Goal: Information Seeking & Learning: Learn about a topic

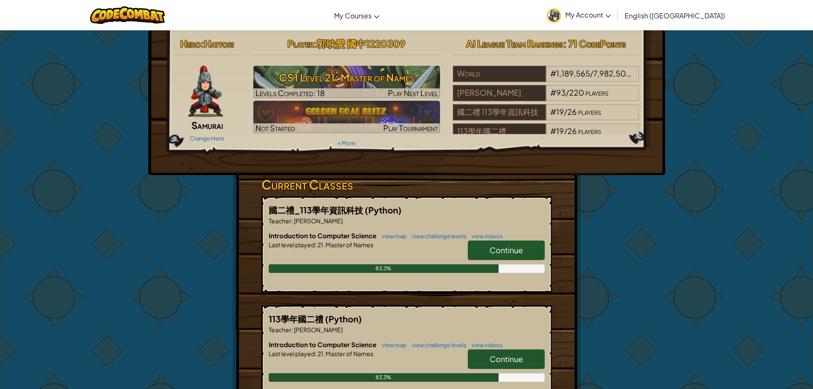
scroll to position [43, 0]
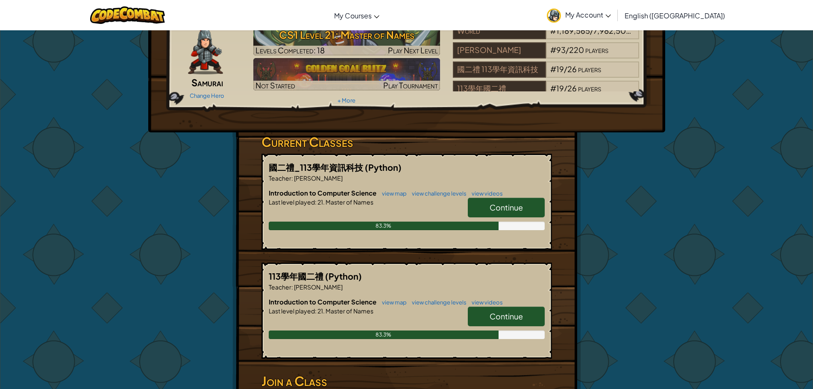
click at [496, 211] on span "Continue" at bounding box center [506, 208] width 33 height 10
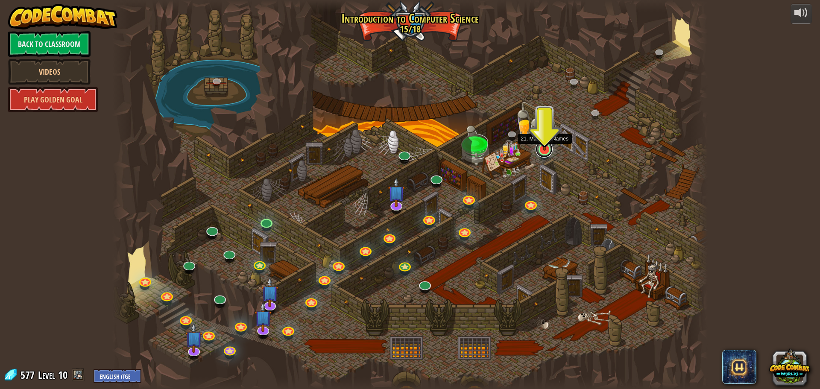
click at [544, 151] on link at bounding box center [544, 149] width 17 height 17
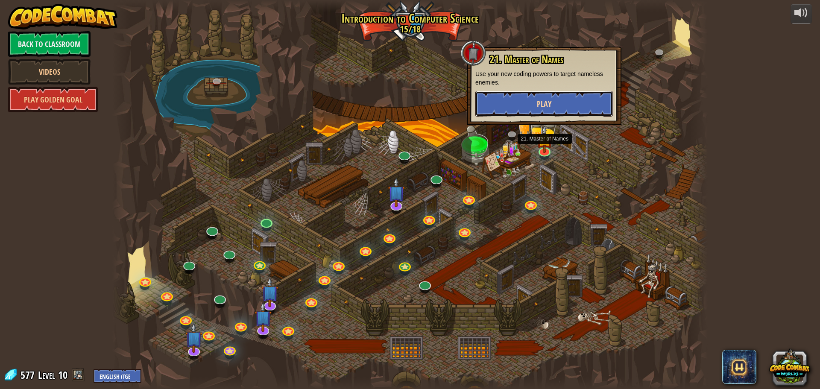
click at [561, 112] on button "Play" at bounding box center [545, 104] width 138 height 26
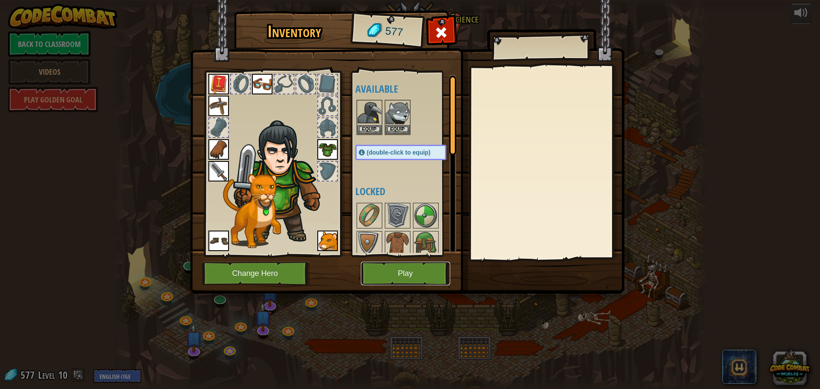
click at [417, 273] on button "Play" at bounding box center [405, 273] width 89 height 23
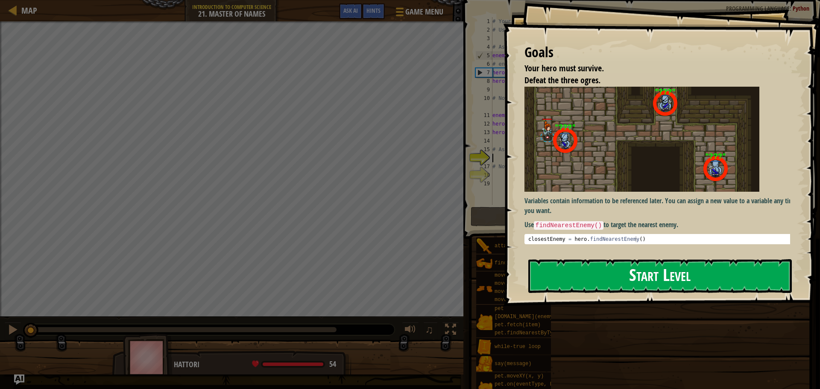
click at [618, 276] on button "Start Level" at bounding box center [661, 276] width 264 height 34
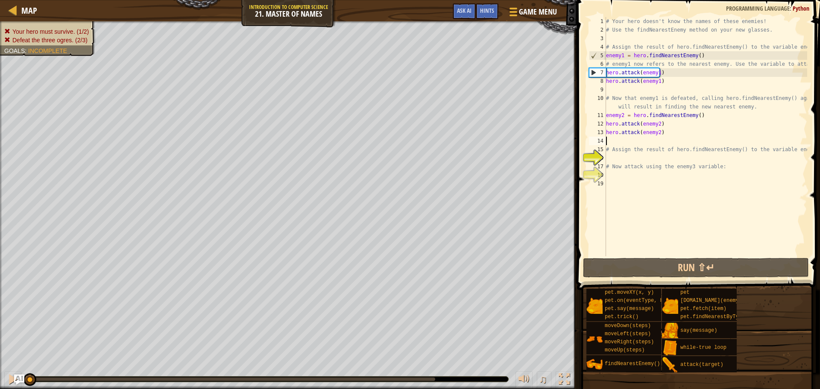
click at [633, 138] on div "# Your hero doesn't know the names of these enemies! # Use the findNearestEnemy…" at bounding box center [706, 145] width 203 height 256
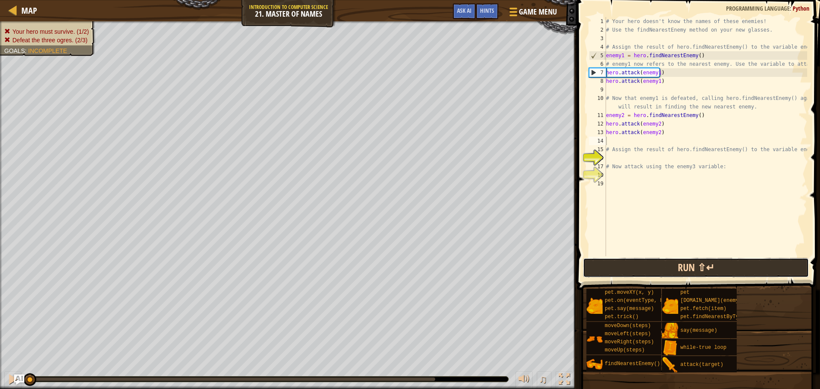
click at [629, 266] on button "Run ⇧↵" at bounding box center [696, 268] width 226 height 20
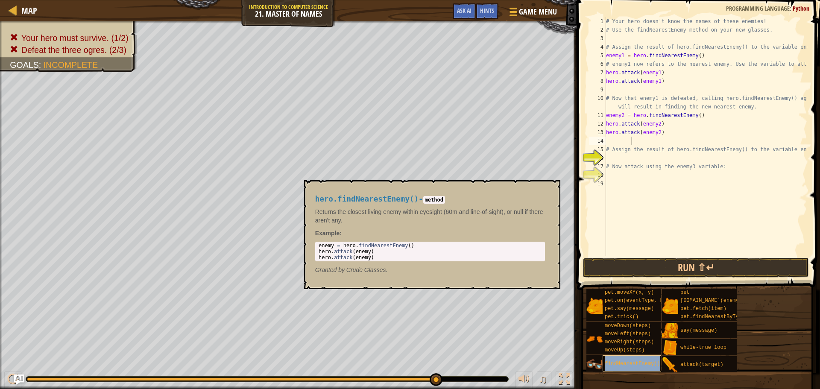
click at [643, 364] on span "findNearestEnemy()" at bounding box center [633, 364] width 56 height 6
type textarea "enemy = hero.findNearestEnemy()"
drag, startPoint x: 411, startPoint y: 246, endPoint x: 314, endPoint y: 245, distance: 97.4
click at [314, 245] on div "hero.findNearestEnemy() - method Returns the closest living enemy within eyesig…" at bounding box center [430, 234] width 242 height 95
click at [614, 141] on div "# Your hero doesn't know the names of these enemies! # Use the findNearestEnemy…" at bounding box center [706, 145] width 203 height 256
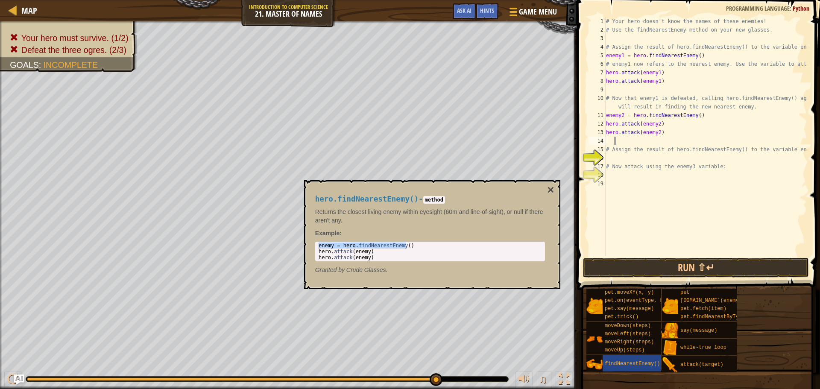
click at [609, 142] on div "# Your hero doesn't know the names of these enemies! # Use the findNearestEnemy…" at bounding box center [706, 145] width 203 height 256
paste textarea "enemy = hero.findNearestEnemy()"
click at [623, 142] on div "# Your hero doesn't know the names of these enemies! # Use the findNearestEnemy…" at bounding box center [706, 145] width 203 height 256
click at [608, 141] on div "# Your hero doesn't know the names of these enemies! # Use the findNearestEnemy…" at bounding box center [706, 145] width 203 height 256
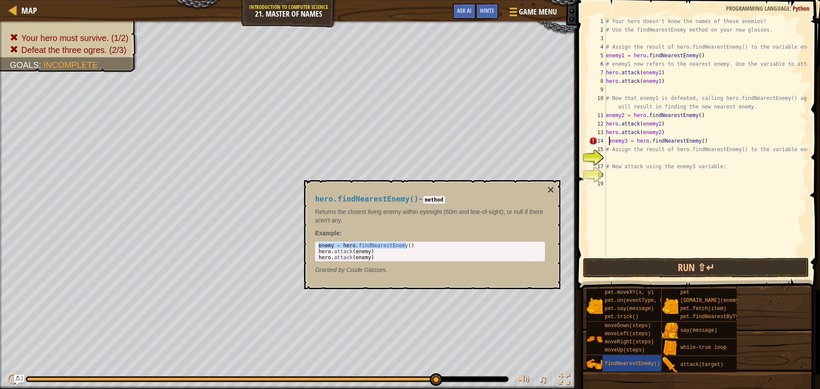
type textarea "enemy3 = hero.findNearestEnemy()"
drag, startPoint x: 705, startPoint y: 144, endPoint x: 602, endPoint y: 141, distance: 103.4
click at [602, 141] on div "enemy3 = hero.findNearestEnemy() 1 2 3 4 5 6 7 8 9 10 11 12 13 14 15 16 17 18 1…" at bounding box center [697, 136] width 220 height 239
click at [611, 158] on div "# Your hero doesn't know the names of these enemies! # Use the findNearestEnemy…" at bounding box center [706, 145] width 203 height 256
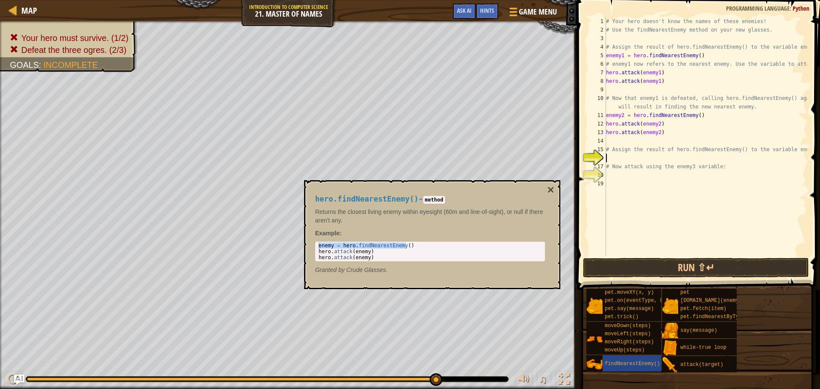
scroll to position [4, 0]
paste textarea "enemy3 = hero.findNearestEnemy()"
type textarea "enemy3 = hero.findNearestEnemy()"
click at [614, 173] on div "# Your hero doesn't know the names of these enemies! # Use the findNearestEnemy…" at bounding box center [706, 145] width 203 height 256
type textarea "hero.attack(enemy)"
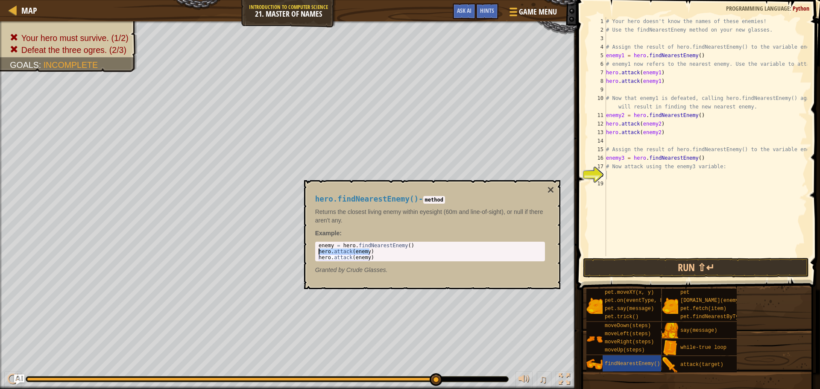
drag, startPoint x: 376, startPoint y: 253, endPoint x: 317, endPoint y: 250, distance: 59.9
click at [317, 250] on div "enemy = hero . findNearestEnemy ( ) hero . attack ( enemy ) hero . attack ( ene…" at bounding box center [430, 252] width 226 height 18
type textarea "# Now attack using the enemy3 variable:"
click at [637, 176] on div "# Your hero doesn't know the names of these enemies! # Use the findNearestEnemy…" at bounding box center [706, 136] width 203 height 239
click at [652, 176] on div "# Your hero doesn't know the names of these enemies! # Use the findNearestEnemy…" at bounding box center [706, 145] width 203 height 256
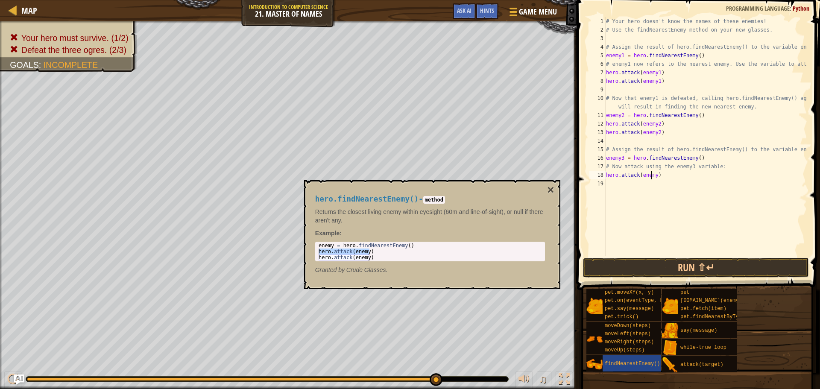
click at [655, 177] on div "# Your hero doesn't know the names of these enemies! # Use the findNearestEnemy…" at bounding box center [706, 145] width 203 height 256
type textarea "hero.attack(enemy3)"
drag, startPoint x: 670, startPoint y: 174, endPoint x: 602, endPoint y: 173, distance: 68.4
click at [602, 173] on div "hero.attack(enemy3) 1 2 3 4 5 6 7 8 9 10 11 12 13 14 15 16 17 18 19 # Your hero…" at bounding box center [697, 136] width 220 height 239
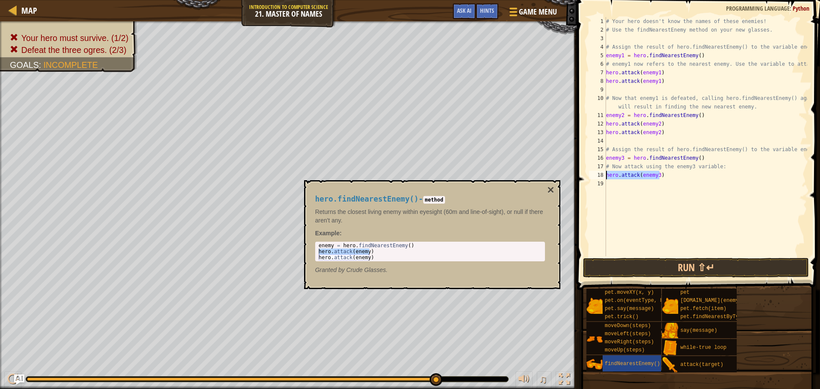
click at [617, 191] on div "# Your hero doesn't know the names of these enemies! # Use the findNearestEnemy…" at bounding box center [706, 145] width 203 height 256
paste textarea "hero.attack(enemy3)"
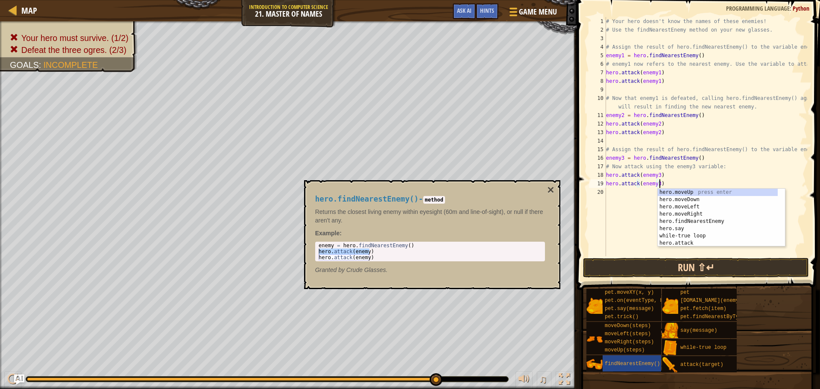
type textarea "hero.attack(enemy3)"
click at [627, 267] on button "Run ⇧↵" at bounding box center [696, 268] width 226 height 20
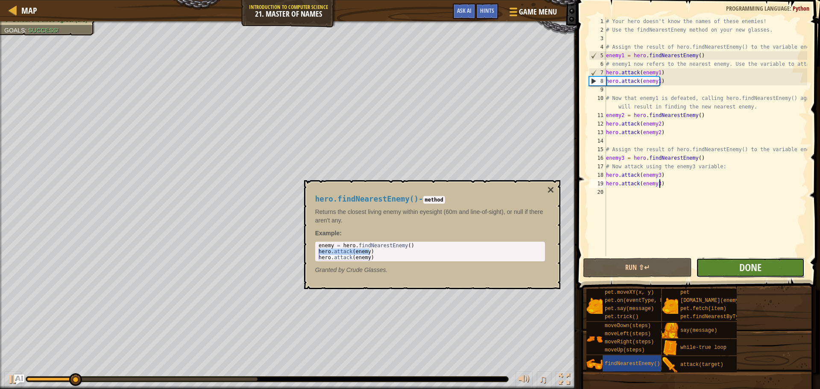
click at [731, 266] on button "Done" at bounding box center [750, 268] width 109 height 20
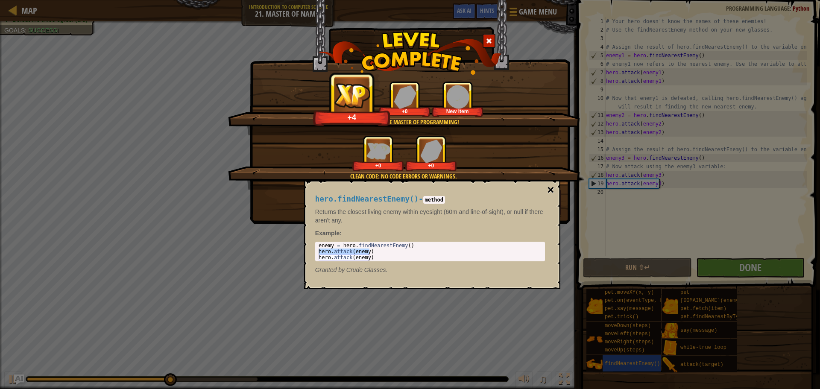
click at [552, 186] on button "×" at bounding box center [550, 190] width 7 height 12
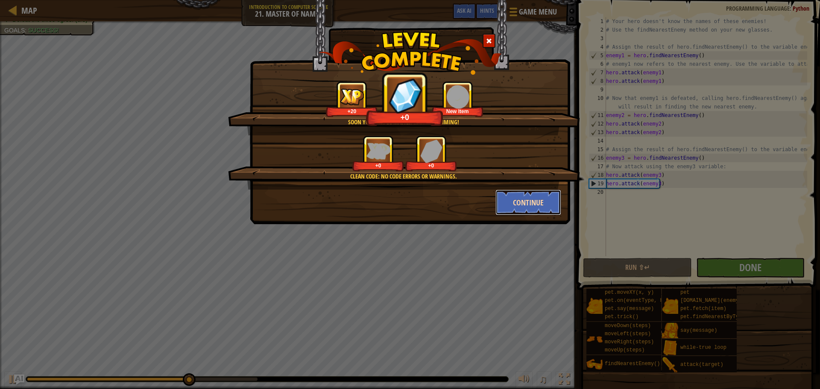
click at [545, 203] on button "Continue" at bounding box center [529, 203] width 66 height 26
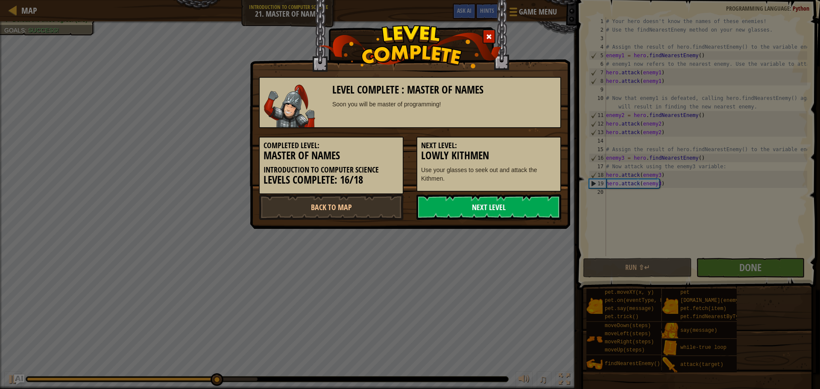
click at [482, 203] on link "Next Level" at bounding box center [489, 207] width 145 height 26
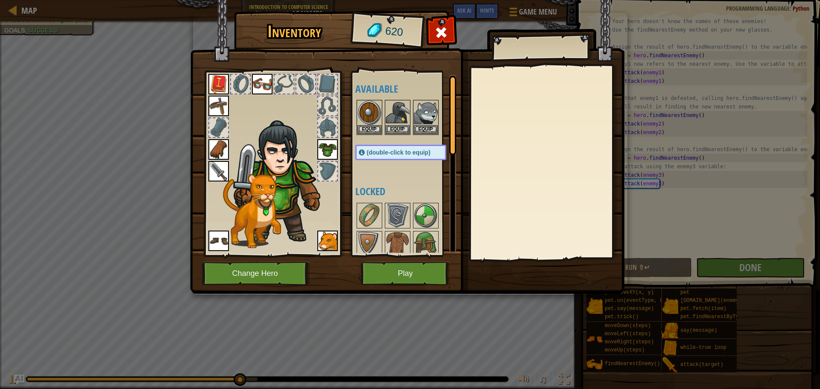
click at [392, 261] on img at bounding box center [407, 139] width 435 height 310
click at [393, 270] on button "Play" at bounding box center [405, 273] width 89 height 23
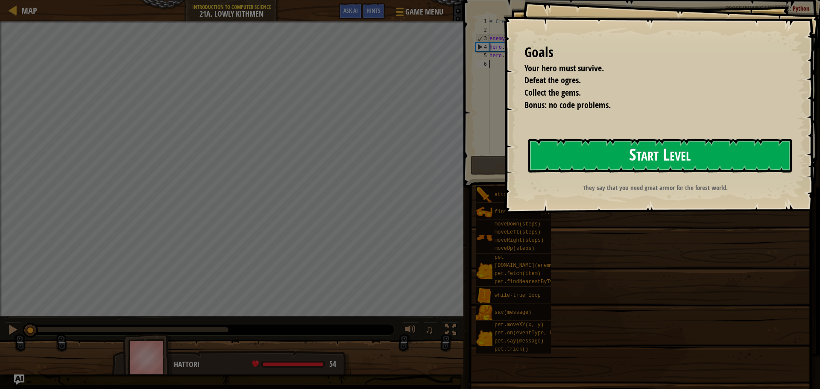
click at [622, 169] on button "Start Level" at bounding box center [661, 156] width 264 height 34
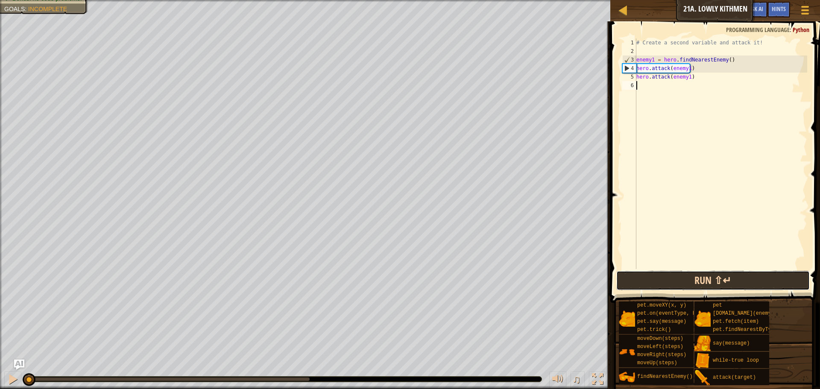
click at [673, 285] on button "Run ⇧↵" at bounding box center [714, 281] width 194 height 20
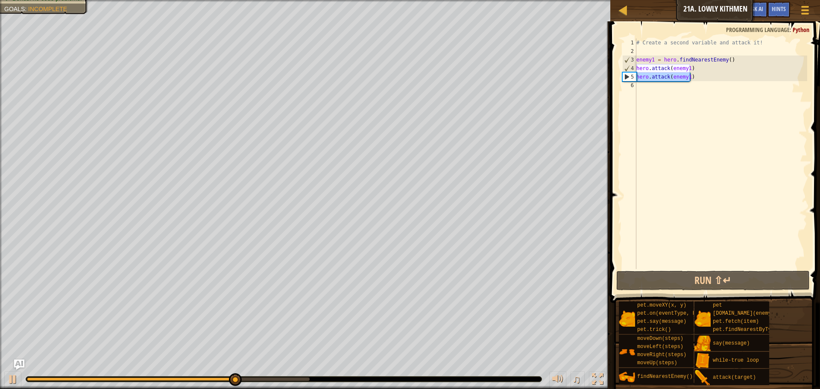
drag, startPoint x: 699, startPoint y: 78, endPoint x: 637, endPoint y: 78, distance: 62.8
click at [637, 78] on div "# Create a second variable and attack it! enemy1 = hero . findNearestEnemy ( ) …" at bounding box center [721, 162] width 173 height 248
type textarea "hero.attack(enemy1)"
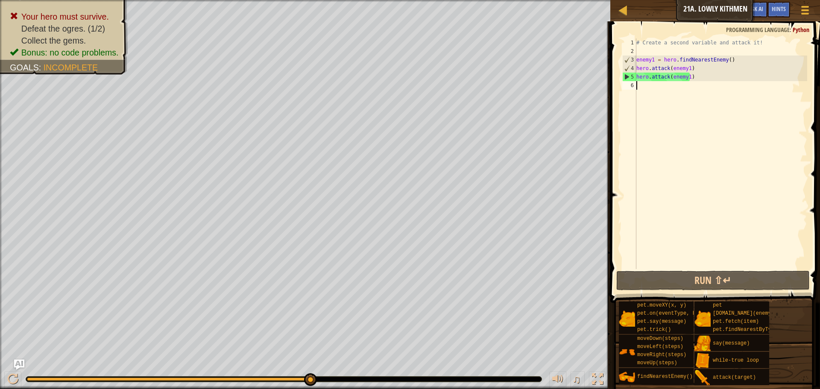
click at [655, 94] on div "# Create a second variable and attack it! enemy1 = hero . findNearestEnemy ( ) …" at bounding box center [721, 162] width 173 height 248
paste textarea "hero.attack(enemy1)"
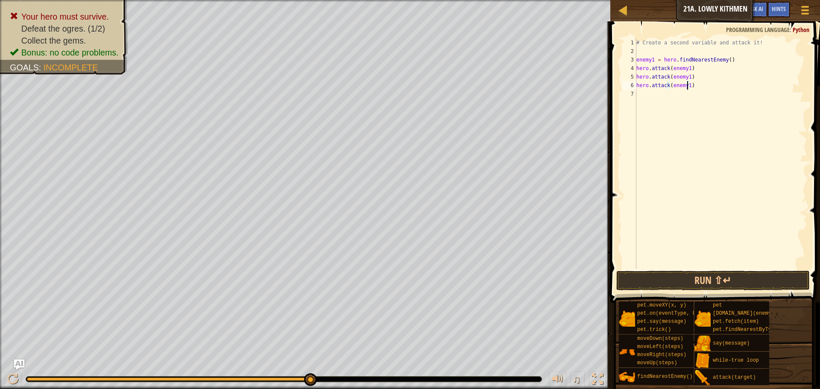
click at [687, 88] on div "# Create a second variable and attack it! enemy1 = hero . findNearestEnemy ( ) …" at bounding box center [721, 162] width 173 height 248
type textarea "hero.attack(enemy2)"
click at [662, 100] on div "# Create a second variable and attack it! enemy1 = hero . findNearestEnemy ( ) …" at bounding box center [721, 162] width 173 height 248
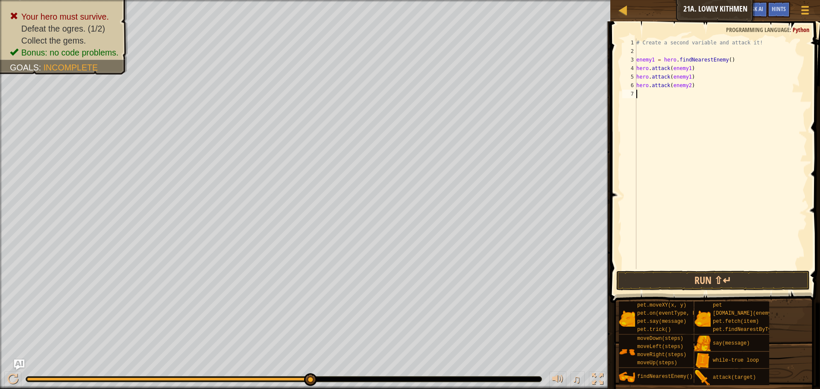
paste textarea "hero.attack(enemy1)"
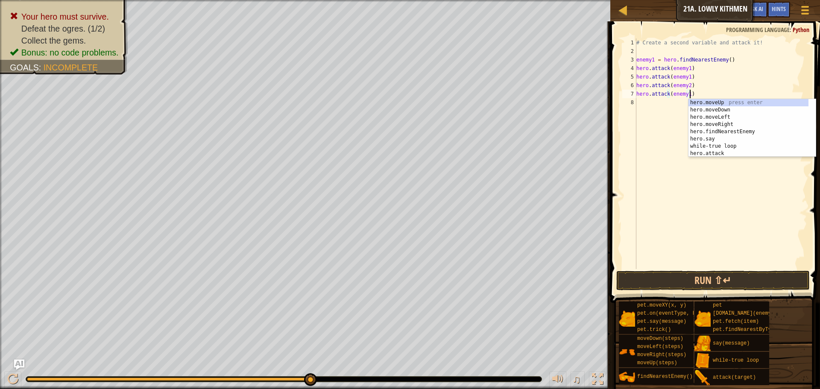
click at [687, 95] on div "# Create a second variable and attack it! enemy1 = hero . findNearestEnemy ( ) …" at bounding box center [721, 162] width 173 height 248
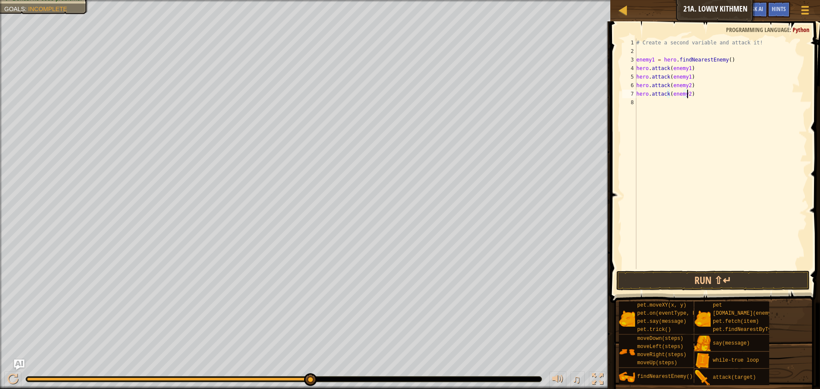
scroll to position [4, 4]
click at [729, 277] on button "Run ⇧↵" at bounding box center [714, 281] width 194 height 20
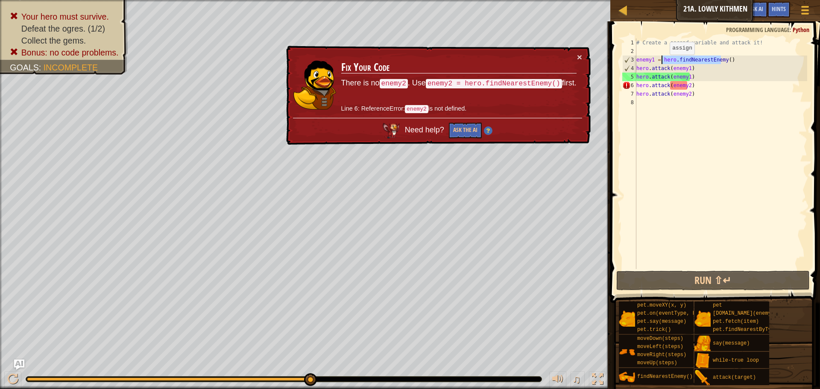
drag, startPoint x: 722, startPoint y: 59, endPoint x: 663, endPoint y: 63, distance: 59.1
click at [663, 63] on div "# Create a second variable and attack it! enemy1 = hero . findNearestEnemy ( ) …" at bounding box center [721, 162] width 173 height 248
click at [687, 86] on div "# Create a second variable and attack it! enemy1 = hero . findNearestEnemy ( ) …" at bounding box center [721, 162] width 173 height 248
click at [651, 87] on div "# Create a second variable and attack it! enemy1 = hero . findNearestEnemy ( ) …" at bounding box center [721, 162] width 173 height 248
paste textarea "hero.findNearestEnemy"
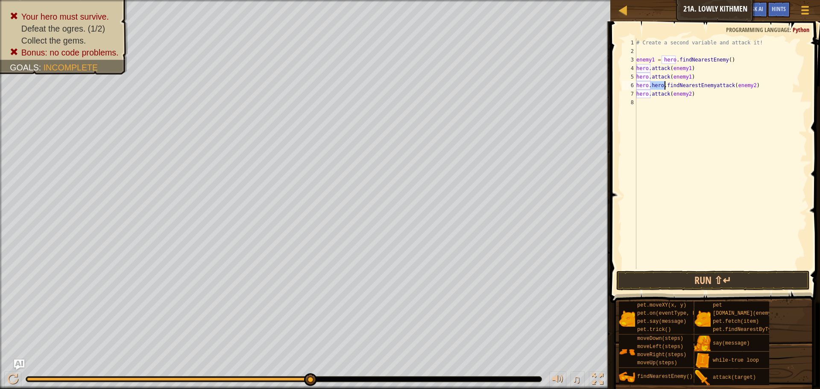
drag, startPoint x: 650, startPoint y: 84, endPoint x: 664, endPoint y: 87, distance: 14.3
click at [664, 87] on div "# Create a second variable and attack it! enemy1 = hero . findNearestEnemy ( ) …" at bounding box center [721, 162] width 173 height 248
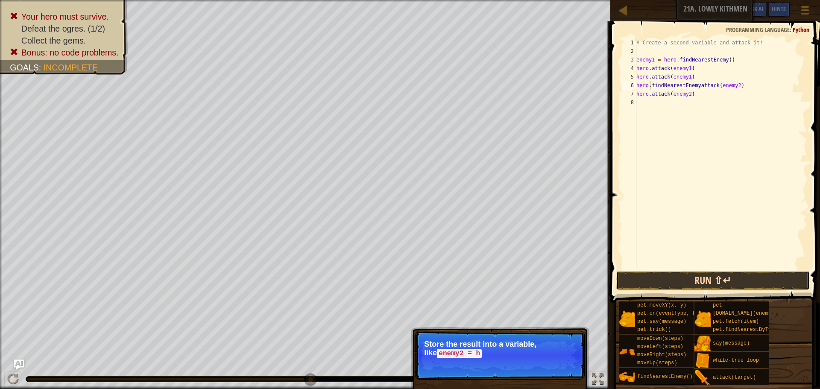
click at [655, 278] on button "Run ⇧↵" at bounding box center [714, 281] width 194 height 20
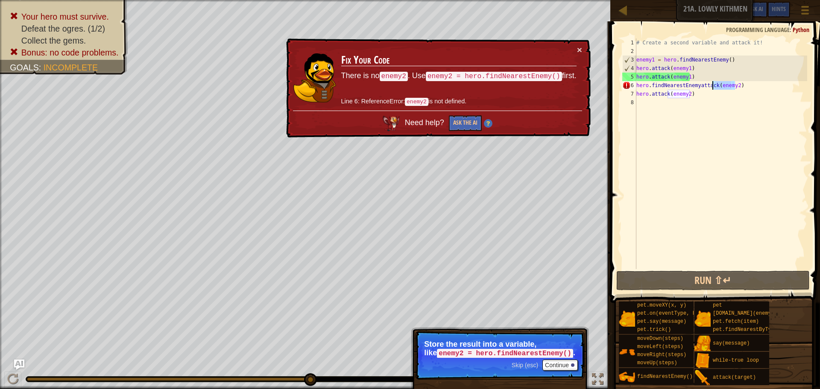
drag, startPoint x: 738, startPoint y: 85, endPoint x: 714, endPoint y: 87, distance: 24.0
click at [714, 87] on div "# Create a second variable and attack it! enemy1 = hero . findNearestEnemy ( ) …" at bounding box center [721, 162] width 173 height 248
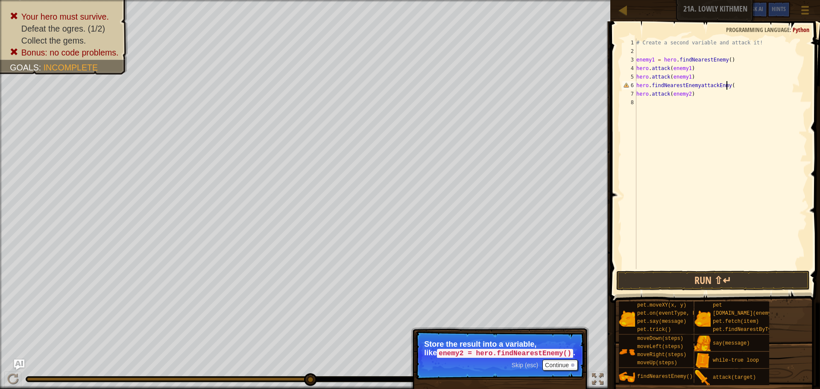
scroll to position [4, 7]
type textarea "hero.findNearestEnemyattackEnmy(2)"
click at [703, 287] on button "Run ⇧↵" at bounding box center [714, 281] width 194 height 20
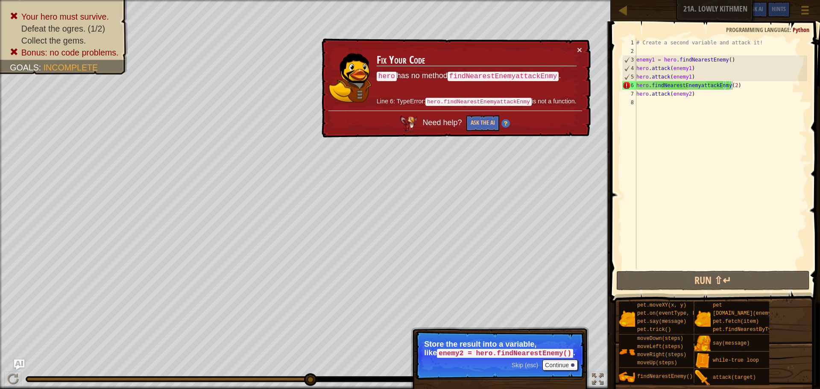
drag, startPoint x: 561, startPoint y: 74, endPoint x: 545, endPoint y: 76, distance: 16.4
click at [545, 76] on p "hero has no method findNearestEnemyattackEnmy ." at bounding box center [477, 75] width 200 height 11
drag, startPoint x: 755, startPoint y: 86, endPoint x: 627, endPoint y: 86, distance: 128.2
click at [627, 86] on div "hero.findNearestEnemyattackEnmy(2) 1 2 3 4 5 6 7 8 # Create a second variable a…" at bounding box center [714, 153] width 187 height 231
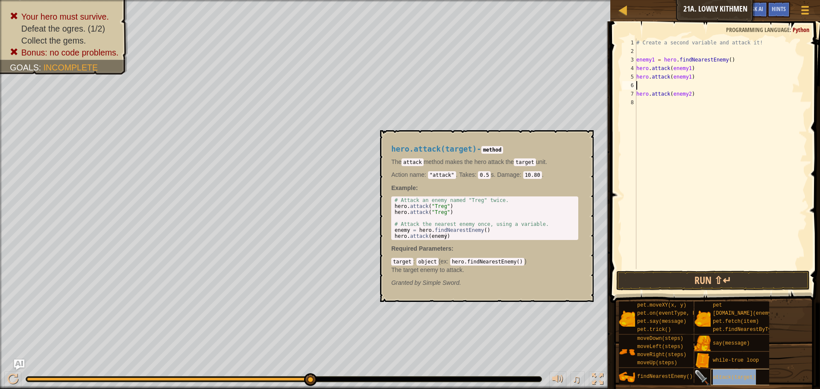
click at [747, 375] on span "attack(target)" at bounding box center [734, 378] width 43 height 6
drag, startPoint x: 450, startPoint y: 260, endPoint x: 641, endPoint y: 346, distance: 210.0
click at [462, 260] on code "hero.findNearestEnemy()" at bounding box center [487, 262] width 74 height 8
click at [642, 373] on div "findNearestEnemy()" at bounding box center [676, 376] width 82 height 16
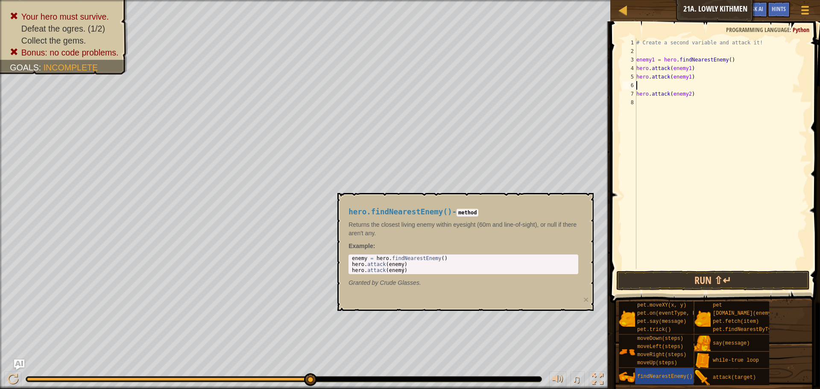
type textarea "enemy = hero.findNearestEnemy()"
drag, startPoint x: 350, startPoint y: 257, endPoint x: 461, endPoint y: 256, distance: 110.7
click at [461, 256] on div "enemy = hero . findNearestEnemy ( ) hero . attack ( enemy ) hero . attack ( ene…" at bounding box center [463, 271] width 226 height 30
click at [647, 86] on div "# Create a second variable and attack it! enemy1 = hero . findNearestEnemy ( ) …" at bounding box center [721, 162] width 173 height 248
paste textarea "enemy = hero.findNearestEnemy()"
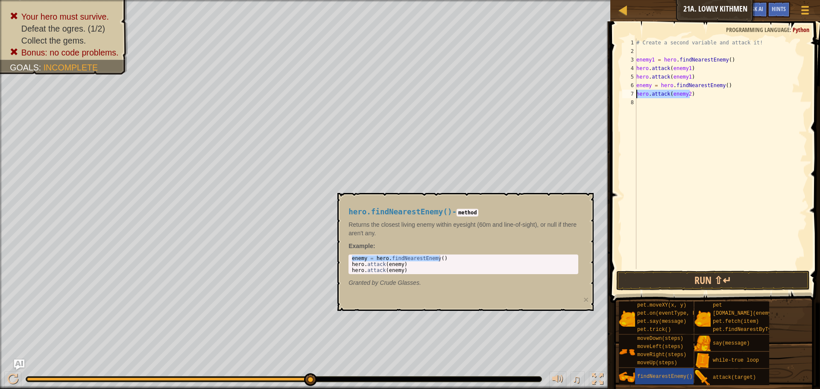
drag, startPoint x: 693, startPoint y: 95, endPoint x: 636, endPoint y: 94, distance: 57.3
click at [636, 94] on div "enemy = hero.findNearestEnemy() 1 2 3 4 5 6 7 8 # Create a second variable and …" at bounding box center [714, 153] width 187 height 231
type textarea "hero.attack(enemy2)"
click at [645, 104] on div "# Create a second variable and attack it! enemy1 = hero . findNearestEnemy ( ) …" at bounding box center [721, 162] width 173 height 248
paste textarea "hero.attack(enemy2)"
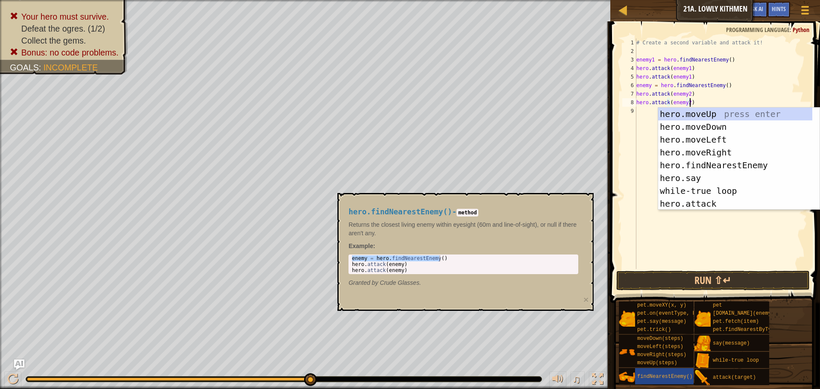
click at [720, 84] on div "# Create a second variable and attack it! enemy1 = hero . findNearestEnemy ( ) …" at bounding box center [721, 162] width 173 height 248
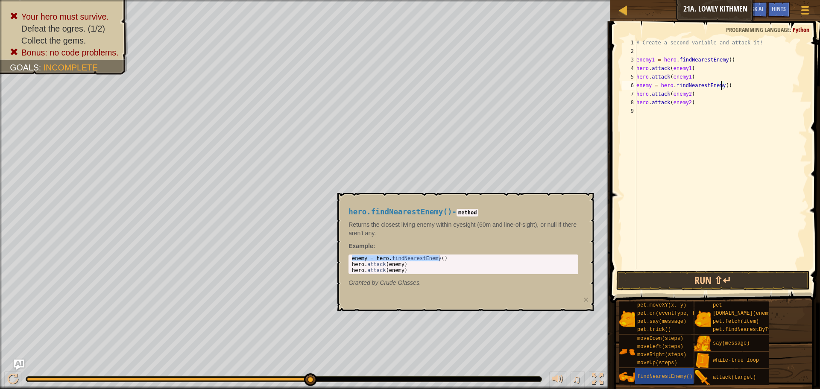
scroll to position [4, 7]
click at [650, 84] on div "# Create a second variable and attack it! enemy1 = hero . findNearestEnemy ( ) …" at bounding box center [721, 162] width 173 height 248
type textarea "enemy2 = hero.findNearestEnemy()"
click at [646, 113] on div "# Create a second variable and attack it! enemy1 = hero . findNearestEnemy ( ) …" at bounding box center [721, 162] width 173 height 248
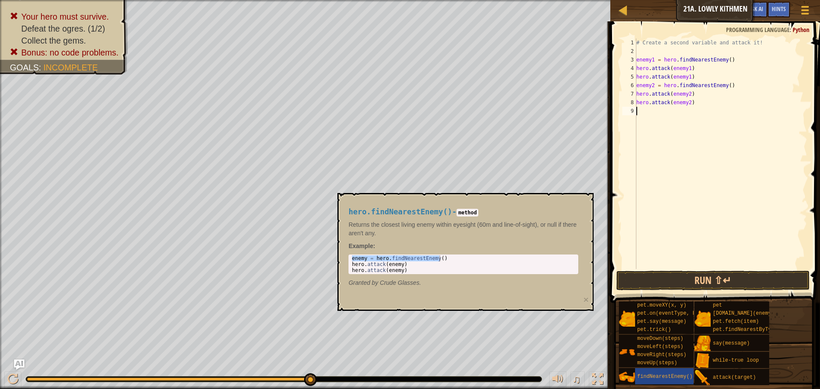
scroll to position [4, 0]
type textarea "h"
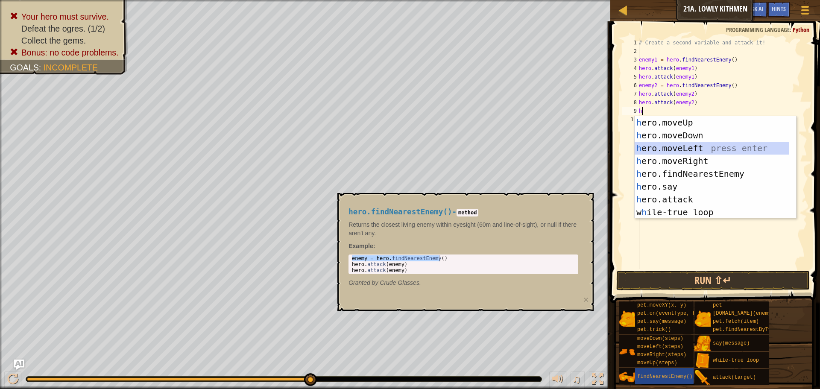
click at [673, 142] on div "h ero.moveUp press enter h ero.moveDown press enter h ero.moveLeft press enter …" at bounding box center [712, 180] width 154 height 128
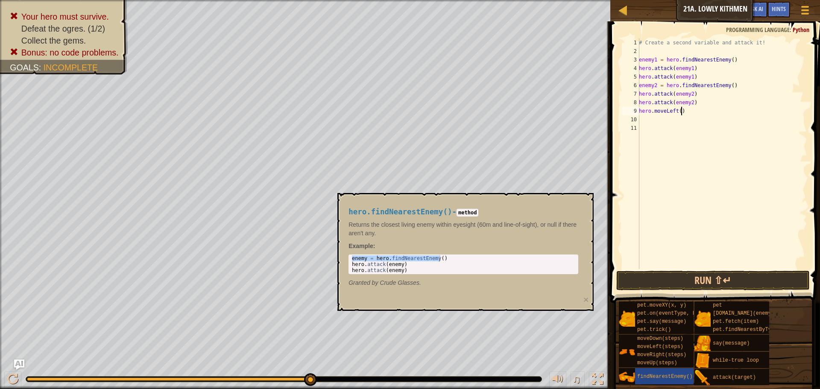
click at [684, 114] on div "# Create a second variable and attack it! enemy1 = hero . findNearestEnemy ( ) …" at bounding box center [722, 162] width 170 height 248
type textarea "h"
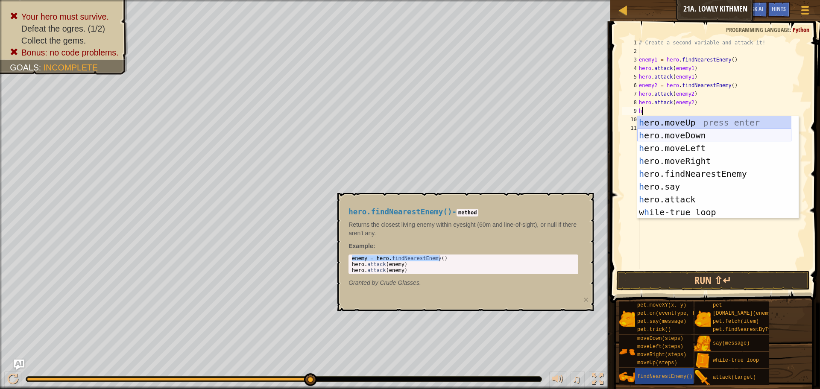
click at [687, 134] on div "h ero.moveUp press enter h ero.moveDown press enter h ero.moveLeft press enter …" at bounding box center [714, 180] width 154 height 128
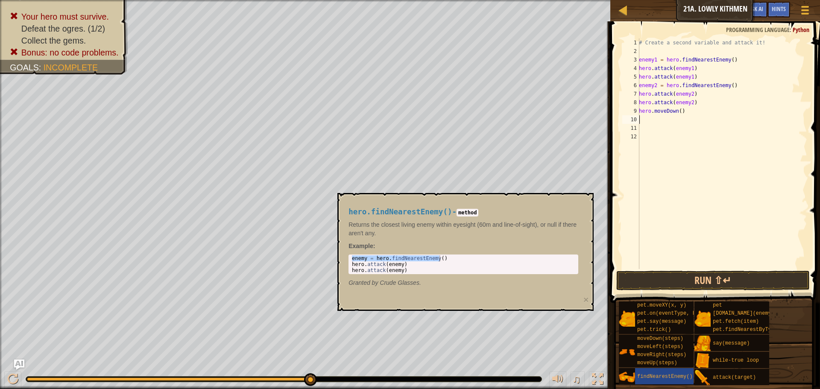
type textarea "he"
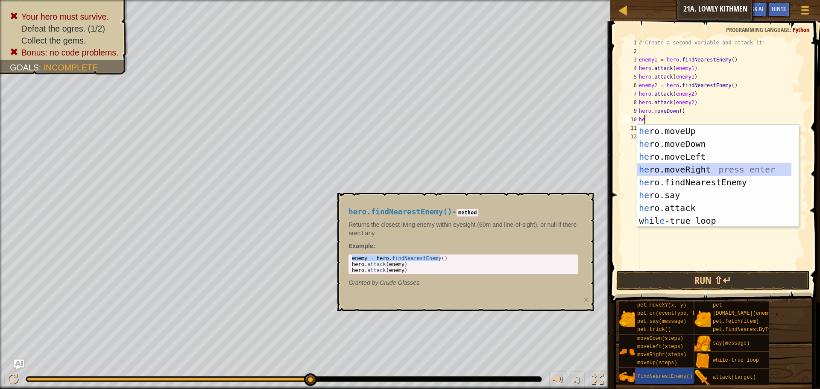
click at [676, 170] on div "he ro.moveUp press enter he ro.moveDown press enter he ro.moveLeft press enter …" at bounding box center [714, 189] width 154 height 128
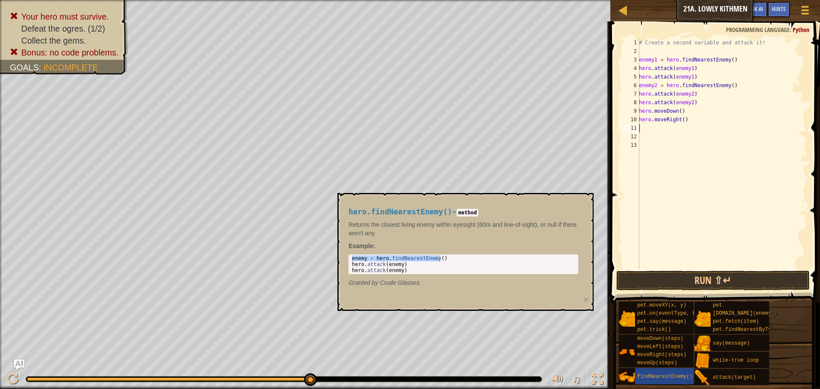
click at [680, 119] on div "# Create a second variable and attack it! enemy1 = hero . findNearestEnemy ( ) …" at bounding box center [722, 162] width 170 height 248
type textarea "hero.moveRight(2)"
click at [800, 284] on button "Run ⇧↵" at bounding box center [714, 281] width 194 height 20
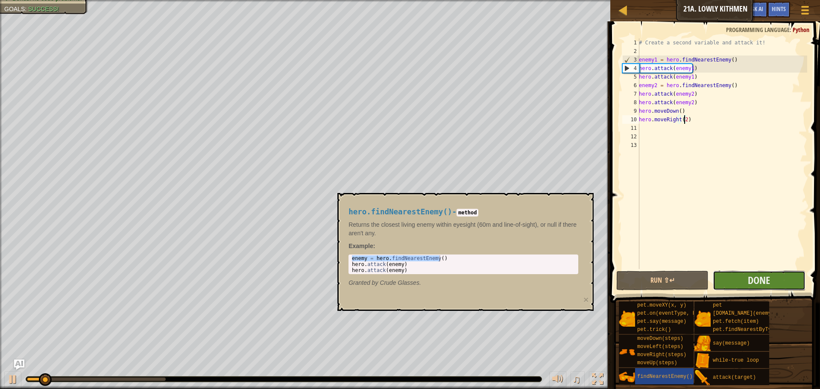
click at [799, 283] on button "Done" at bounding box center [759, 281] width 92 height 20
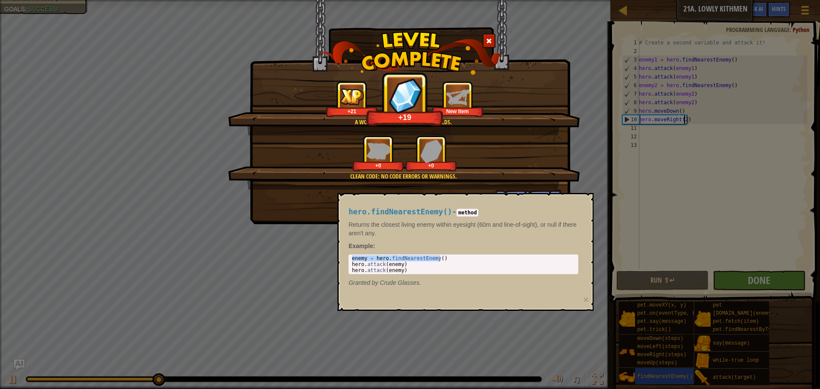
click at [476, 158] on div "+0 +0" at bounding box center [405, 153] width 332 height 36
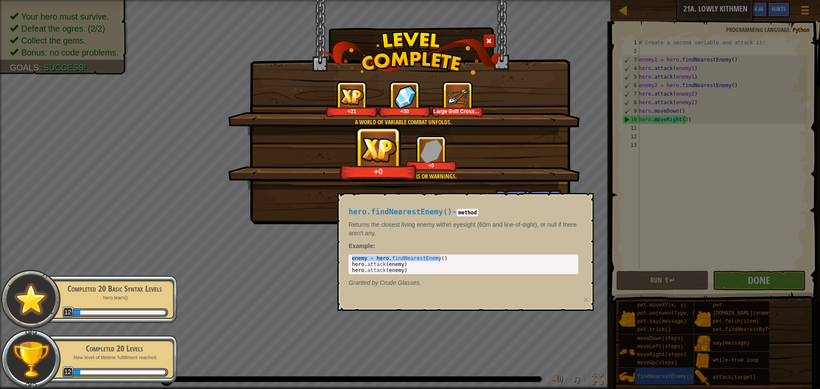
click at [530, 330] on div "A world of variable combat unfolds. +21 +30 Large Bolt Crossbow Clean code: no …" at bounding box center [410, 194] width 820 height 389
click at [531, 319] on div "A world of variable combat unfolds. +21 +30 Large Bolt Crossbow Clean code: no …" at bounding box center [410, 194] width 820 height 389
drag, startPoint x: 531, startPoint y: 319, endPoint x: 503, endPoint y: 285, distance: 43.7
click at [530, 318] on div "A world of variable combat unfolds. +21 +30 Large Bolt Crossbow Clean code: no …" at bounding box center [410, 194] width 820 height 389
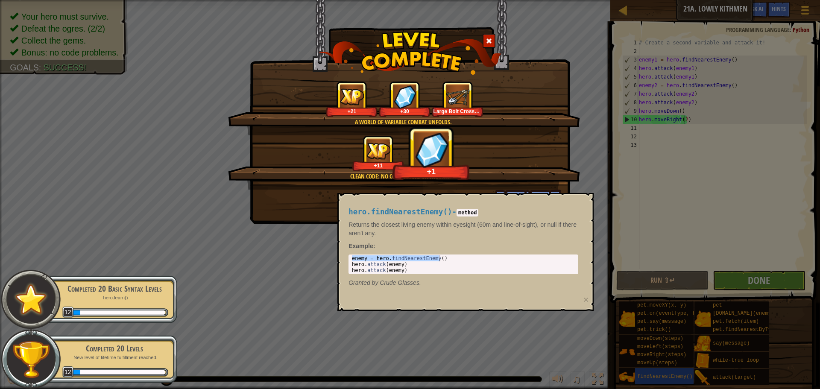
click at [505, 283] on p "Granted by Crude Glasses." at bounding box center [464, 283] width 230 height 9
click at [546, 261] on div "enemy = hero . findNearestEnemy ( ) hero . attack ( enemy ) hero . attack ( ene…" at bounding box center [463, 265] width 226 height 18
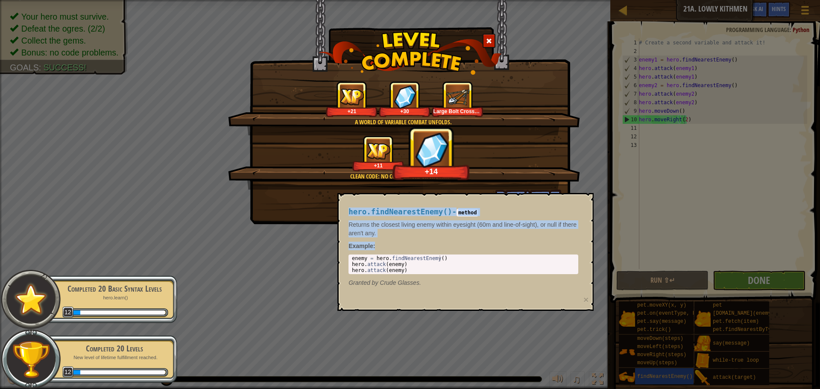
drag, startPoint x: 588, startPoint y: 263, endPoint x: 608, endPoint y: 258, distance: 21.2
click at [601, 1] on body "Map Introduction to Computer Science 21a. Lowly Kithmen Game Menu Done Hints As…" at bounding box center [410, 0] width 820 height 1
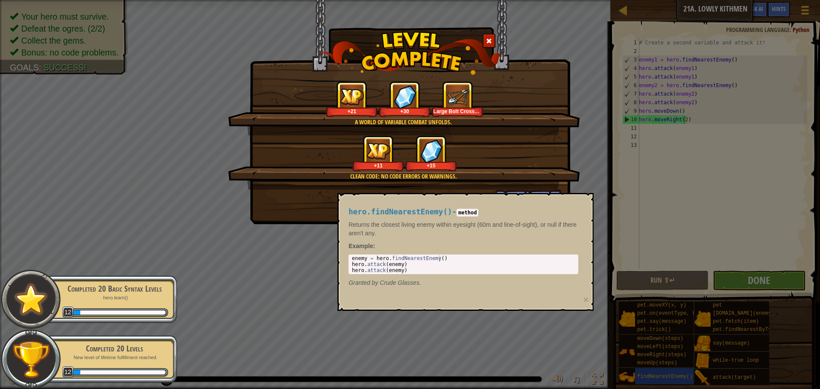
drag, startPoint x: 623, startPoint y: 240, endPoint x: 625, endPoint y: 226, distance: 14.2
click at [623, 240] on div "A world of variable combat unfolds. +21 +30 Large Bolt Crossbow Clean code: no …" at bounding box center [410, 194] width 820 height 389
click at [625, 226] on div "A world of variable combat unfolds. +21 +30 Large Bolt Crossbow Clean code: no …" at bounding box center [410, 194] width 820 height 389
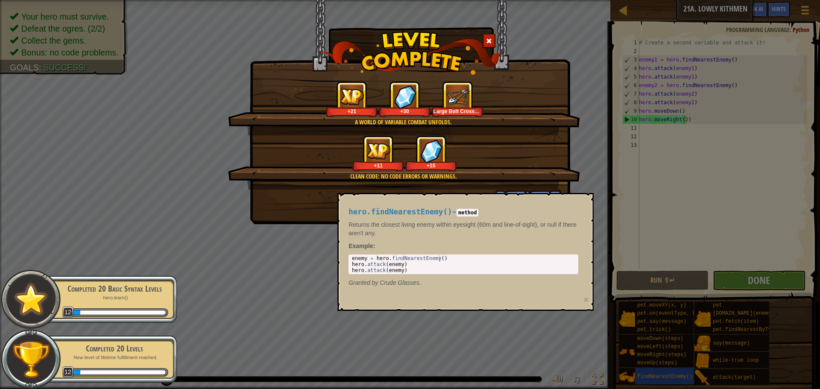
click at [527, 144] on div "+11 +15" at bounding box center [405, 153] width 332 height 36
click at [526, 144] on div "+11 +15" at bounding box center [405, 153] width 332 height 36
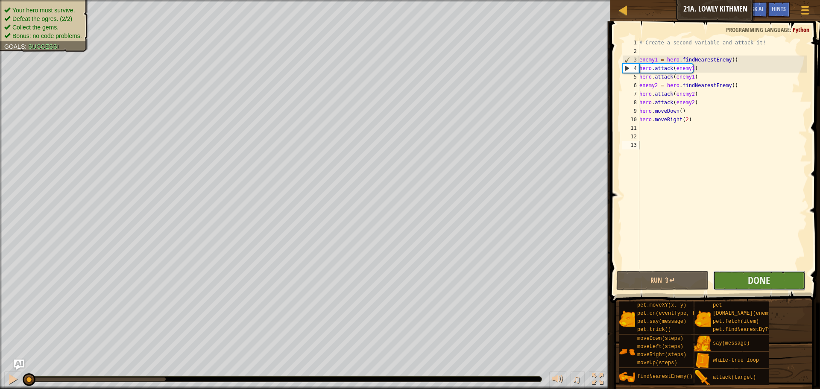
click at [784, 273] on button "Done" at bounding box center [759, 281] width 92 height 20
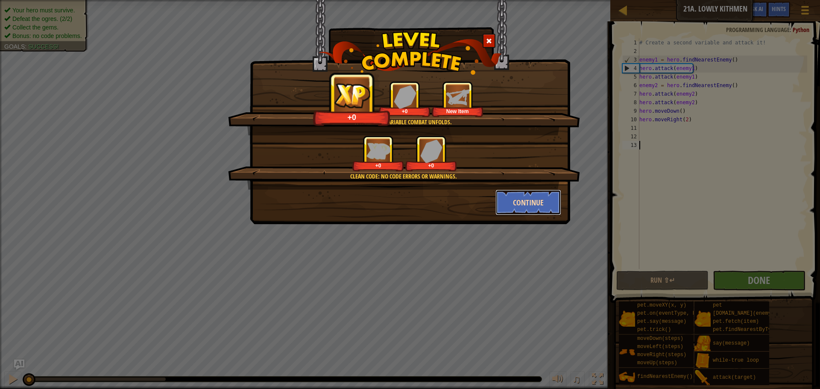
click at [522, 204] on button "Continue" at bounding box center [529, 203] width 66 height 26
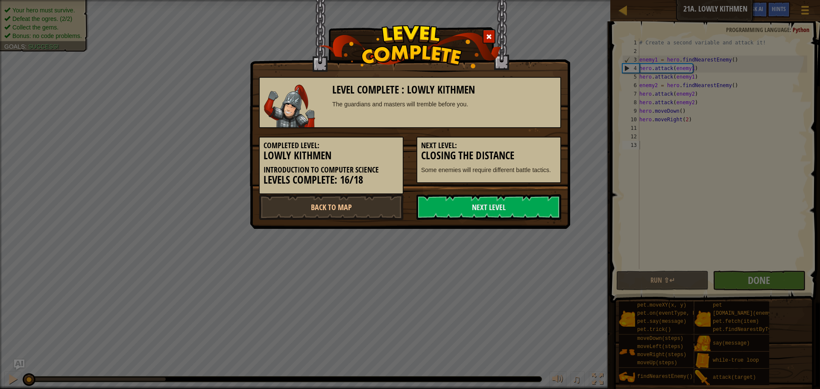
click at [522, 204] on link "Next Level" at bounding box center [489, 207] width 145 height 26
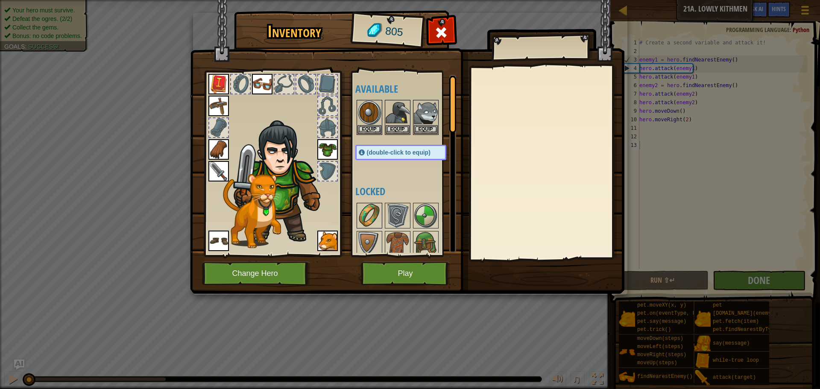
click at [372, 212] on img at bounding box center [370, 216] width 24 height 24
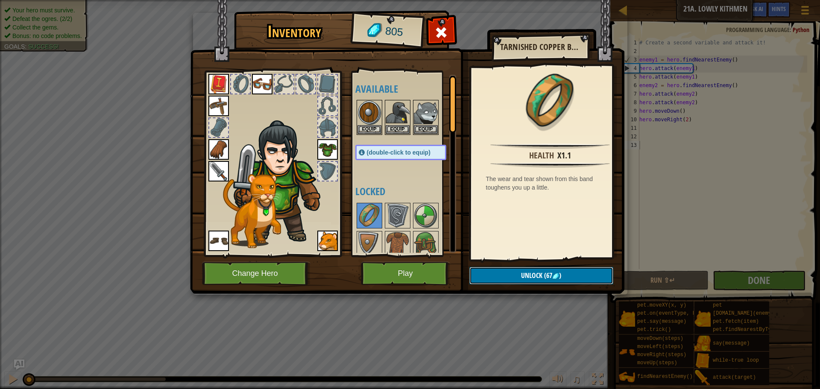
click at [521, 276] on span "Unlock" at bounding box center [531, 275] width 21 height 9
click at [426, 242] on img at bounding box center [426, 244] width 24 height 24
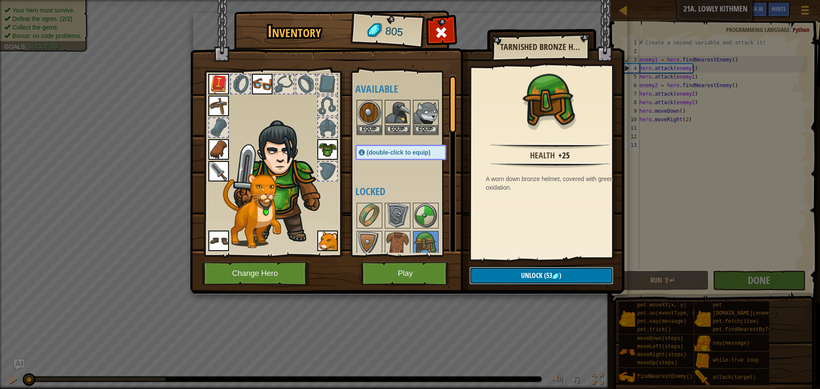
click at [526, 276] on span "Unlock" at bounding box center [531, 275] width 21 height 9
click at [526, 277] on button "Confirm" at bounding box center [542, 276] width 144 height 18
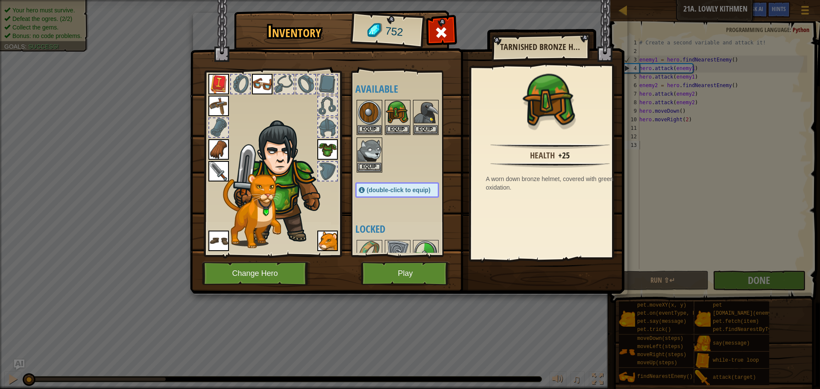
click at [526, 277] on img at bounding box center [407, 139] width 435 height 310
click at [372, 163] on button "Equip" at bounding box center [370, 166] width 24 height 9
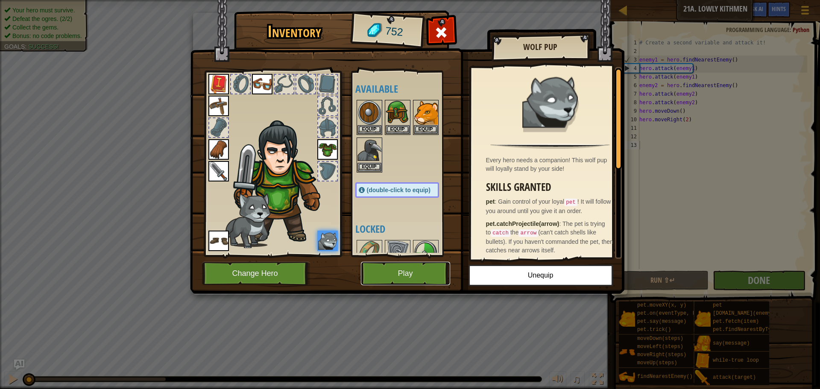
click at [415, 275] on button "Play" at bounding box center [405, 273] width 89 height 23
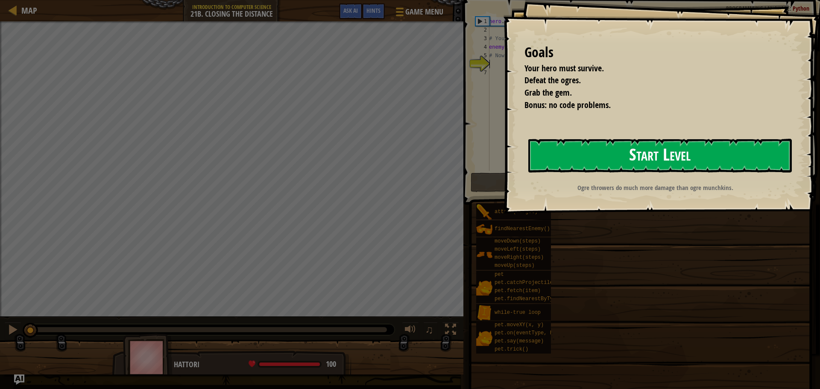
click at [705, 160] on button "Start Level" at bounding box center [661, 156] width 264 height 34
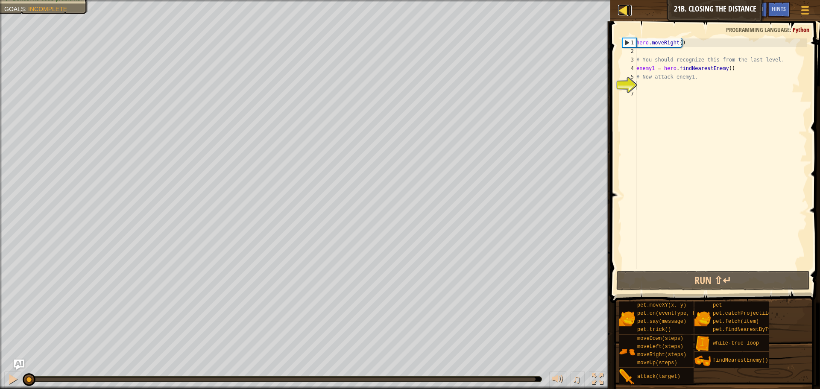
click at [624, 13] on div at bounding box center [623, 10] width 11 height 11
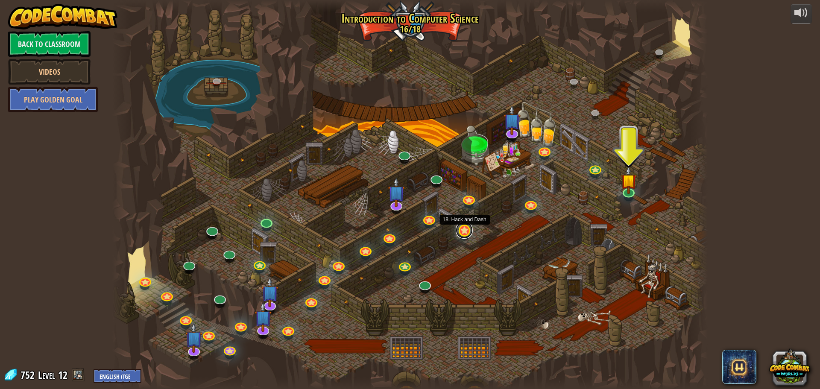
click at [469, 232] on link at bounding box center [464, 230] width 17 height 17
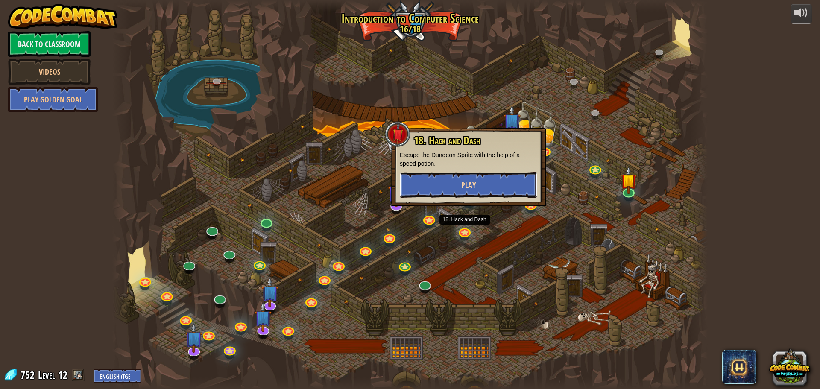
click at [474, 180] on span "Play" at bounding box center [468, 185] width 15 height 11
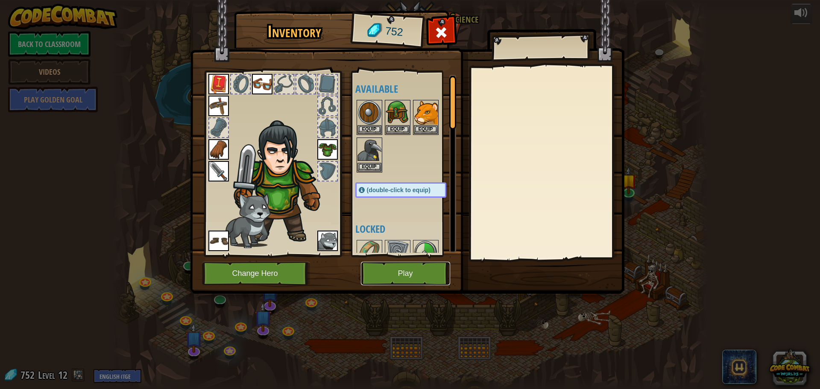
click at [420, 273] on button "Play" at bounding box center [405, 273] width 89 height 23
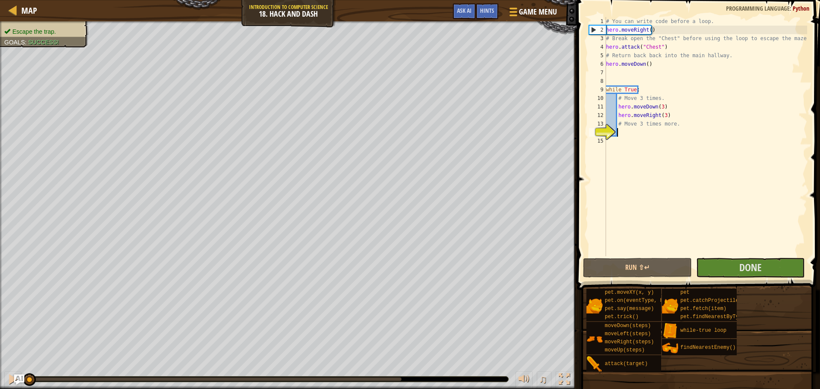
click at [663, 182] on div "# You can write code before a loop. hero . moveRight ( ) # Break open the "Ches…" at bounding box center [706, 145] width 203 height 256
click at [685, 263] on button "Run ⇧↵" at bounding box center [637, 268] width 109 height 20
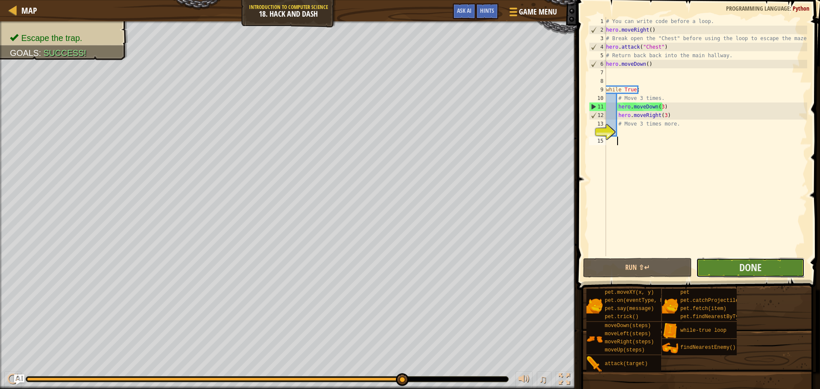
click at [774, 270] on button "Done" at bounding box center [750, 268] width 109 height 20
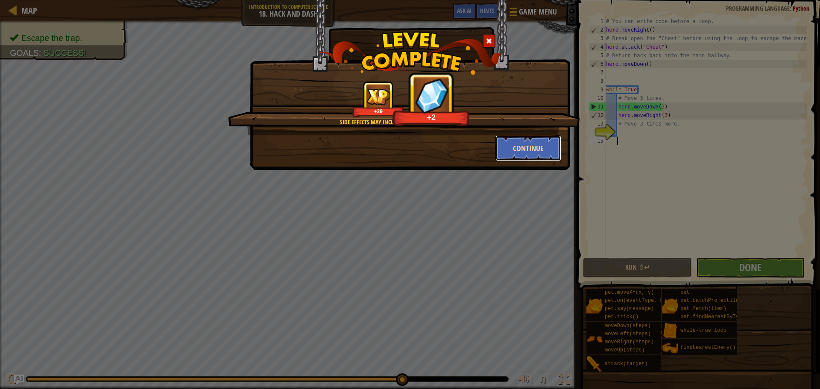
click at [515, 152] on button "Continue" at bounding box center [529, 148] width 66 height 26
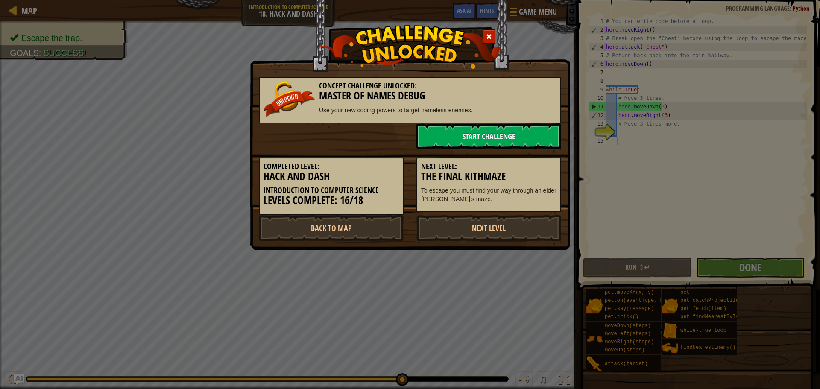
click at [658, 160] on div "Concept Challenge Unlocked: Master Of Names Debug Use your new coding powers to…" at bounding box center [410, 194] width 820 height 389
click at [524, 234] on link "Next Level" at bounding box center [489, 228] width 145 height 26
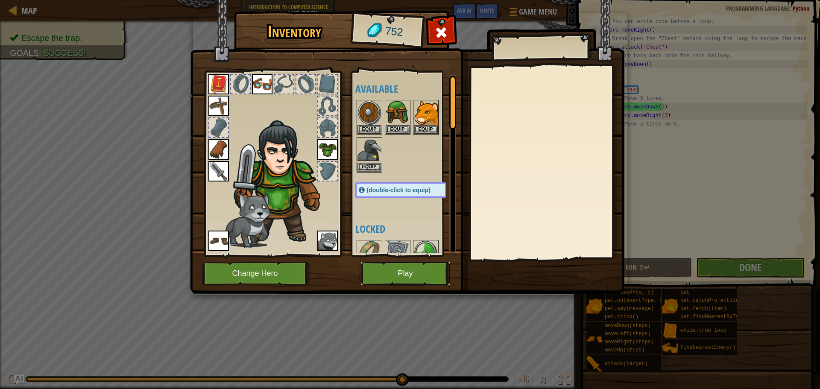
click at [416, 282] on button "Play" at bounding box center [405, 273] width 89 height 23
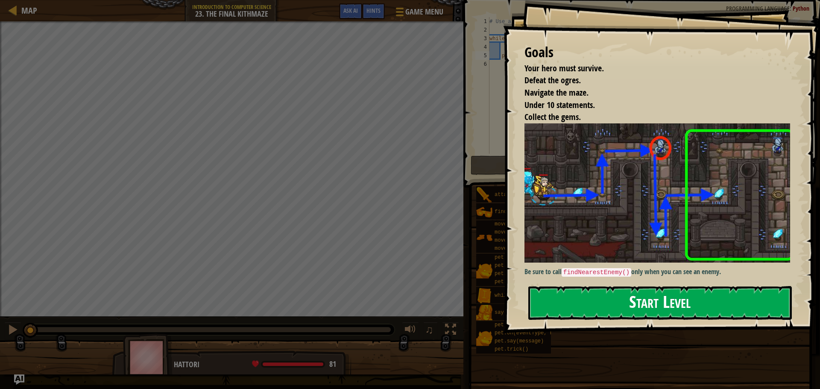
click at [631, 300] on button "Start Level" at bounding box center [661, 303] width 264 height 34
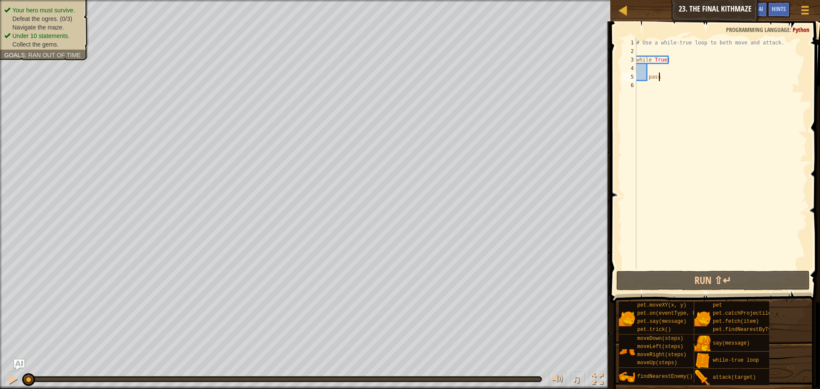
click at [637, 70] on div "# Use a while-true loop to both move and attack. while True : pass" at bounding box center [721, 162] width 173 height 248
click at [652, 69] on div "# Use a while-true loop to both move and attack. while True : pass" at bounding box center [721, 162] width 173 height 248
type textarea "h"
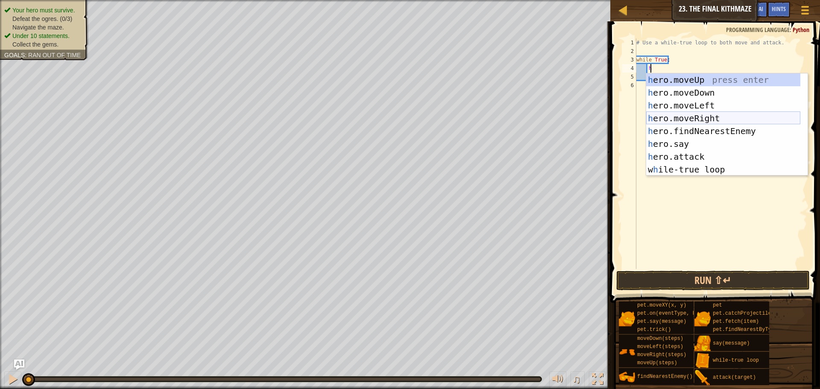
click at [738, 117] on div "h ero.moveUp press enter h ero.moveDown press enter h ero.moveLeft press enter …" at bounding box center [723, 137] width 154 height 128
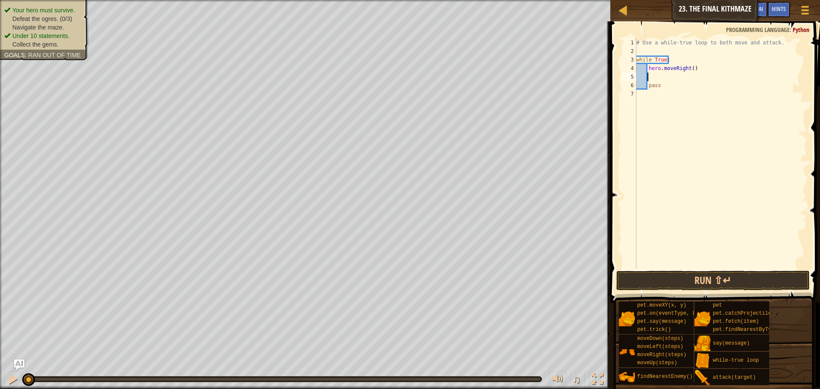
type textarea "h"
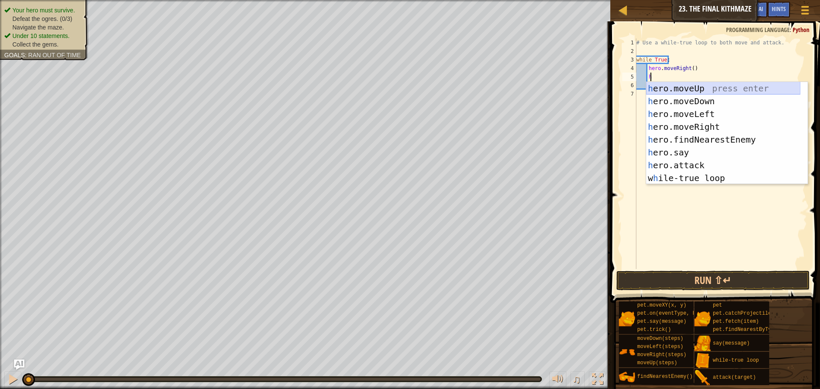
click at [704, 85] on div "h ero.moveUp press enter h ero.moveDown press enter h ero.moveLeft press enter …" at bounding box center [723, 146] width 154 height 128
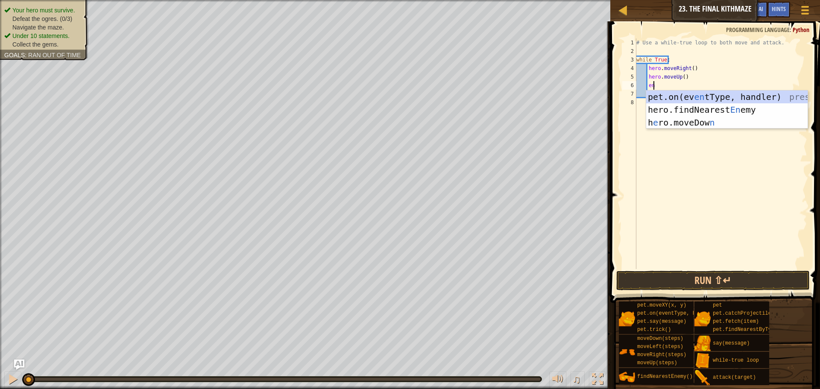
type textarea "enm"
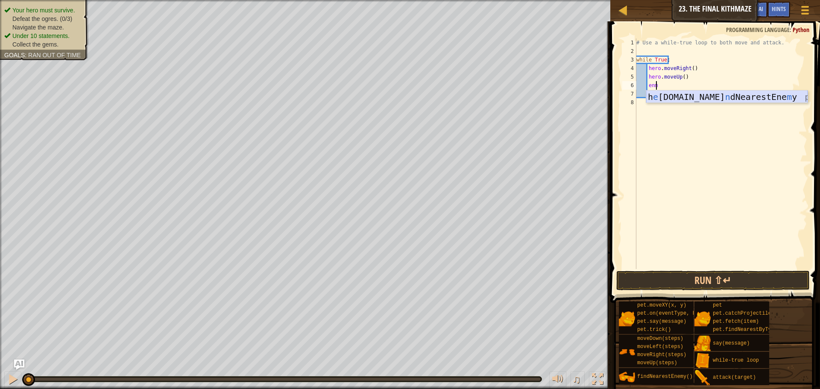
click at [685, 95] on div "h e [DOMAIN_NAME] n dNearestEne m y press enter" at bounding box center [727, 110] width 162 height 38
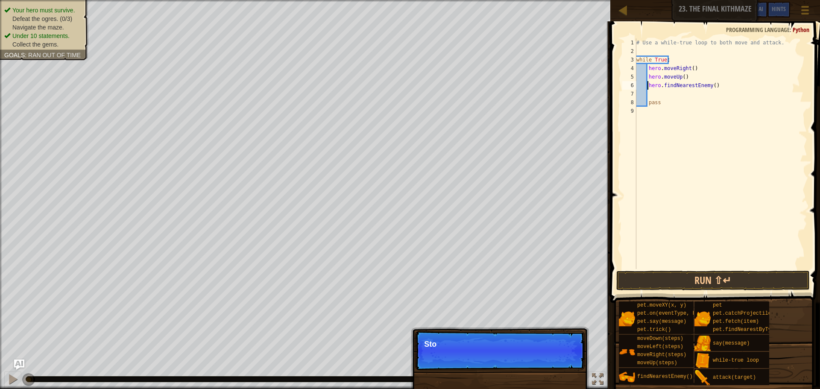
click at [649, 85] on div "# Use a while-true loop to both move and attack. while True : hero . moveRight …" at bounding box center [721, 162] width 173 height 248
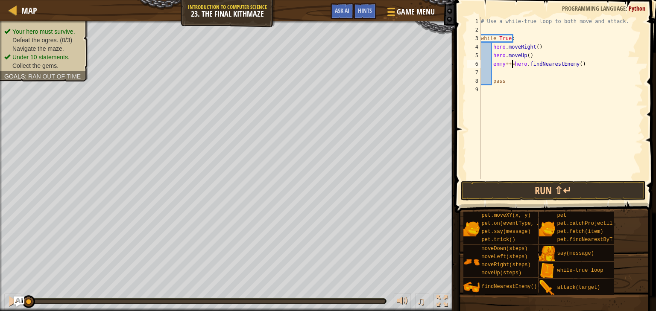
scroll to position [4, 3]
click at [508, 64] on div "# Use a while-true loop to both move and attack. while True : hero . moveRight …" at bounding box center [561, 106] width 164 height 179
type textarea "enmy=hero.findNearestEnemy()"
click at [495, 70] on div "# Use a while-true loop to both move and attack. while True : hero . moveRight …" at bounding box center [561, 106] width 164 height 179
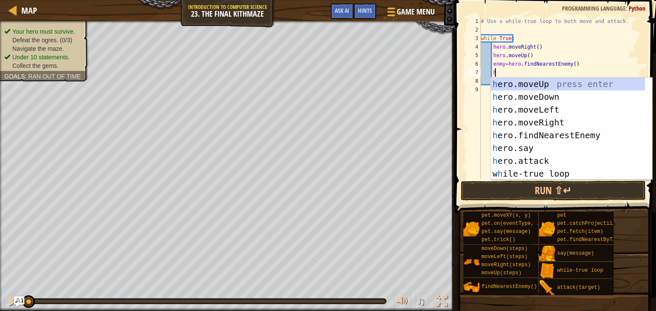
scroll to position [4, 0]
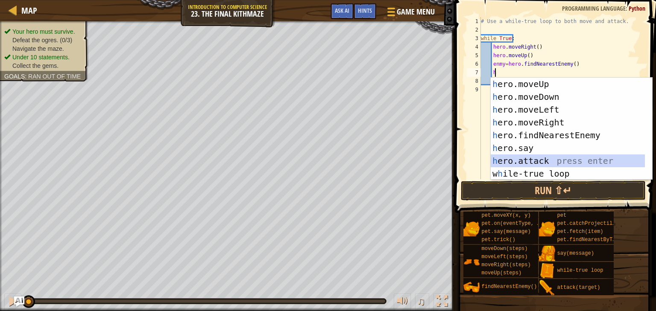
click at [538, 160] on div "h ero.moveUp press enter h ero.moveDown press enter h ero.moveLeft press enter …" at bounding box center [572, 142] width 162 height 128
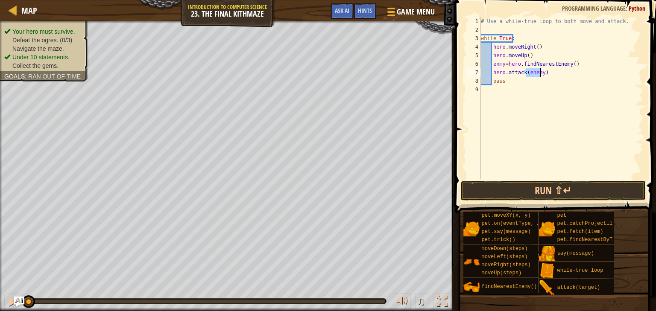
click at [498, 82] on div "# Use a while-true loop to both move and attack. while True : hero . moveRight …" at bounding box center [561, 106] width 164 height 179
type textarea "pass"
click at [491, 89] on div "# Use a while-true loop to both move and attack. while True : hero . moveRight …" at bounding box center [561, 106] width 164 height 179
click at [492, 80] on div "# Use a while-true loop to both move and attack. while True : hero . moveRight …" at bounding box center [561, 106] width 164 height 179
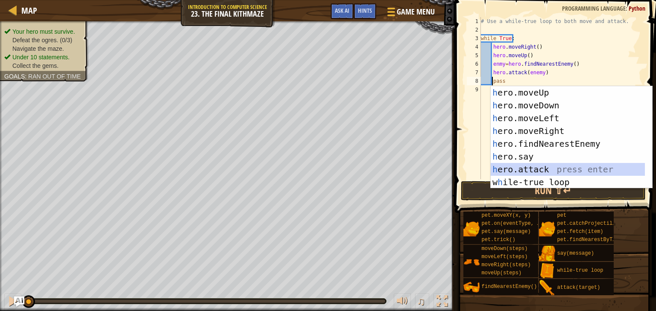
scroll to position [4, 1]
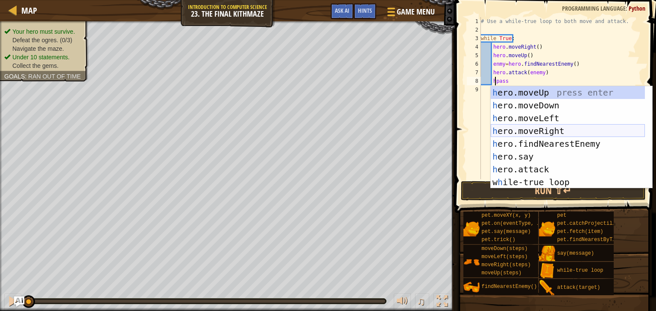
click at [543, 131] on div "h ero.moveUp press enter h ero.moveDown press enter h ero.moveLeft press enter …" at bounding box center [568, 150] width 154 height 128
type textarea "hero.moveRight()"
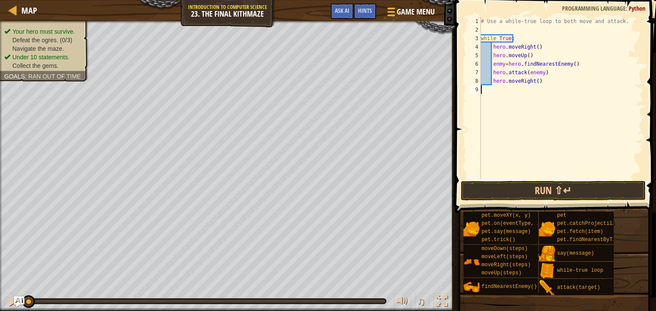
click at [494, 89] on div "# Use a while-true loop to both move and attack. while True : hero . moveRight …" at bounding box center [561, 106] width 164 height 179
type textarea "h"
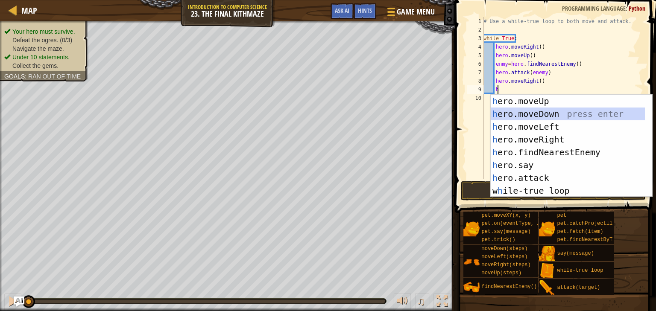
click at [575, 112] on div "h ero.moveUp press enter h ero.moveDown press enter h ero.moveLeft press enter …" at bounding box center [568, 159] width 154 height 128
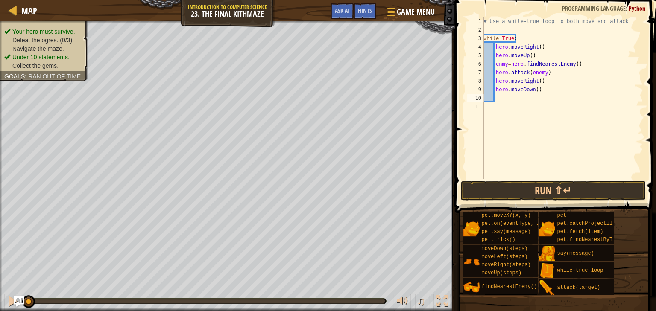
click at [535, 91] on div "# Use a while-true loop to both move and attack. while True : hero . moveRight …" at bounding box center [563, 106] width 162 height 179
type textarea "hero.moveDown(2)"
click at [496, 102] on div "# Use a while-true loop to both move and attack. while True : hero . moveRight …" at bounding box center [563, 106] width 162 height 179
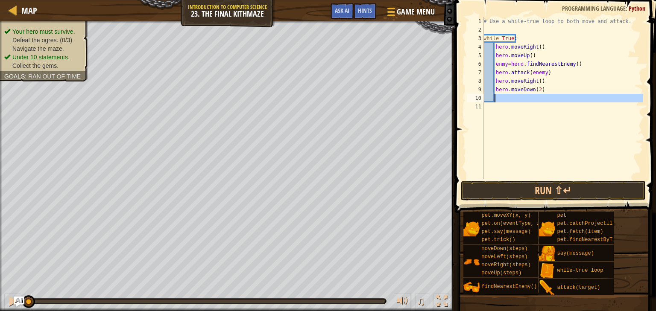
type textarea "h"
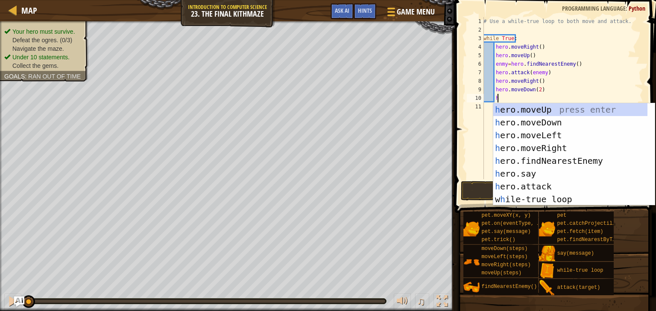
scroll to position [4, 0]
click at [558, 110] on div "h ero.moveUp press enter h ero.moveDown press enter h ero.moveLeft press enter …" at bounding box center [570, 167] width 154 height 128
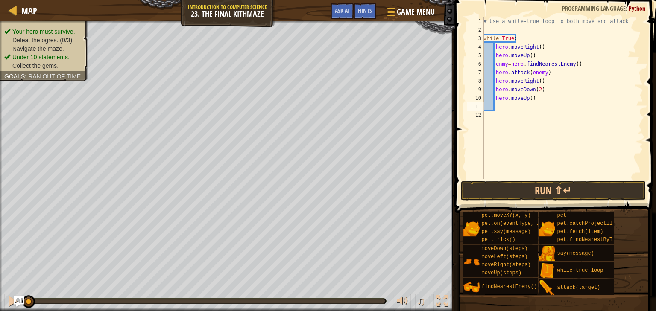
scroll to position [4, 0]
click at [554, 195] on button "Run ⇧↵" at bounding box center [553, 191] width 185 height 20
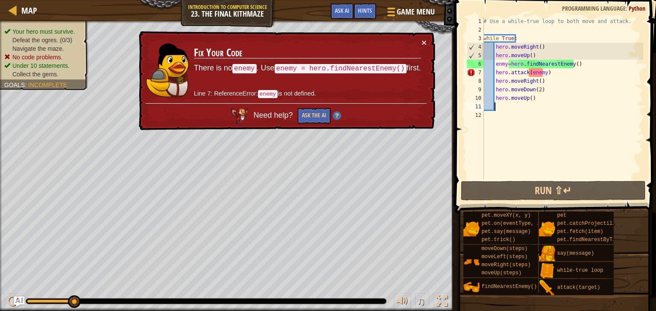
click at [527, 74] on div "# Use a while-true loop to both move and attack. while True : hero . moveRight …" at bounding box center [563, 106] width 162 height 179
click at [528, 72] on div "# Use a while-true loop to both move and attack. while True : hero . moveRight …" at bounding box center [563, 106] width 162 height 179
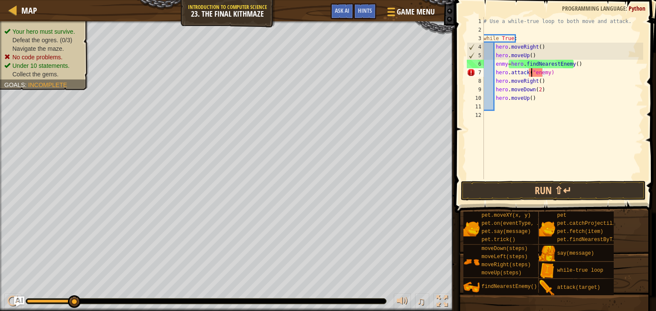
scroll to position [4, 3]
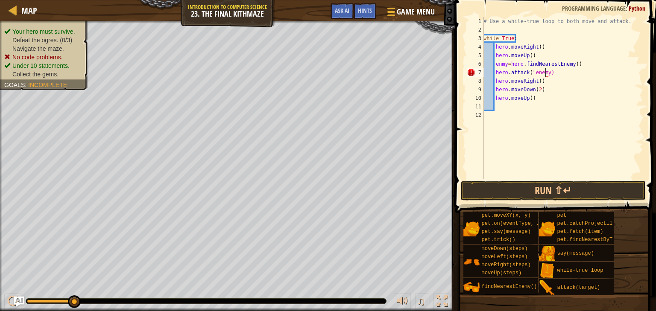
type textarea "hero.attack("enemy")"
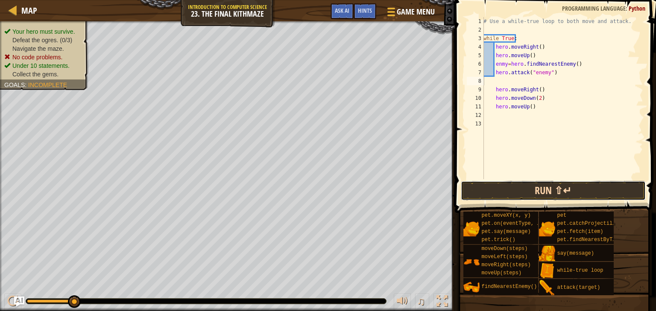
click at [517, 187] on button "Run ⇧↵" at bounding box center [553, 191] width 185 height 20
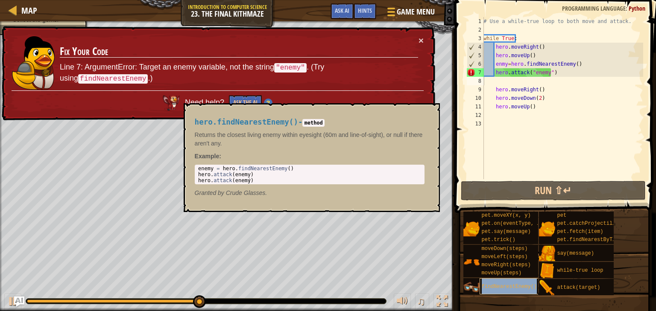
click at [492, 288] on span "findNearestEnemy()" at bounding box center [510, 287] width 56 height 6
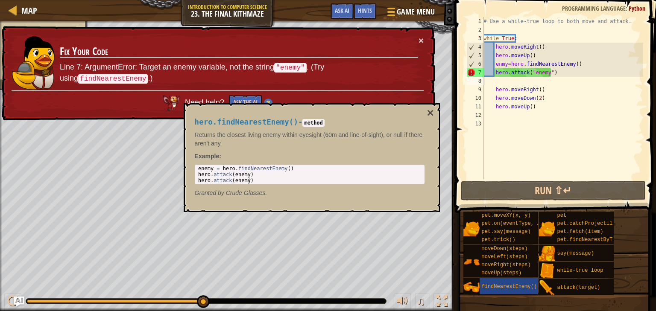
type textarea "enemy = hero.findNearestEnemy()"
drag, startPoint x: 234, startPoint y: 168, endPoint x: 291, endPoint y: 170, distance: 57.3
click at [291, 170] on div "enemy = hero . findNearestEnemy ( ) hero . attack ( enemy ) hero . attack ( ene…" at bounding box center [310, 181] width 226 height 30
drag, startPoint x: 549, startPoint y: 73, endPoint x: 529, endPoint y: 73, distance: 20.5
click at [529, 73] on div "# Use a while-true loop to both move and attack. while True : hero . moveRight …" at bounding box center [563, 106] width 162 height 179
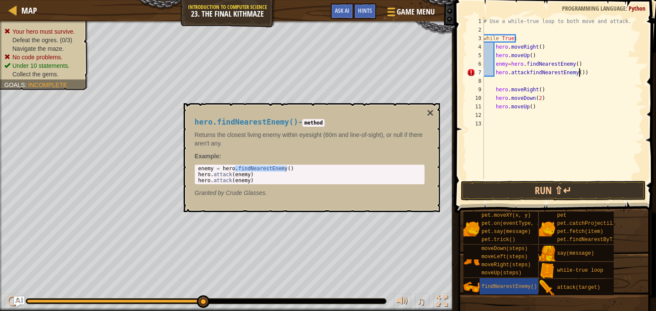
click at [583, 72] on div "# Use a while-true loop to both move and attack. while True : hero . moveRight …" at bounding box center [563, 106] width 162 height 179
click at [573, 195] on button "Run ⇧↵" at bounding box center [553, 191] width 185 height 20
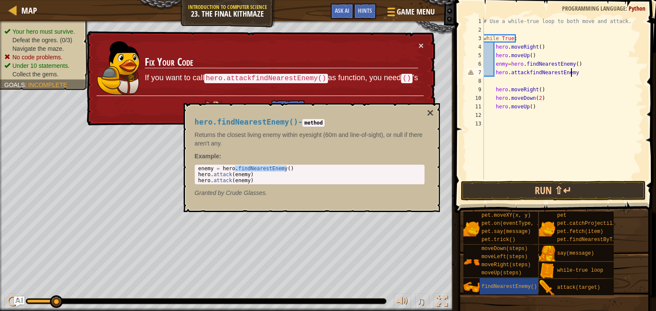
scroll to position [0, 0]
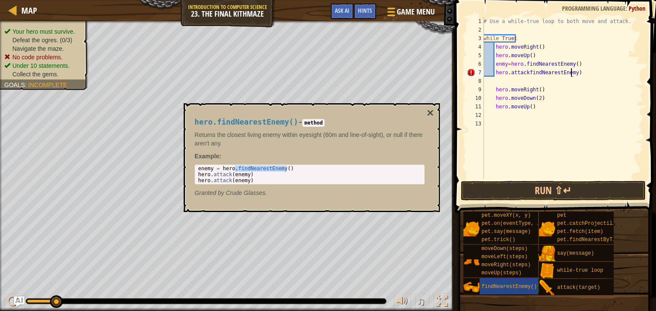
click at [571, 73] on div "# Use a while-true loop to both move and attack. while True : hero . moveRight …" at bounding box center [563, 106] width 162 height 179
click at [593, 190] on button "Run ⇧↵" at bounding box center [553, 191] width 185 height 20
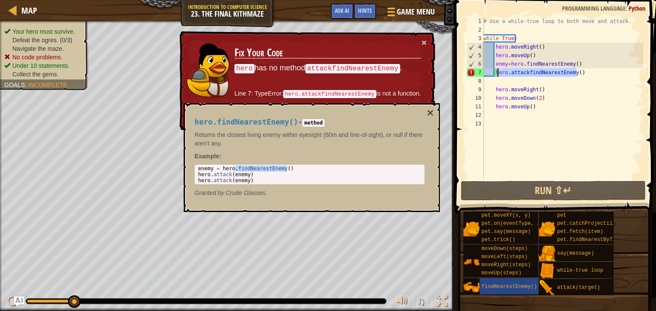
drag, startPoint x: 599, startPoint y: 73, endPoint x: 497, endPoint y: 73, distance: 102.1
click at [497, 73] on div "# Use a while-true loop to both move and attack. while True : hero . moveRight …" at bounding box center [563, 106] width 162 height 179
type textarea "h"
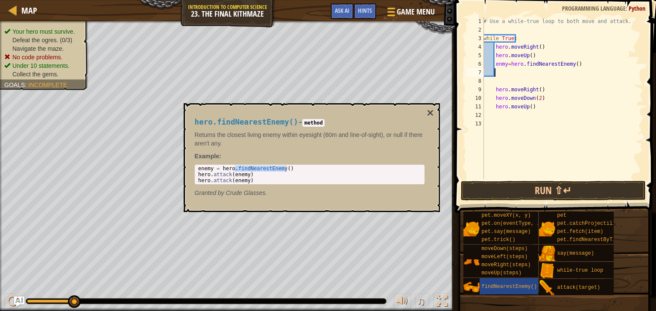
type textarea "ㄘ"
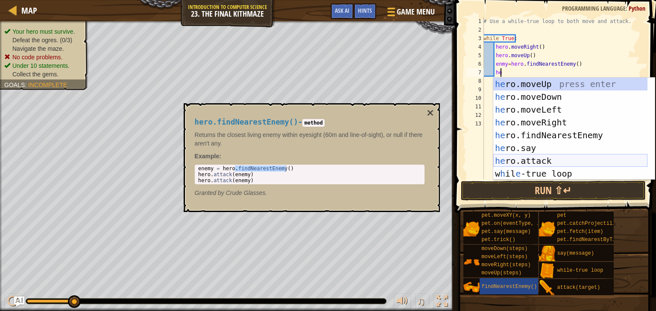
click at [542, 162] on div "he ro.moveUp press enter he ro.moveDown press enter he ro.moveLeft press enter …" at bounding box center [570, 142] width 154 height 128
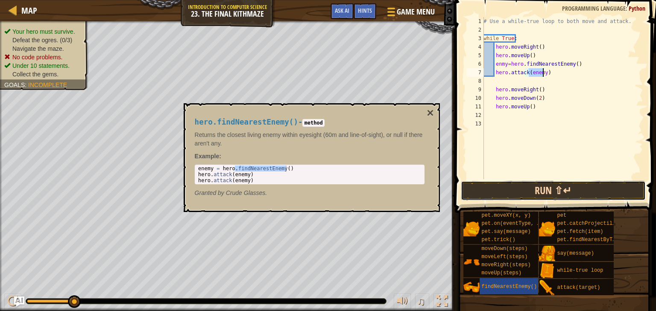
click at [551, 191] on button "Run ⇧↵" at bounding box center [553, 191] width 185 height 20
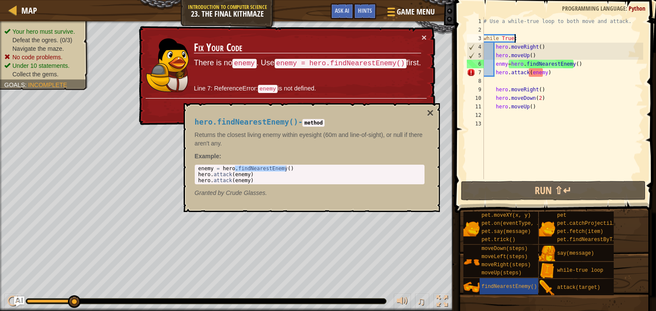
click at [520, 39] on div "# Use a while-true loop to both move and attack. while True : hero . moveRight …" at bounding box center [563, 106] width 162 height 179
drag, startPoint x: 282, startPoint y: 62, endPoint x: 318, endPoint y: 70, distance: 37.0
click at [318, 70] on td "Fix Your Code There is no enemy . Use enemy = hero.findNearestEnemy() first. Li…" at bounding box center [308, 65] width 228 height 65
drag, startPoint x: 212, startPoint y: 169, endPoint x: 303, endPoint y: 167, distance: 90.6
click at [303, 167] on div "enemy = hero . findNearestEnemy ( ) hero . attack ( enemy ) hero . attack ( ene…" at bounding box center [310, 181] width 226 height 30
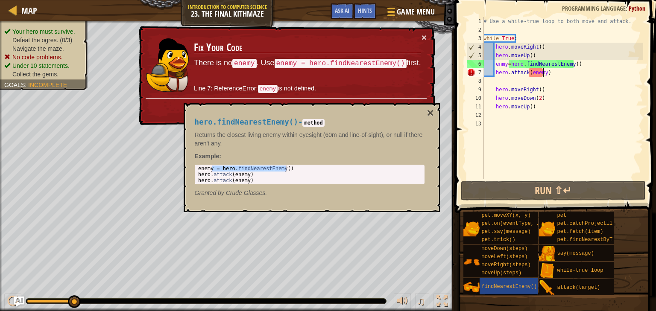
click at [542, 73] on div "# Use a while-true loop to both move and attack. while True : hero . moveRight …" at bounding box center [563, 106] width 162 height 179
paste textarea "= hero.findNearestEnemy()"
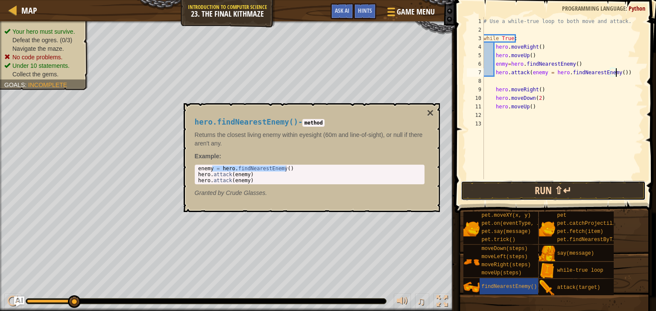
click at [572, 185] on button "Run ⇧↵" at bounding box center [553, 191] width 185 height 20
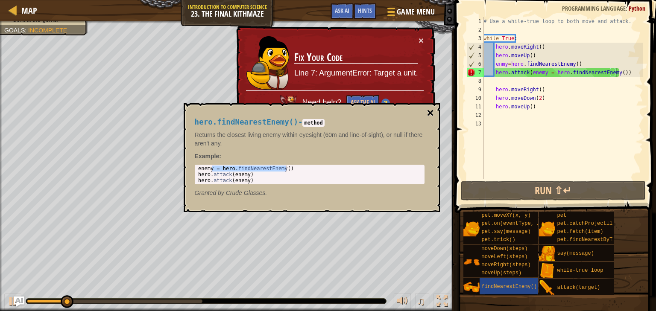
click at [431, 117] on button "×" at bounding box center [430, 113] width 7 height 12
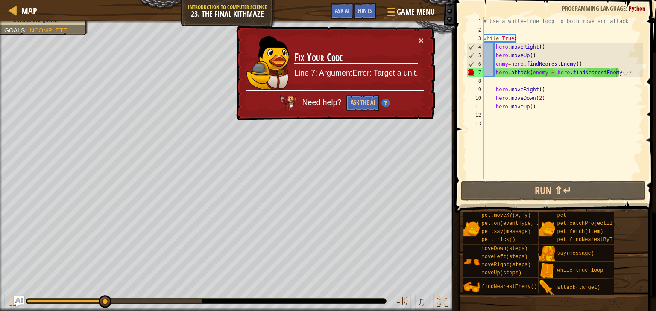
click at [623, 73] on div "# Use a while-true loop to both move and attack. while True : hero . moveRight …" at bounding box center [563, 106] width 162 height 179
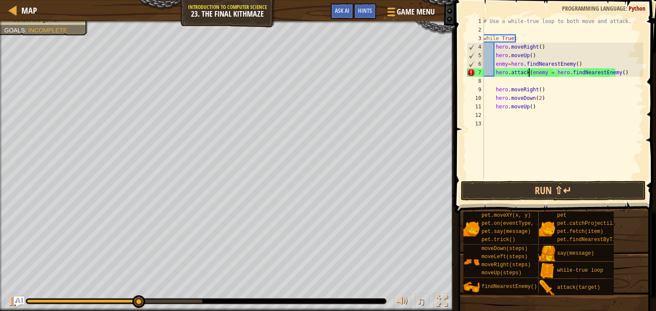
click at [530, 72] on div "# Use a while-true loop to both move and attack. while True : hero . moveRight …" at bounding box center [563, 106] width 162 height 179
click at [536, 190] on button "Run ⇧↵" at bounding box center [553, 191] width 185 height 20
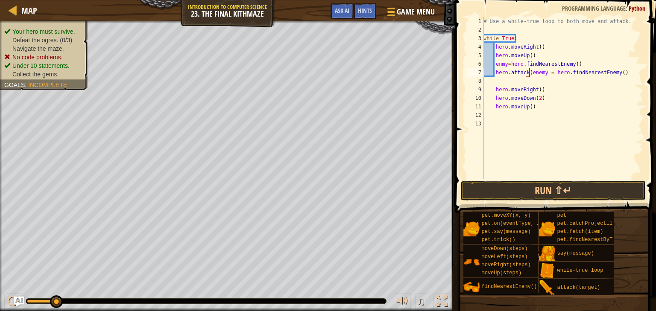
scroll to position [4, 3]
click at [624, 73] on div "# Use a while-true loop to both move and attack. while True : hero . moveRight …" at bounding box center [563, 106] width 162 height 179
click at [613, 189] on button "Run ⇧↵" at bounding box center [553, 191] width 185 height 20
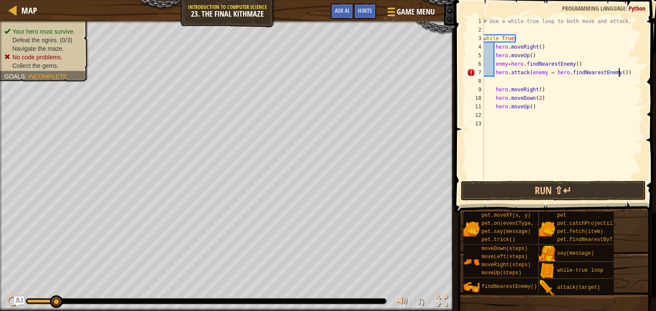
scroll to position [4, 10]
click at [585, 197] on button "Run ⇧↵" at bounding box center [553, 191] width 185 height 20
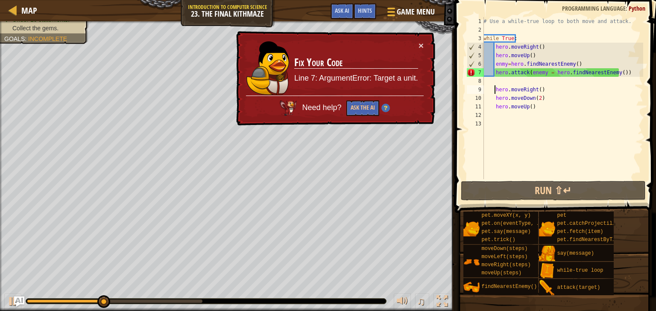
click at [494, 93] on div "# Use a while-true loop to both move and attack. while True : hero . moveRight …" at bounding box center [563, 106] width 162 height 179
click at [424, 44] on div "× Fix Your Code Line 7: ArgumentError: Target a unit. Need help? Ask the AI" at bounding box center [335, 78] width 201 height 95
click at [419, 44] on button "×" at bounding box center [421, 45] width 5 height 9
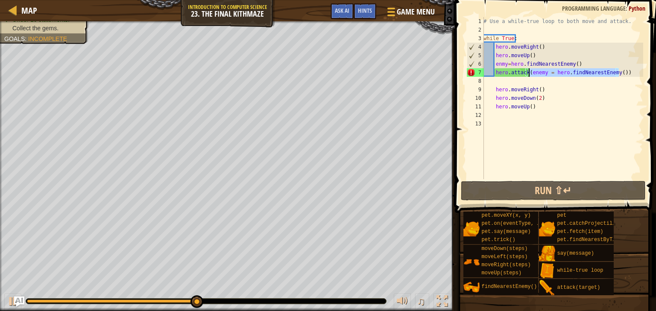
drag, startPoint x: 622, startPoint y: 72, endPoint x: 528, endPoint y: 73, distance: 94.0
click at [528, 73] on div "# Use a while-true loop to both move and attack. while True : hero . moveRight …" at bounding box center [563, 106] width 162 height 179
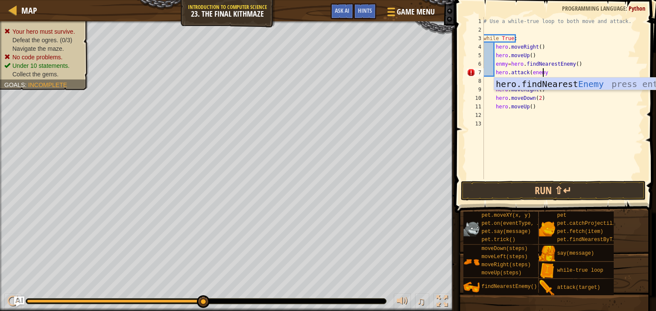
scroll to position [4, 4]
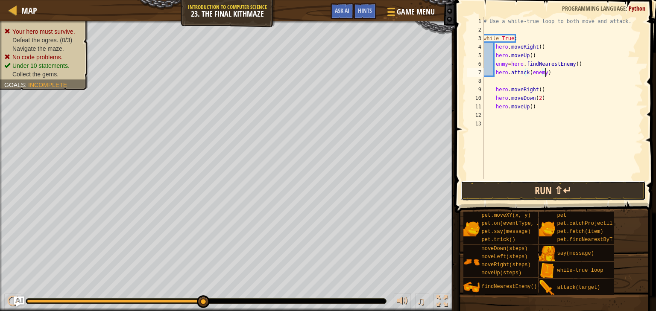
click at [589, 191] on button "Run ⇧↵" at bounding box center [553, 191] width 185 height 20
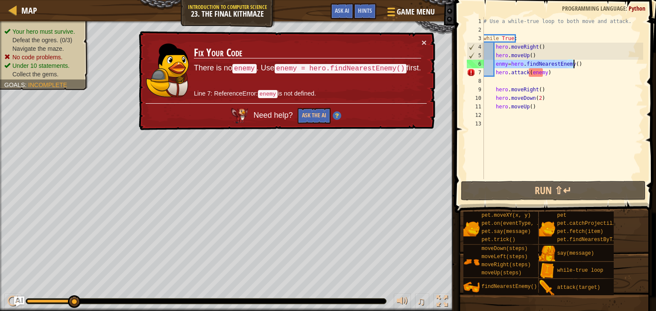
drag, startPoint x: 496, startPoint y: 64, endPoint x: 591, endPoint y: 67, distance: 95.8
click at [591, 67] on div "# Use a while-true loop to both move and attack. while True : hero . moveRight …" at bounding box center [563, 106] width 162 height 179
click at [543, 72] on div "# Use a while-true loop to both move and attack. while True : hero . moveRight …" at bounding box center [563, 106] width 162 height 179
click at [495, 71] on div "# Use a while-true loop to both move and attack. while True : hero . moveRight …" at bounding box center [563, 106] width 162 height 179
click at [542, 73] on div "# Use a while-true loop to both move and attack. while True : hero . moveRight …" at bounding box center [563, 106] width 162 height 179
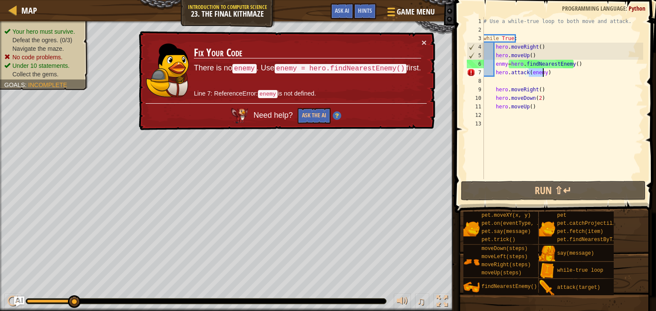
click at [543, 74] on div "# Use a while-true loop to both move and attack. while True : hero . moveRight …" at bounding box center [563, 106] width 162 height 179
click at [500, 64] on div "# Use a while-true loop to both move and attack. while True : hero . moveRight …" at bounding box center [563, 106] width 162 height 179
type textarea "enemy=hero.findNearestEnemy()"
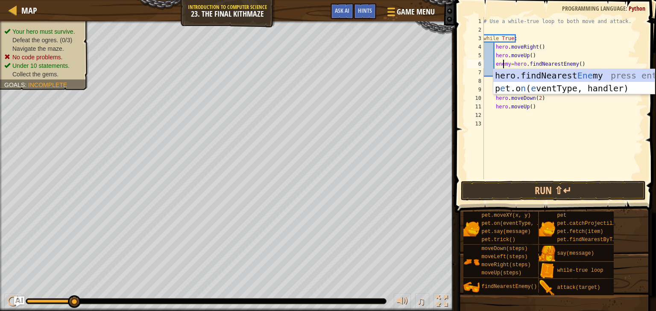
click at [569, 125] on div "# Use a while-true loop to both move and attack. while True : hero . moveRight …" at bounding box center [563, 106] width 162 height 179
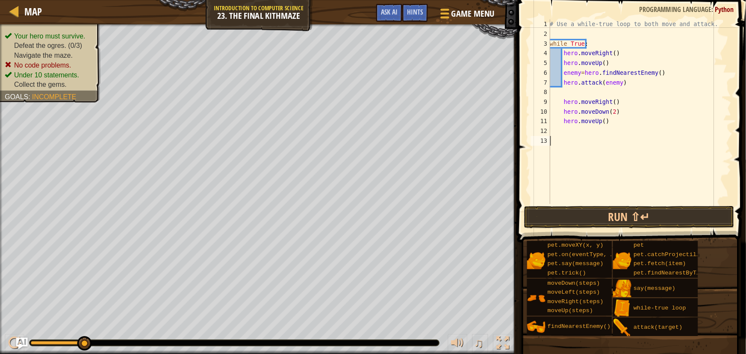
scroll to position [4, 0]
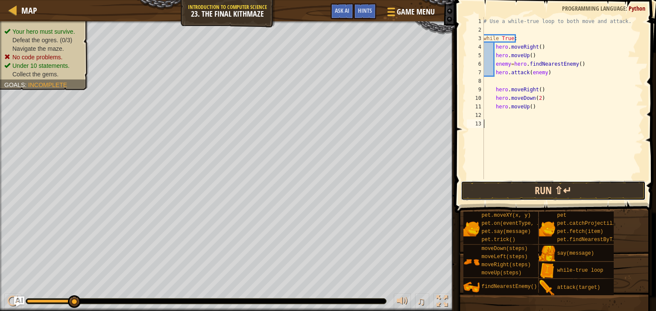
click at [560, 189] on button "Run ⇧↵" at bounding box center [553, 191] width 185 height 20
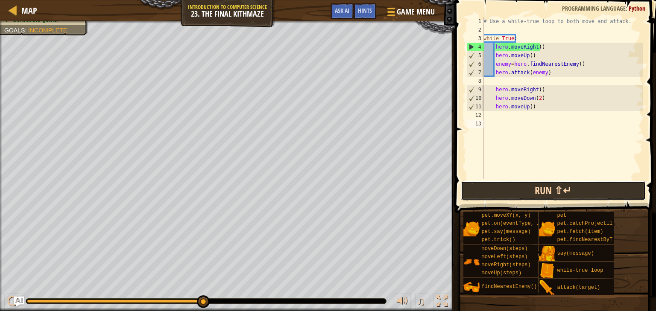
click at [503, 200] on button "Run ⇧↵" at bounding box center [553, 191] width 185 height 20
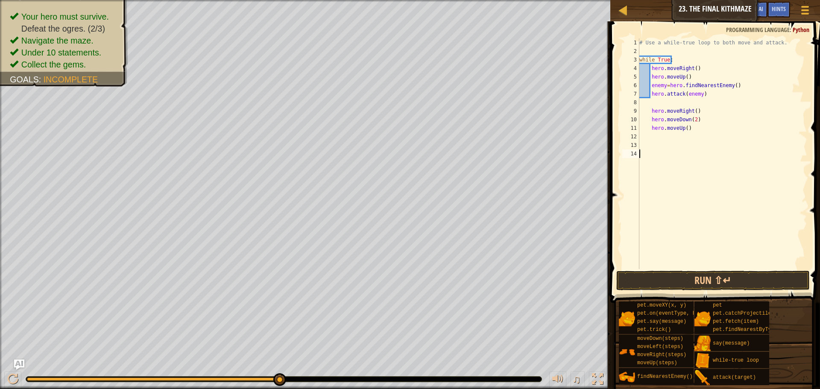
drag, startPoint x: 547, startPoint y: 4, endPoint x: 635, endPoint y: 117, distance: 143.7
click at [635, 117] on div "10" at bounding box center [631, 119] width 17 height 9
drag, startPoint x: 703, startPoint y: 96, endPoint x: 650, endPoint y: 96, distance: 52.6
click at [650, 96] on div "# Use a while-true loop to both move and attack. while True : hero . moveRight …" at bounding box center [723, 162] width 170 height 248
click at [664, 107] on div "# Use a while-true loop to both move and attack. while True : hero . moveRight …" at bounding box center [723, 162] width 170 height 248
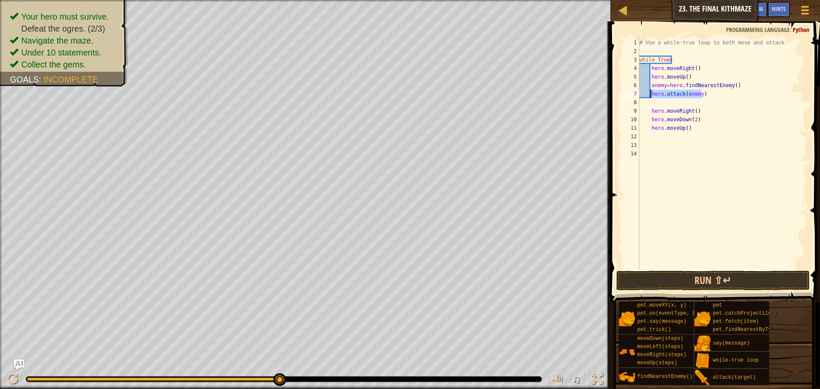
type textarea "hero.moveRight()"
click at [653, 101] on div "# Use a while-true loop to both move and attack. while True : hero . moveRight …" at bounding box center [723, 162] width 170 height 248
paste textarea "hero.attack(enemy)"
type textarea "hero.attack(enemy)"
click at [726, 284] on button "Run ⇧↵" at bounding box center [714, 281] width 194 height 20
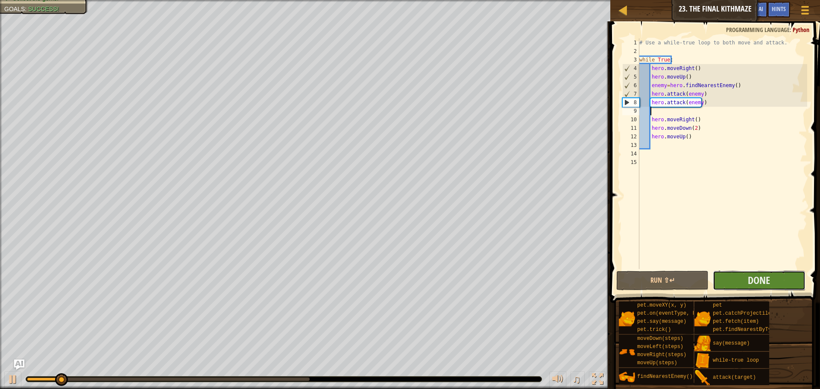
click at [747, 282] on button "Done" at bounding box center [759, 281] width 92 height 20
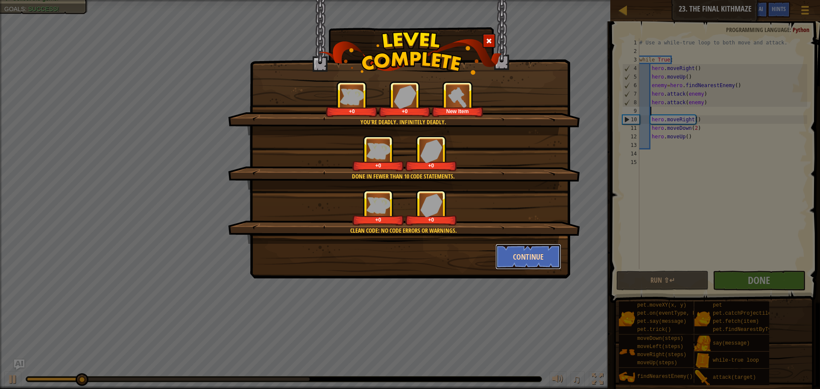
click at [532, 255] on button "Continue" at bounding box center [529, 257] width 66 height 26
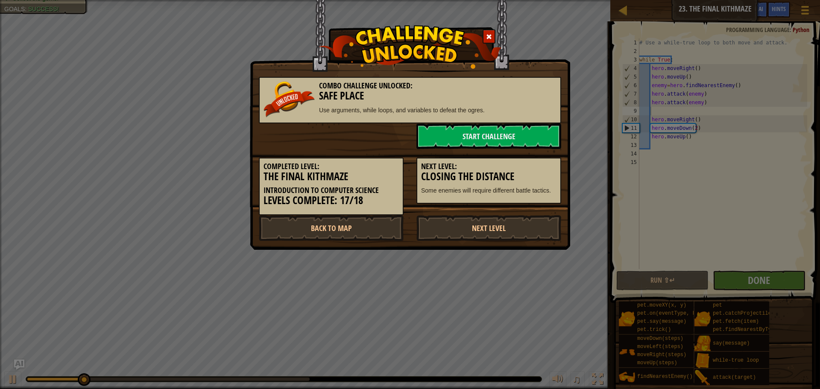
click at [532, 255] on div "Combo Challenge Unlocked: Safe Place Use arguments, while loops, and variables …" at bounding box center [410, 194] width 820 height 389
click at [502, 232] on link "Next Level" at bounding box center [489, 228] width 145 height 26
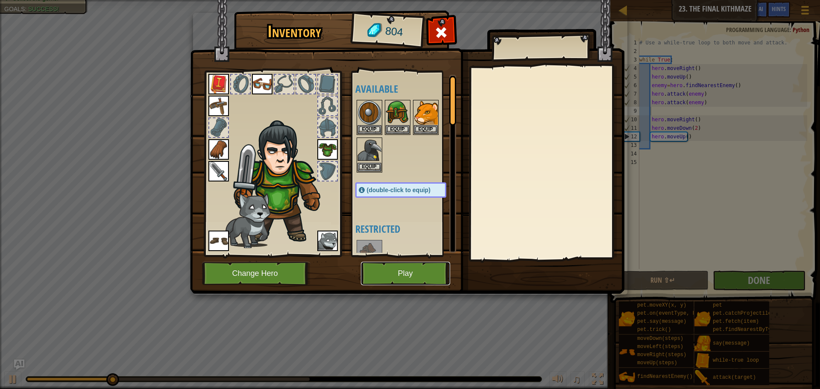
click at [386, 270] on button "Play" at bounding box center [405, 273] width 89 height 23
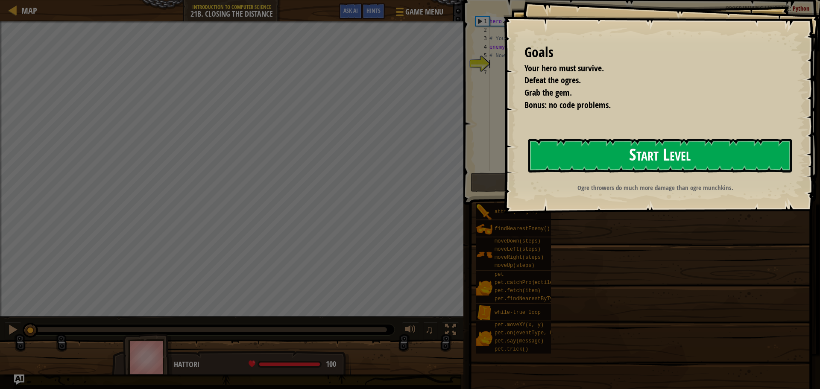
click at [637, 153] on button "Start Level" at bounding box center [661, 156] width 264 height 34
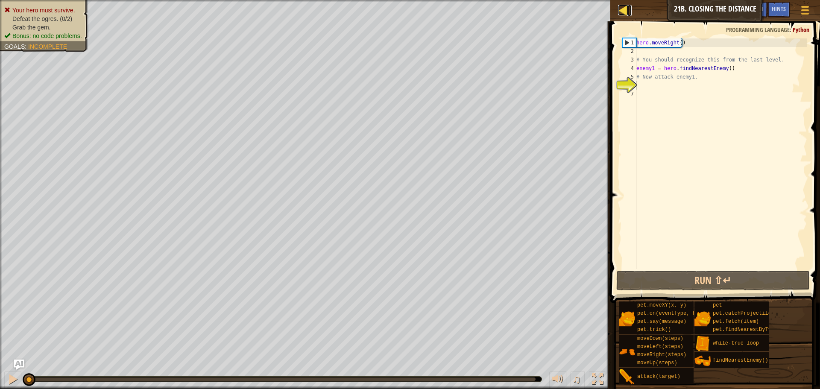
click at [626, 11] on div at bounding box center [623, 10] width 11 height 11
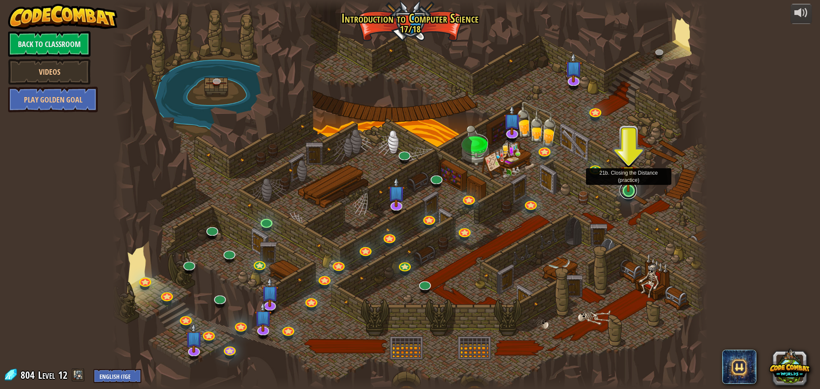
click at [630, 194] on link at bounding box center [628, 190] width 17 height 17
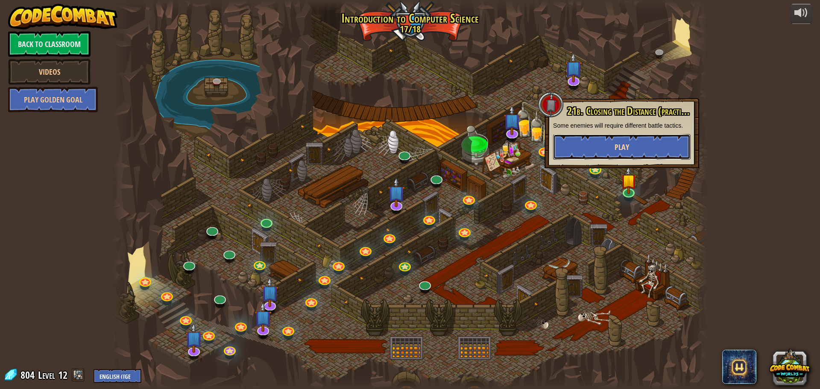
click at [627, 155] on button "Play" at bounding box center [622, 147] width 138 height 26
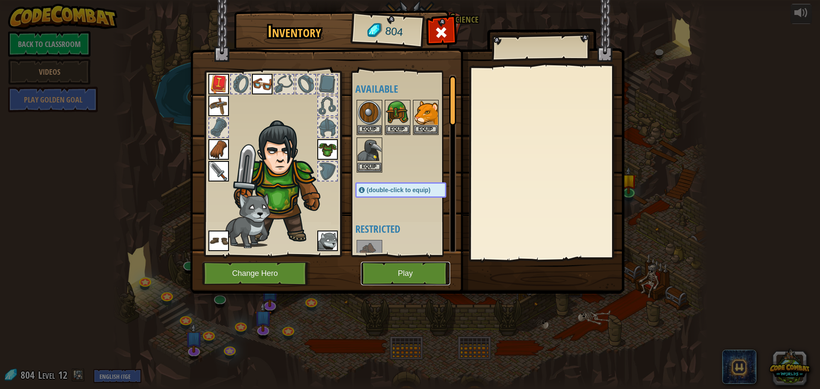
click at [397, 267] on button "Play" at bounding box center [405, 273] width 89 height 23
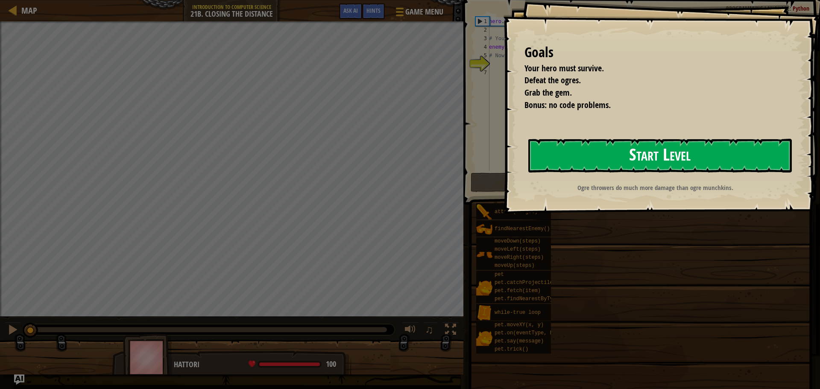
click at [622, 155] on button "Start Level" at bounding box center [661, 156] width 264 height 34
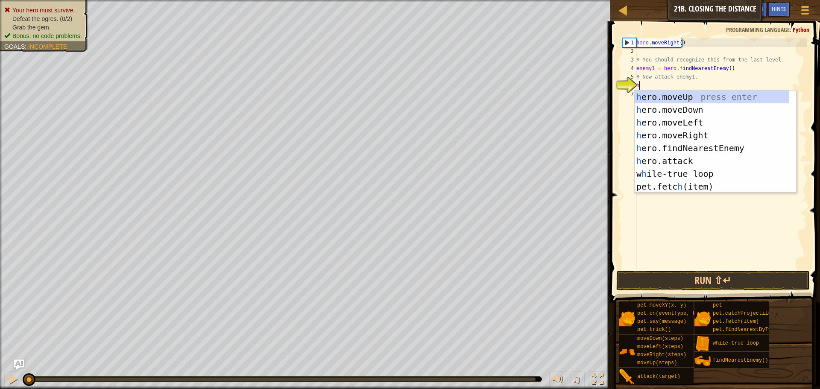
scroll to position [4, 0]
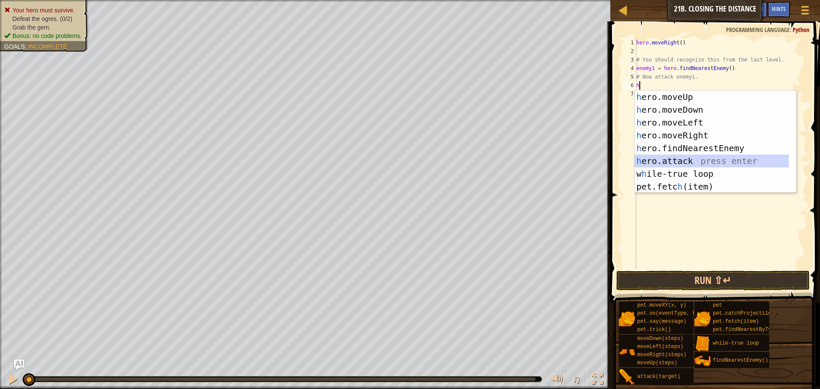
click at [759, 156] on div "h ero.moveUp press enter h ero.moveDown press enter h ero.moveLeft press enter …" at bounding box center [712, 155] width 154 height 128
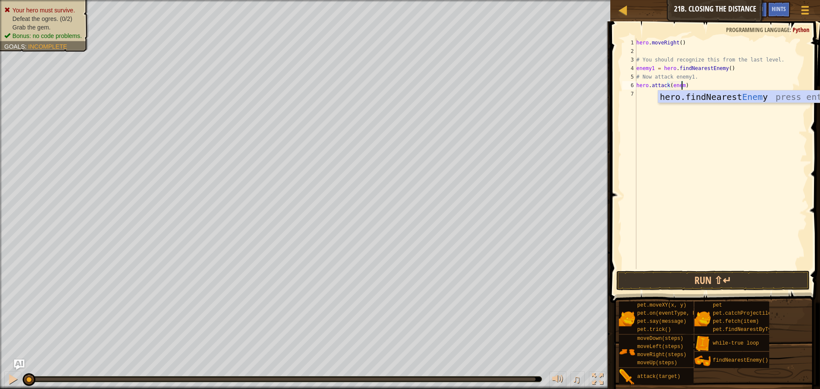
scroll to position [4, 4]
type textarea "hero.attack(enemy1)"
click at [655, 105] on div "hero . moveRight ( ) # You should recognize this from the last level. enemy1 = …" at bounding box center [721, 162] width 173 height 248
type textarea "h"
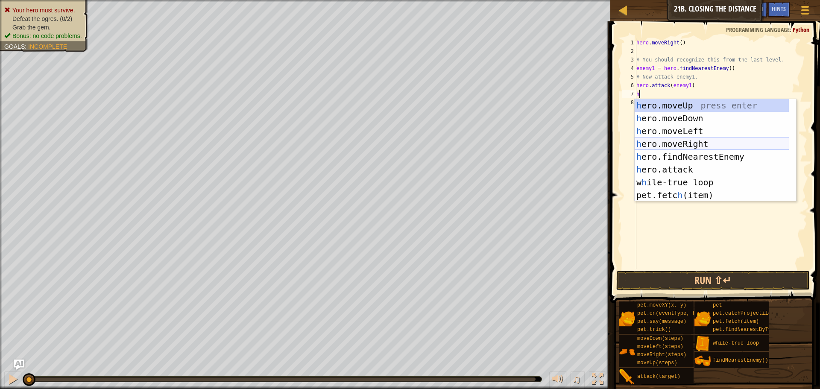
click at [664, 142] on div "h ero.moveUp press enter h ero.moveDown press enter h ero.moveLeft press enter …" at bounding box center [716, 163] width 162 height 128
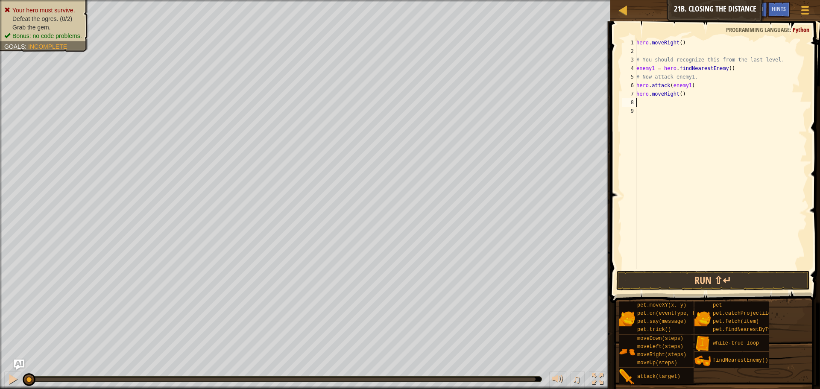
click at [678, 95] on div "hero . moveRight ( ) # You should recognize this from the last level. enemy1 = …" at bounding box center [721, 162] width 173 height 248
type textarea "hero.moveRight(2)"
click at [641, 102] on div "hero . moveRight ( ) # You should recognize this from the last level. enemy1 = …" at bounding box center [721, 162] width 173 height 248
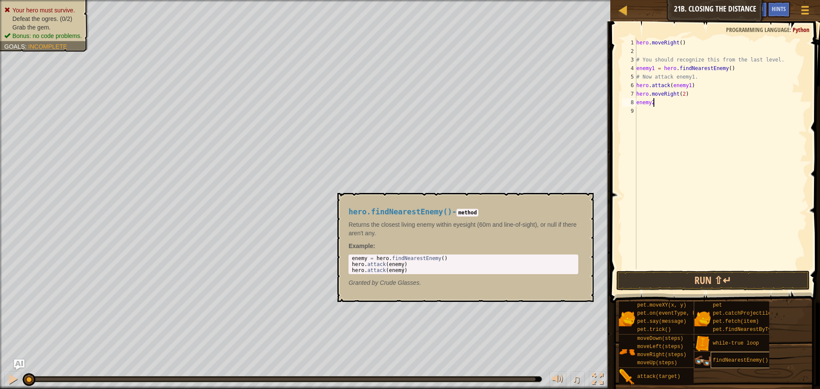
type textarea "enemy2"
click at [719, 359] on span "findNearestEnemy()" at bounding box center [741, 361] width 56 height 6
type textarea "enemy = hero.findNearestEnemy()"
drag, startPoint x: 367, startPoint y: 258, endPoint x: 443, endPoint y: 257, distance: 76.5
click at [443, 257] on div "enemy = hero . findNearestEnemy ( ) hero . attack ( enemy ) hero . attack ( ene…" at bounding box center [463, 271] width 226 height 30
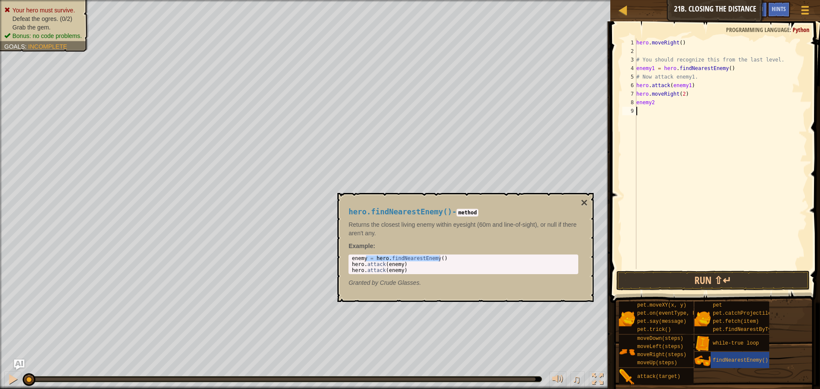
scroll to position [4, 0]
click at [692, 115] on div "hero . moveRight ( ) # You should recognize this from the last level. enemy1 = …" at bounding box center [721, 162] width 173 height 248
click at [679, 101] on div "hero . moveRight ( ) # You should recognize this from the last level. enemy1 = …" at bounding box center [721, 162] width 173 height 248
paste textarea "= hero.findNearestEnemy()"
type textarea "enemy2 = hero.findNearestEnemy()"
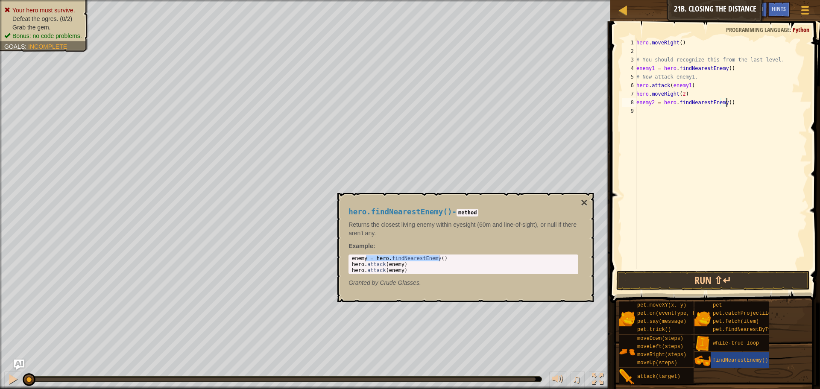
click at [640, 115] on div "hero . moveRight ( ) # You should recognize this from the last level. enemy1 = …" at bounding box center [721, 162] width 173 height 248
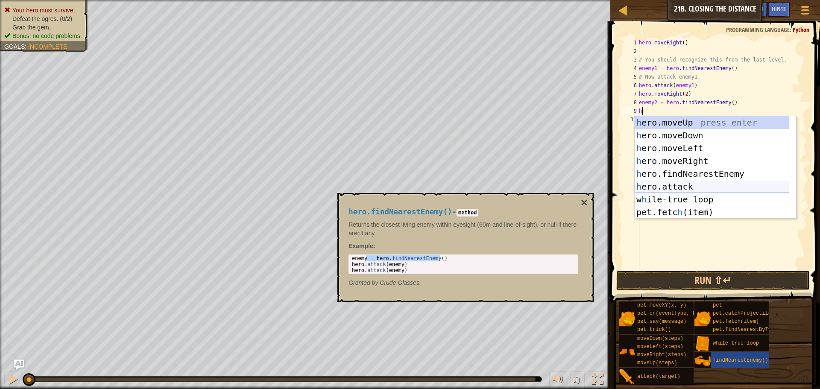
click at [670, 188] on div "h ero.moveUp press enter h ero.moveDown press enter h ero.moveLeft press enter …" at bounding box center [716, 180] width 162 height 128
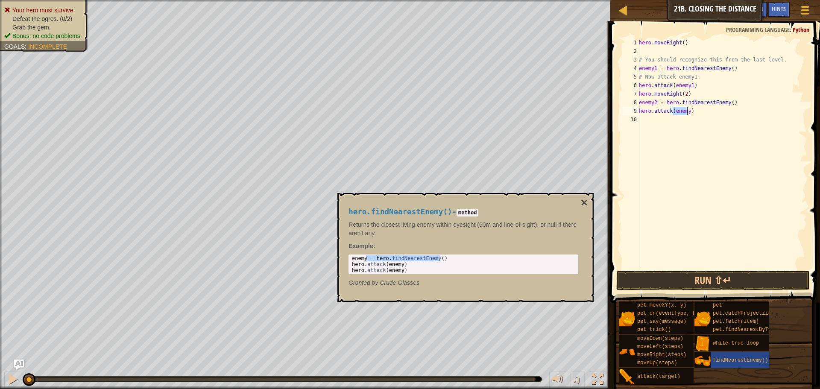
click at [683, 112] on div "hero . moveRight ( ) # You should recognize this from the last level. enemy1 = …" at bounding box center [722, 153] width 170 height 231
click at [687, 111] on div "hero . moveRight ( ) # You should recognize this from the last level. enemy1 = …" at bounding box center [722, 162] width 170 height 248
type textarea "hero.attack(enemy2)"
click at [656, 121] on div "hero . moveRight ( ) # You should recognize this from the last level. enemy1 = …" at bounding box center [722, 162] width 170 height 248
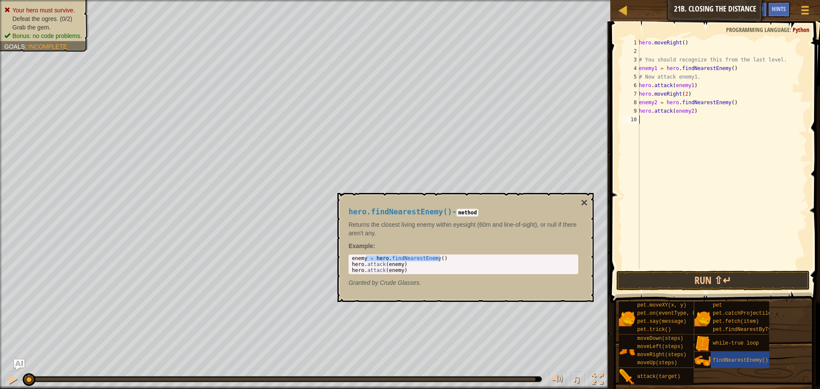
scroll to position [4, 0]
type textarea "h"
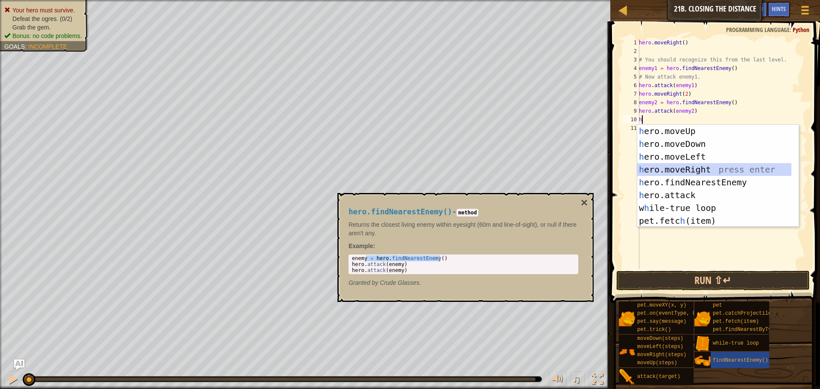
click at [682, 169] on div "h ero.moveUp press enter h ero.moveDown press enter h ero.moveLeft press enter …" at bounding box center [714, 189] width 154 height 128
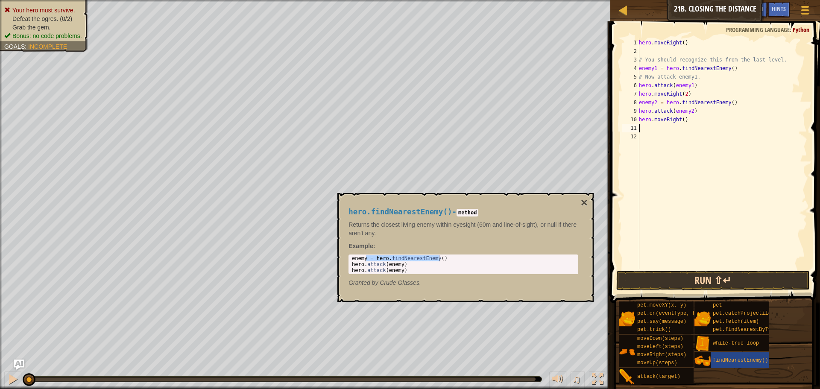
drag, startPoint x: 690, startPoint y: 261, endPoint x: 693, endPoint y: 272, distance: 10.7
click at [692, 269] on div "hero . moveRight ( ) # You should recognize this from the last level. enemy1 = …" at bounding box center [722, 162] width 170 height 248
click at [694, 287] on button "Run ⇧↵" at bounding box center [714, 281] width 194 height 20
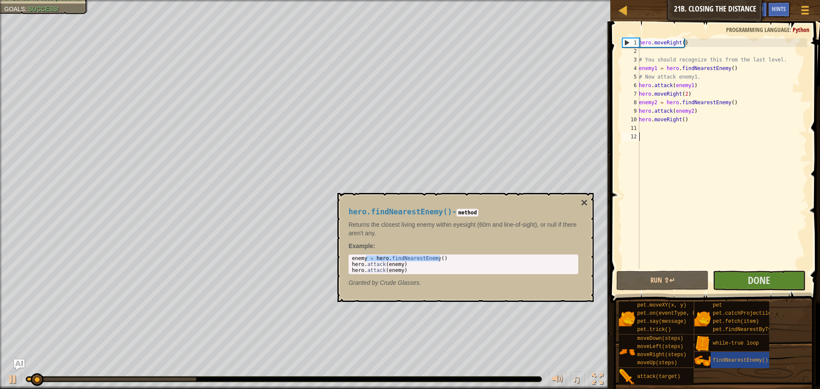
click at [762, 264] on div "hero . moveRight ( ) # You should recognize this from the last level. enemy1 = …" at bounding box center [722, 162] width 170 height 248
click at [762, 284] on span "Done" at bounding box center [759, 280] width 22 height 14
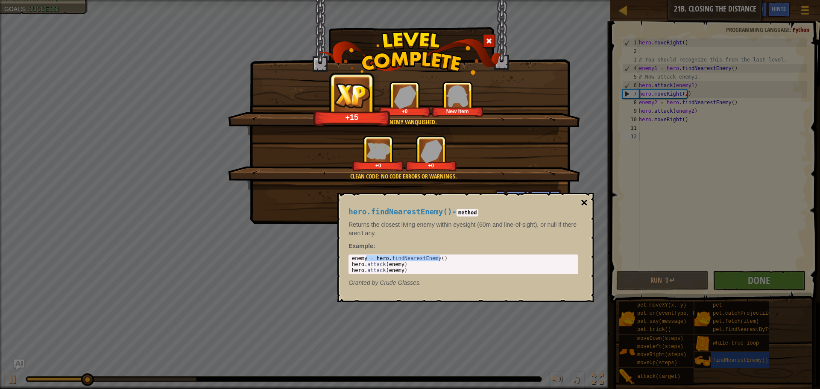
click at [586, 203] on button "×" at bounding box center [584, 203] width 7 height 12
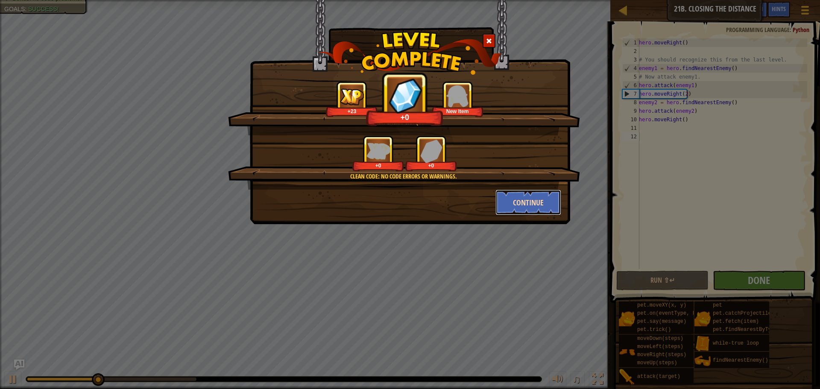
click at [554, 207] on button "Continue" at bounding box center [529, 203] width 66 height 26
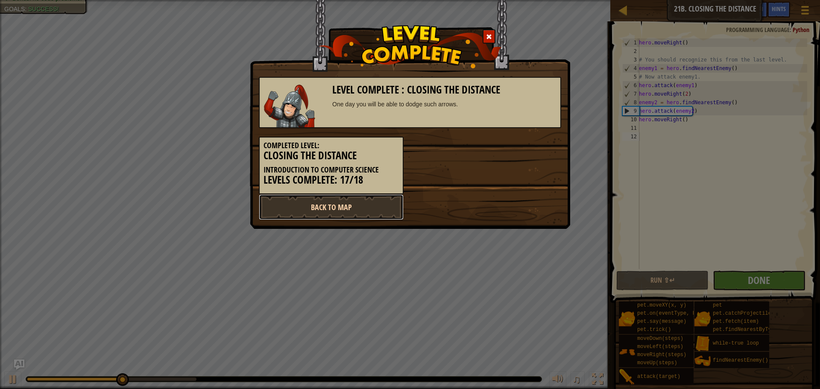
click at [365, 210] on link "Back to Map" at bounding box center [331, 207] width 145 height 26
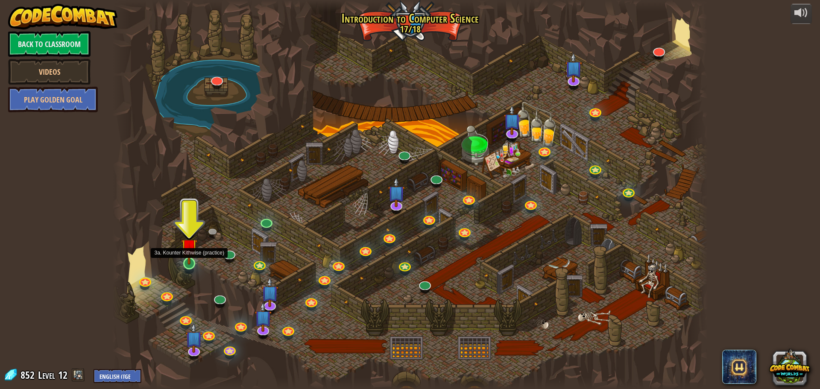
click at [187, 262] on img at bounding box center [189, 247] width 16 height 36
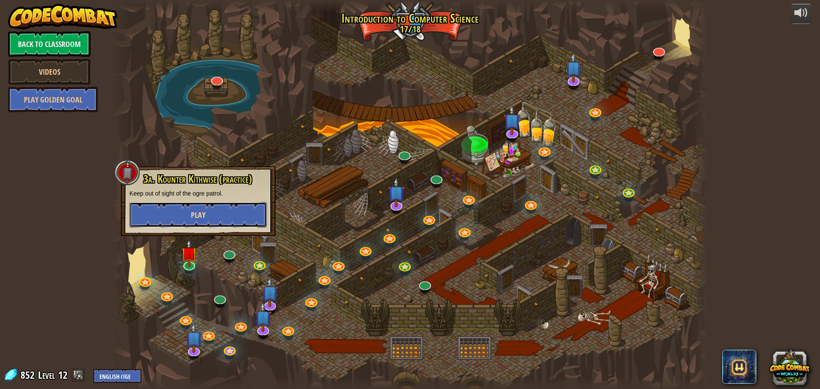
click at [178, 212] on button "Play" at bounding box center [198, 215] width 138 height 26
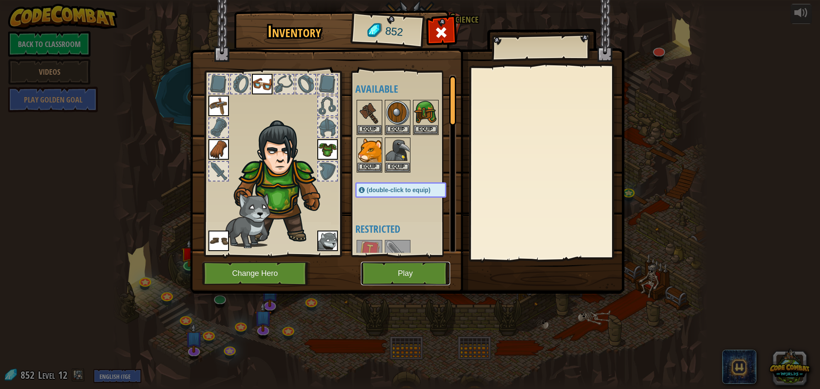
click at [444, 266] on button "Play" at bounding box center [405, 273] width 89 height 23
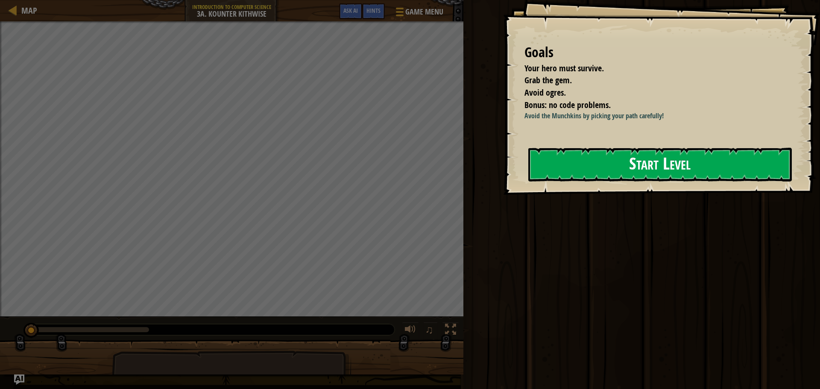
click at [658, 177] on button "Start Level" at bounding box center [661, 165] width 264 height 34
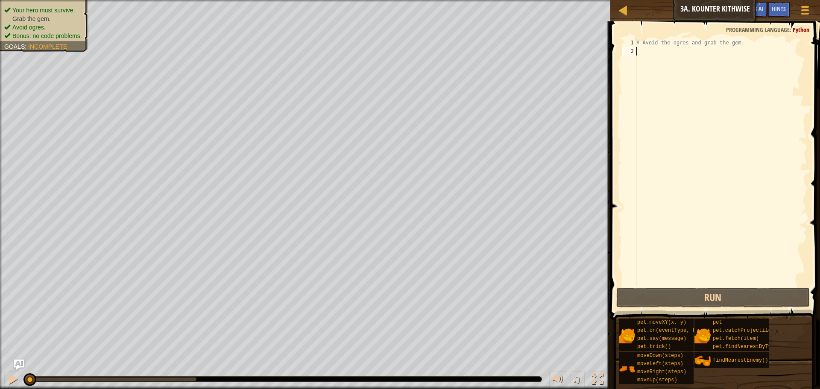
type textarea "h"
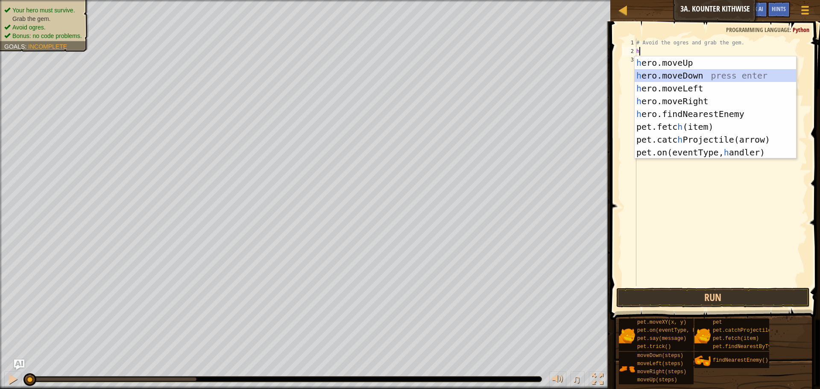
click at [706, 79] on div "h ero.moveUp press enter h ero.moveDown press enter h ero.moveLeft press enter …" at bounding box center [716, 120] width 162 height 128
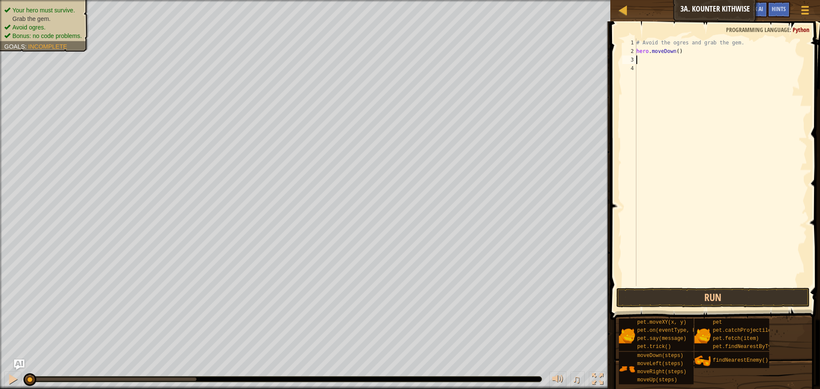
type textarea "h"
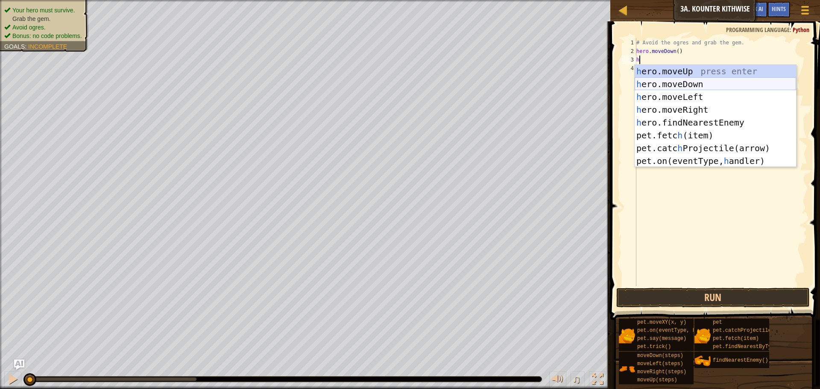
click at [668, 83] on div "h ero.moveUp press enter h ero.moveDown press enter h ero.moveLeft press enter …" at bounding box center [716, 129] width 162 height 128
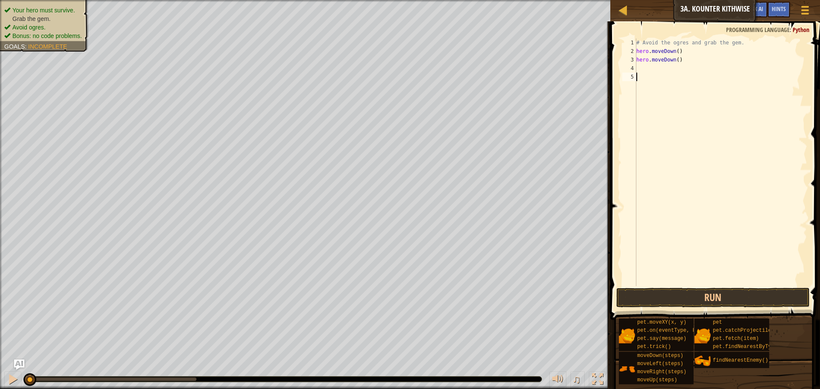
click at [666, 91] on div "# Avoid the ogres and grab the gem. hero . moveDown ( ) hero . moveDown ( )" at bounding box center [721, 170] width 173 height 265
click at [660, 75] on div "# Avoid the ogres and grab the gem. hero . moveDown ( ) hero . moveDown ( )" at bounding box center [721, 170] width 173 height 265
click at [659, 67] on div "# Avoid the ogres and grab the gem. hero . moveDown ( ) hero . moveDown ( )" at bounding box center [721, 170] width 173 height 265
type textarea "h"
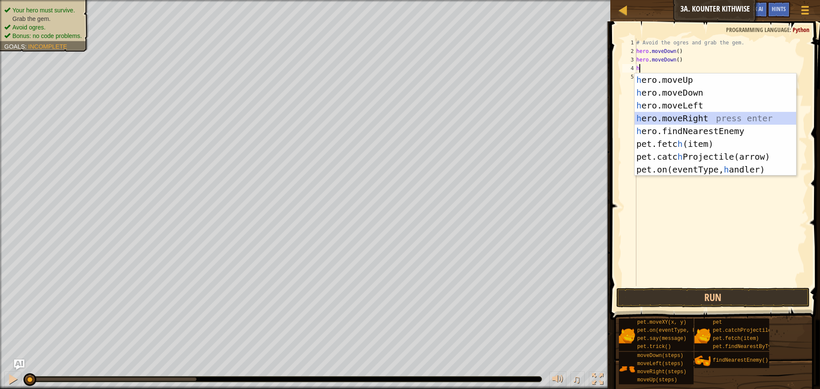
click at [669, 115] on div "h ero.moveUp press enter h ero.moveDown press enter h ero.moveLeft press enter …" at bounding box center [716, 137] width 162 height 128
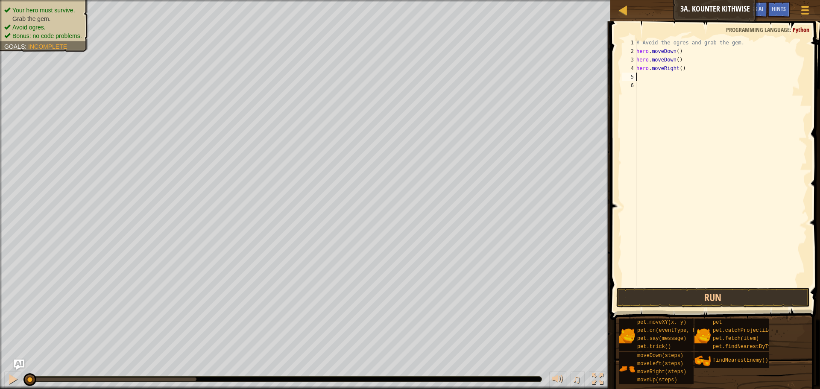
type textarea "h"
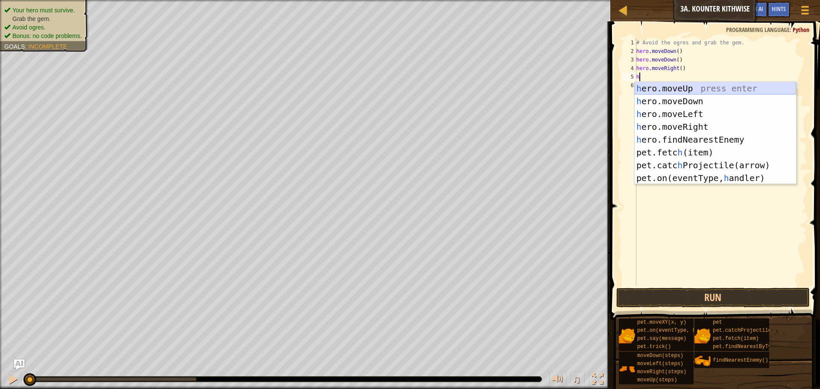
click at [675, 82] on div "h ero.moveUp press enter h ero.moveDown press enter h ero.moveLeft press enter …" at bounding box center [716, 146] width 162 height 128
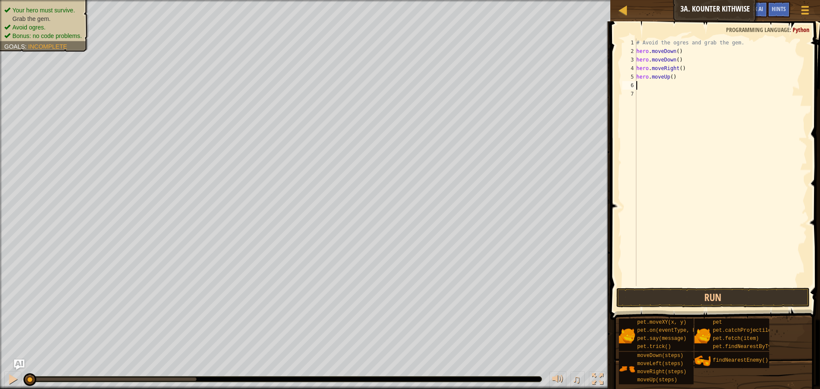
click at [668, 85] on div "# Avoid the ogres and grab the gem. hero . moveDown ( ) hero . moveDown ( ) her…" at bounding box center [721, 170] width 173 height 265
type textarea "h"
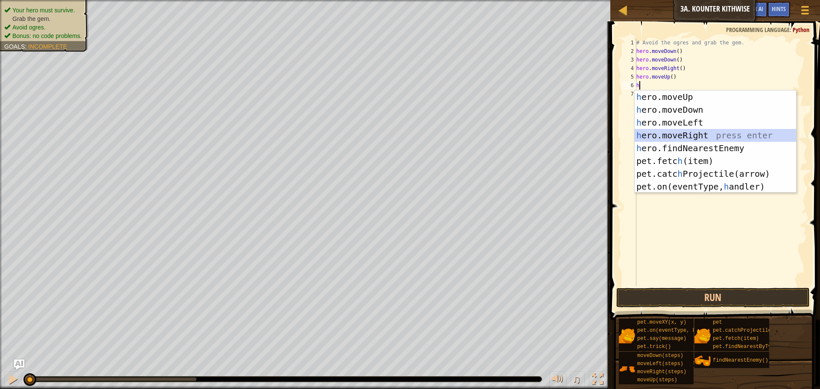
click at [672, 138] on div "h ero.moveUp press enter h ero.moveDown press enter h ero.moveLeft press enter …" at bounding box center [716, 155] width 162 height 128
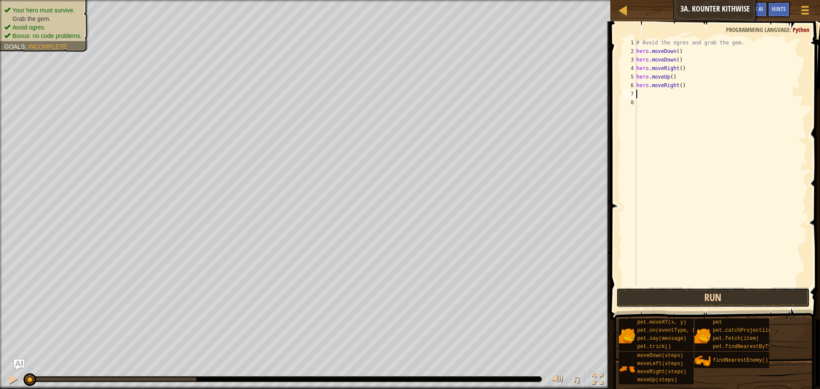
click at [691, 301] on button "Run" at bounding box center [714, 298] width 194 height 20
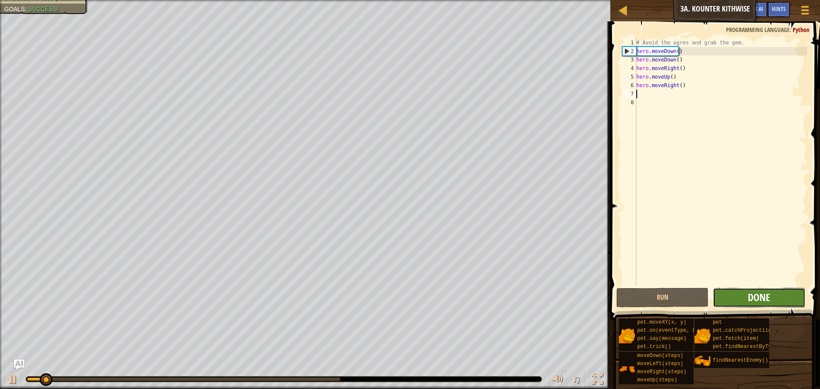
click at [751, 292] on span "Done" at bounding box center [759, 298] width 22 height 14
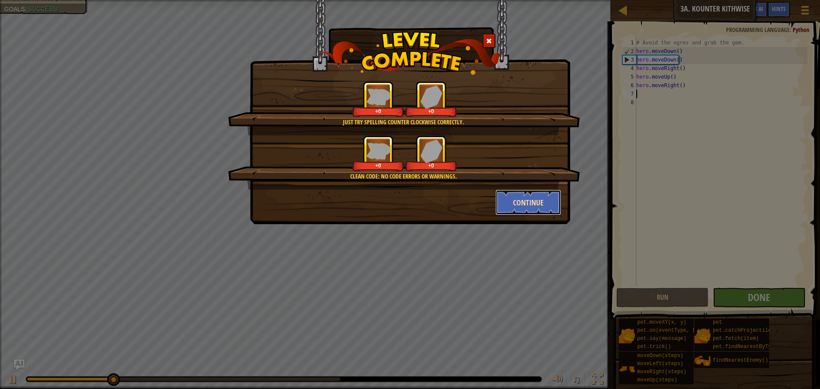
click at [539, 208] on button "Continue" at bounding box center [529, 203] width 66 height 26
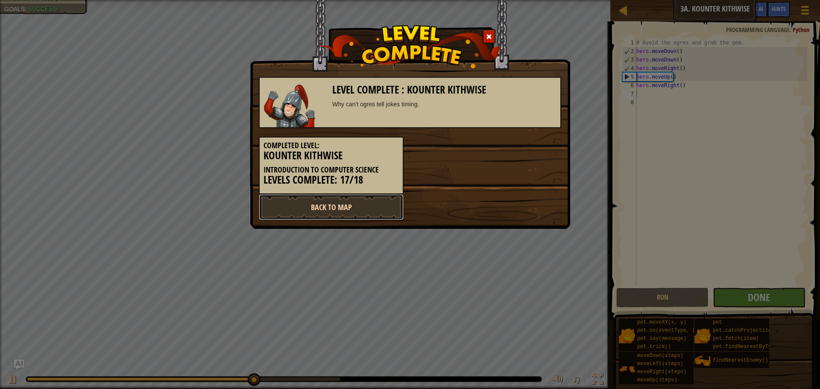
click at [377, 204] on link "Back to Map" at bounding box center [331, 207] width 145 height 26
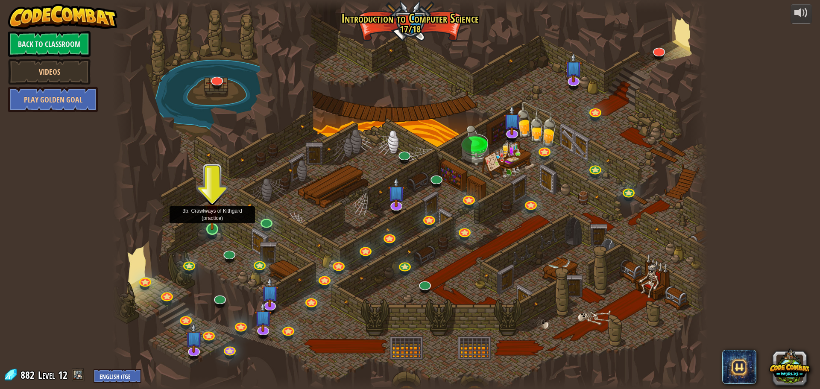
click at [209, 223] on img at bounding box center [212, 212] width 16 height 36
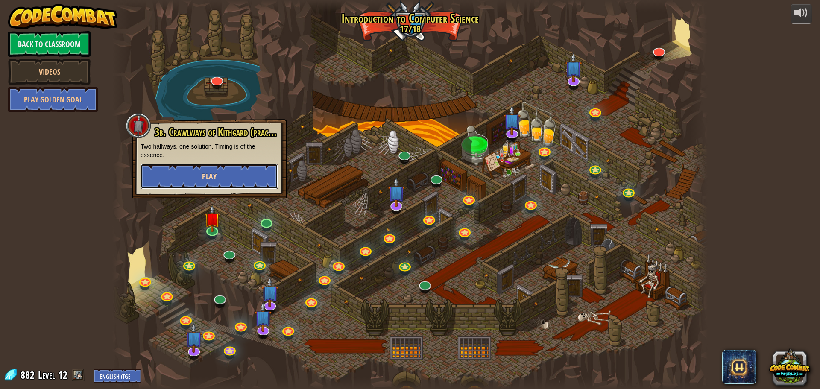
click at [206, 184] on button "Play" at bounding box center [210, 177] width 138 height 26
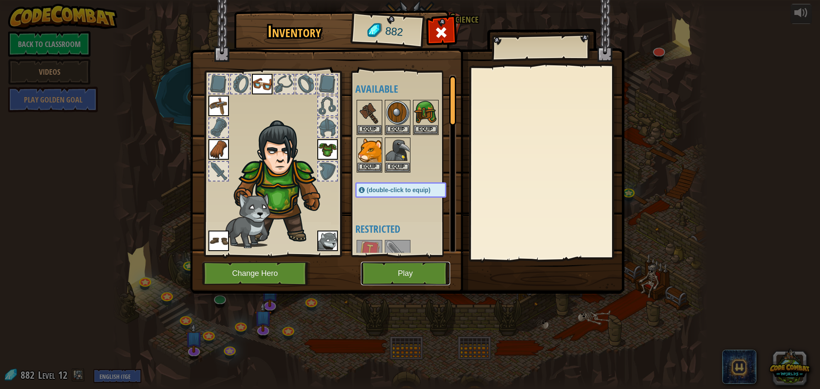
click at [400, 280] on button "Play" at bounding box center [405, 273] width 89 height 23
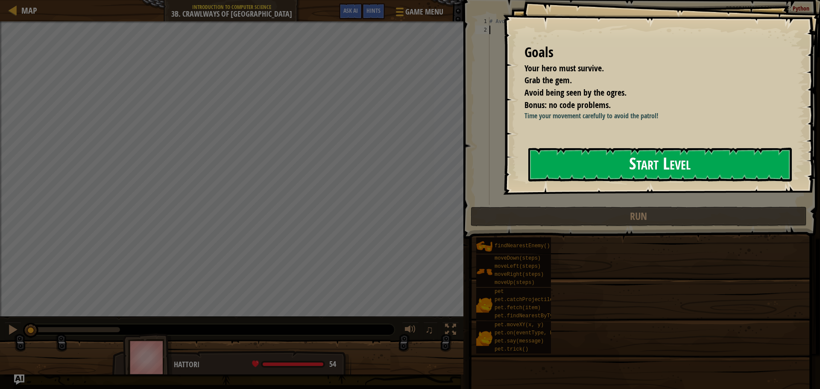
click at [682, 165] on button "Start Level" at bounding box center [661, 165] width 264 height 34
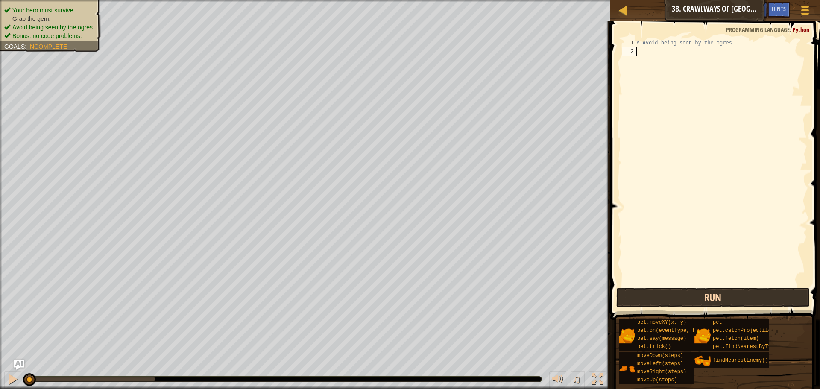
type textarea "h"
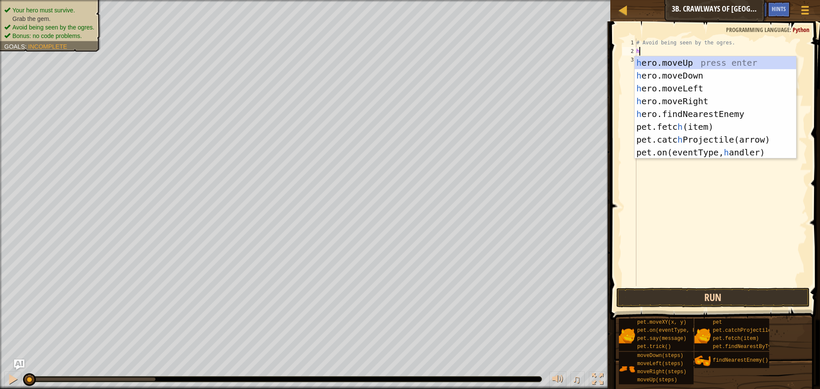
scroll to position [4, 0]
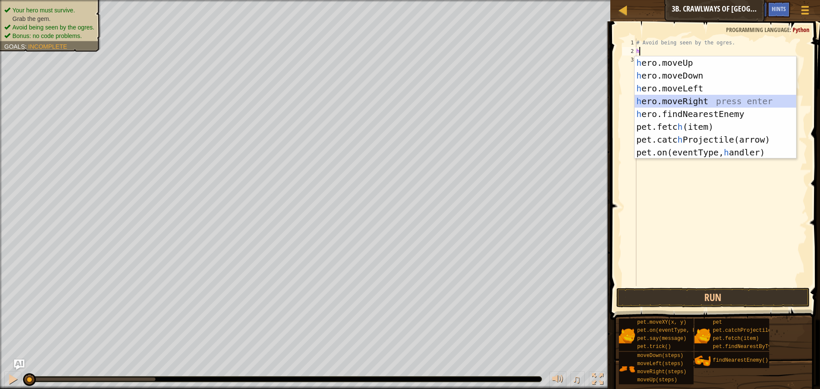
click at [694, 102] on div "h ero.moveUp press enter h ero.moveDown press enter h ero.moveLeft press enter …" at bounding box center [716, 120] width 162 height 128
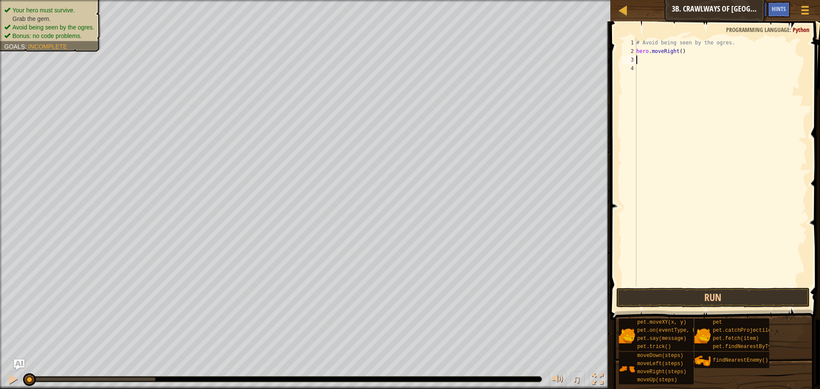
type textarea "h"
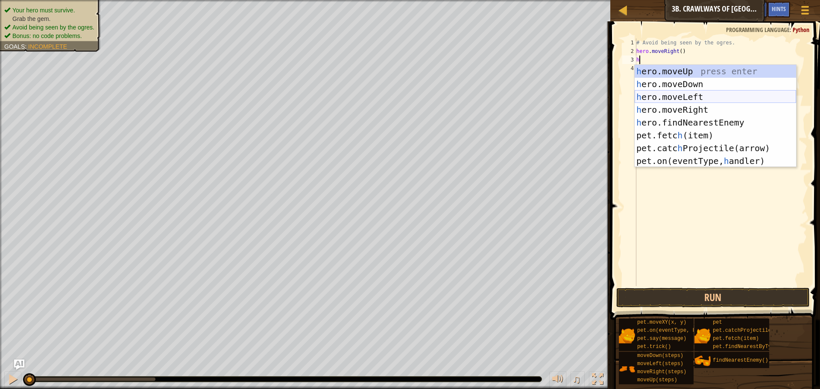
click at [687, 95] on div "h ero.moveUp press enter h ero.moveDown press enter h ero.moveLeft press enter …" at bounding box center [716, 129] width 162 height 128
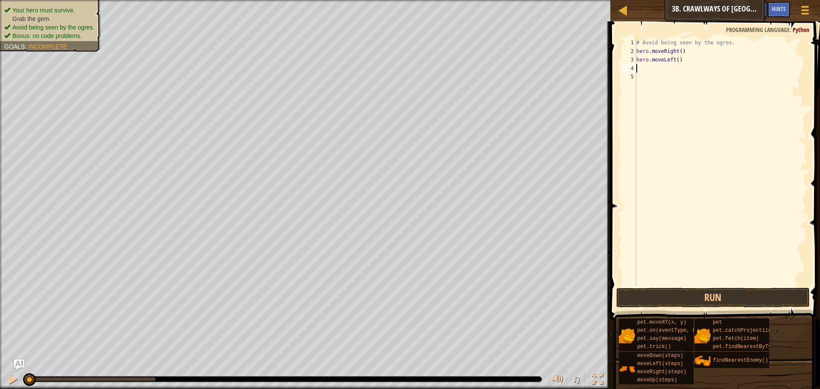
type textarea "h"
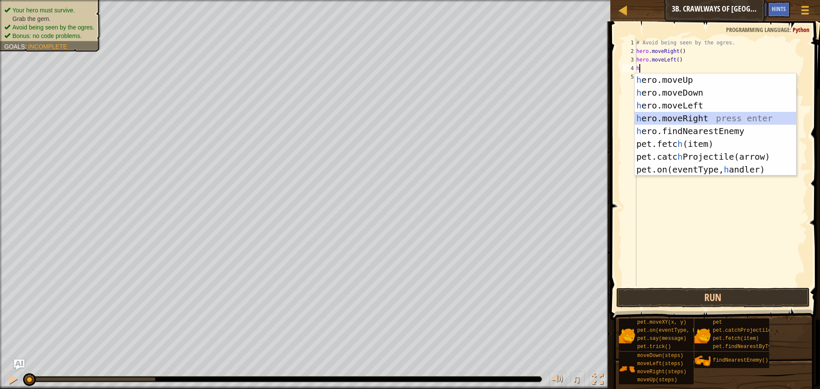
click at [681, 117] on div "h ero.moveUp press enter h ero.moveDown press enter h ero.moveLeft press enter …" at bounding box center [716, 137] width 162 height 128
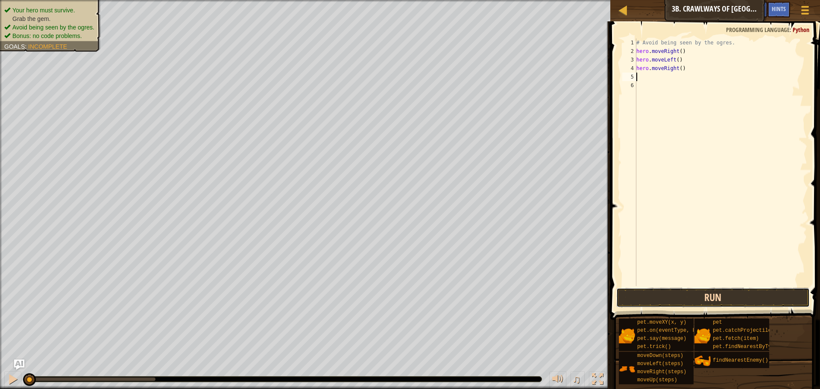
click at [711, 305] on button "Run" at bounding box center [714, 298] width 194 height 20
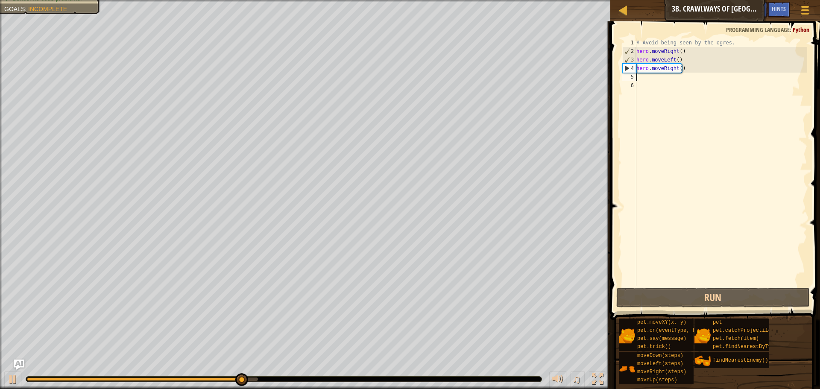
type textarea "h"
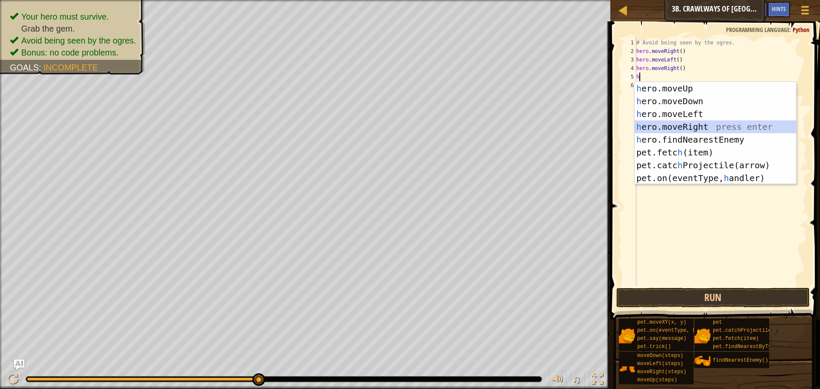
click at [671, 129] on div "h ero.moveUp press enter h ero.moveDown press enter h ero.moveLeft press enter …" at bounding box center [716, 146] width 162 height 128
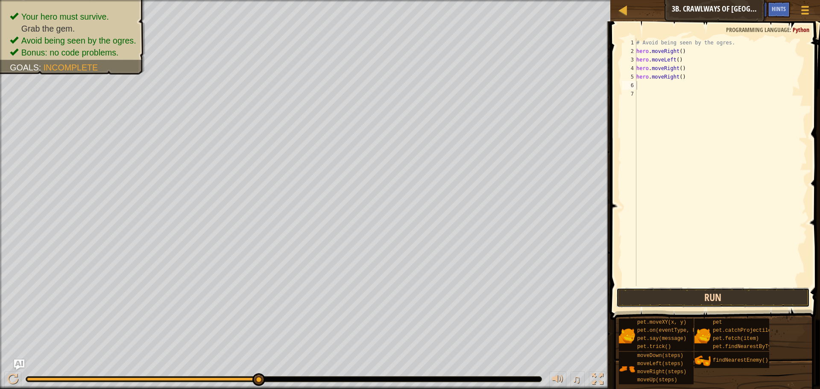
click at [685, 304] on button "Run" at bounding box center [714, 298] width 194 height 20
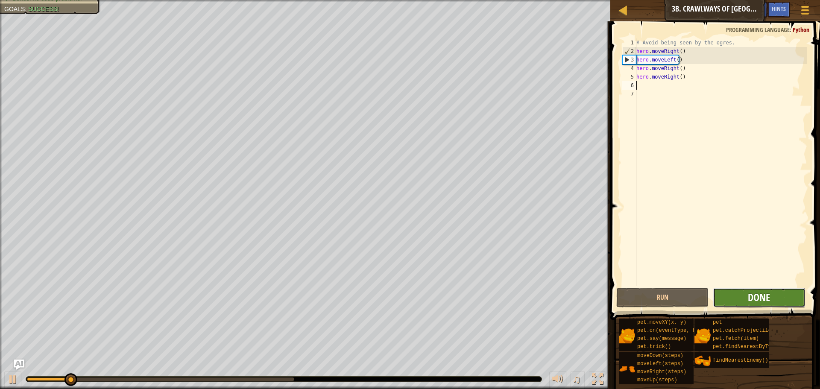
click at [765, 296] on span "Done" at bounding box center [759, 298] width 22 height 14
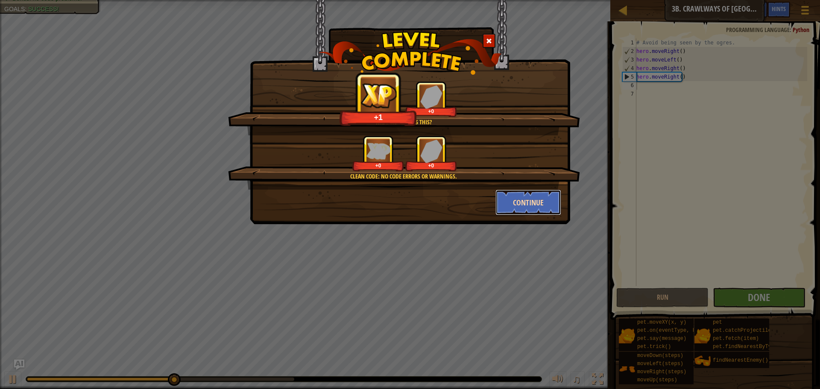
click at [546, 201] on button "Continue" at bounding box center [529, 203] width 66 height 26
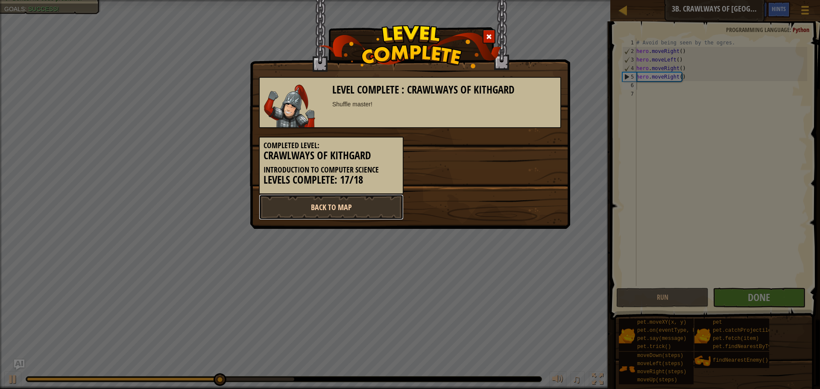
click at [356, 213] on link "Back to Map" at bounding box center [331, 207] width 145 height 26
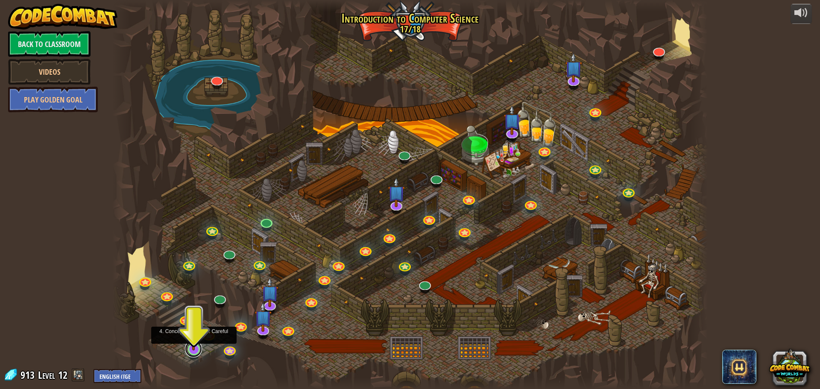
click at [191, 352] on link at bounding box center [193, 349] width 17 height 17
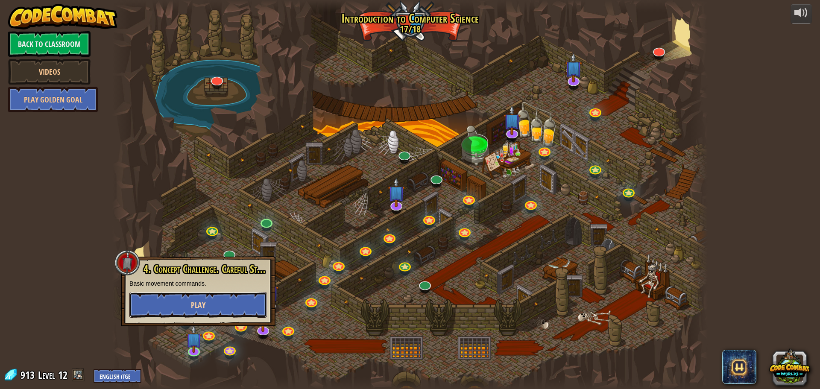
click at [233, 308] on button "Play" at bounding box center [198, 305] width 138 height 26
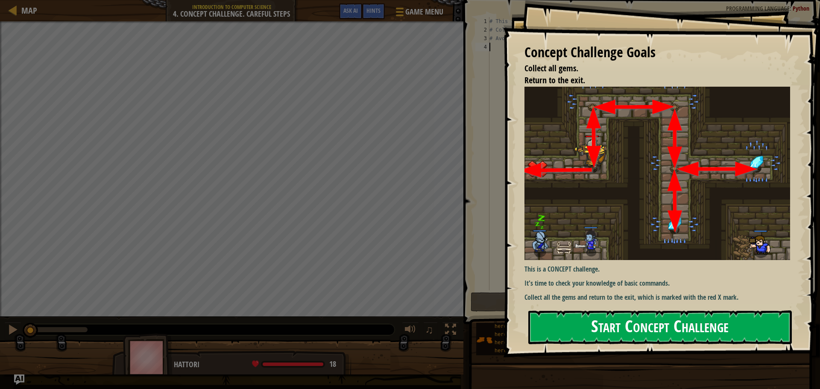
click at [683, 324] on button "Start Concept Challenge" at bounding box center [661, 328] width 264 height 34
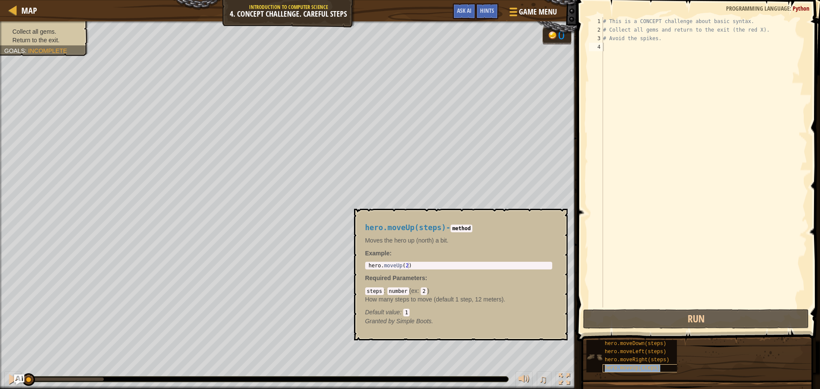
click at [641, 369] on span "hero.moveUp(steps)" at bounding box center [633, 368] width 56 height 6
click at [10, 12] on div at bounding box center [13, 10] width 11 height 11
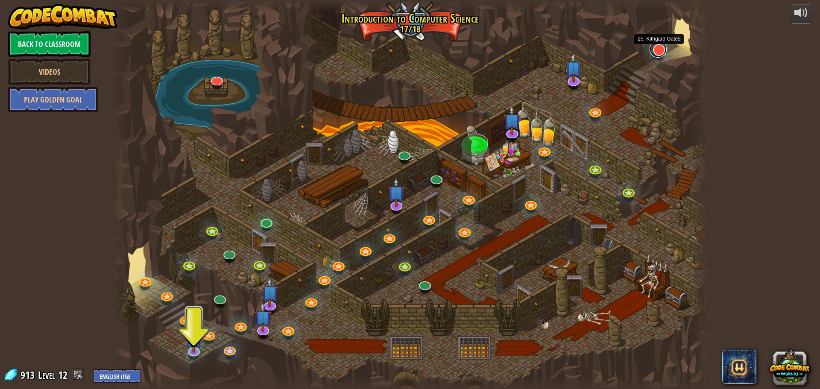
click at [660, 55] on link at bounding box center [658, 49] width 17 height 17
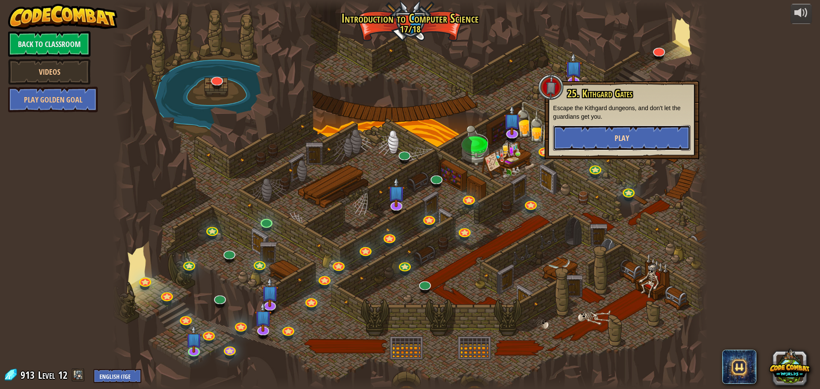
click at [649, 148] on button "Play" at bounding box center [622, 138] width 138 height 26
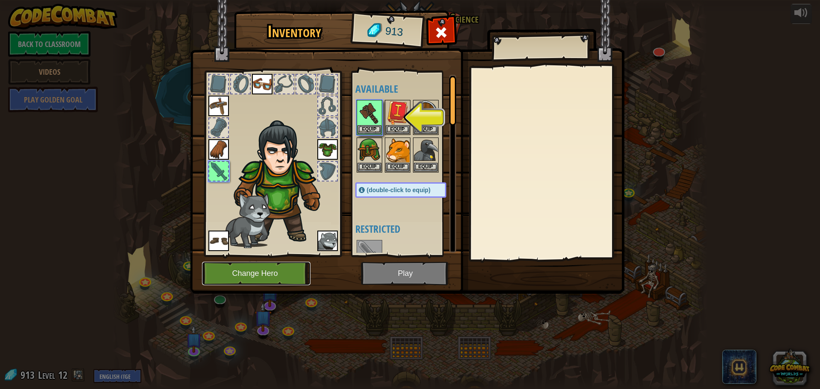
click at [277, 271] on button "Change Hero" at bounding box center [256, 273] width 109 height 23
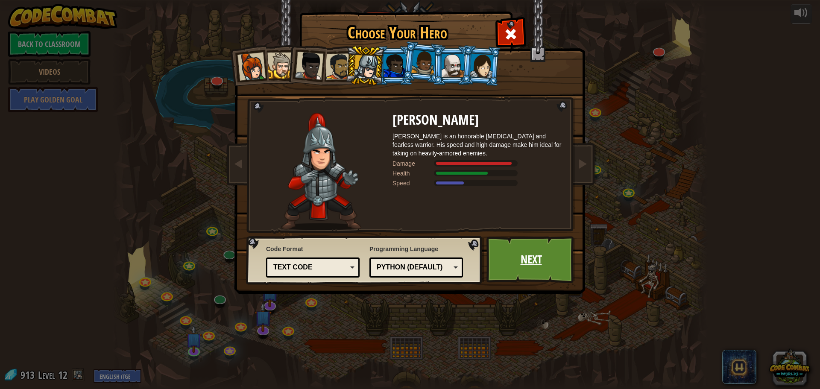
click at [520, 258] on link "Next" at bounding box center [531, 259] width 89 height 47
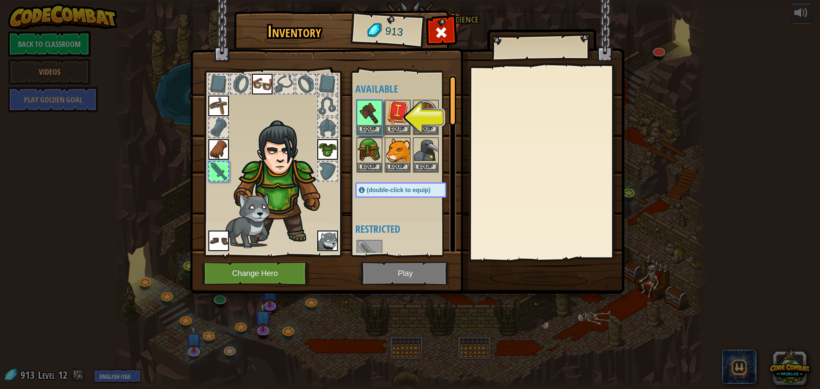
click at [412, 277] on img at bounding box center [407, 139] width 435 height 310
click at [372, 128] on button "Equip" at bounding box center [370, 129] width 24 height 9
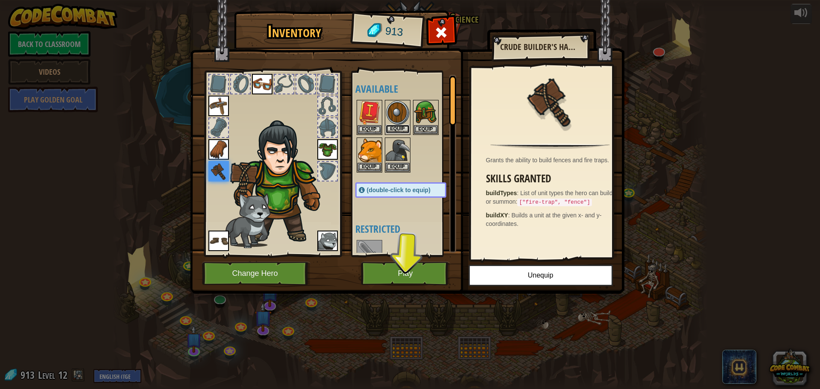
click at [397, 132] on button "Equip" at bounding box center [398, 129] width 24 height 9
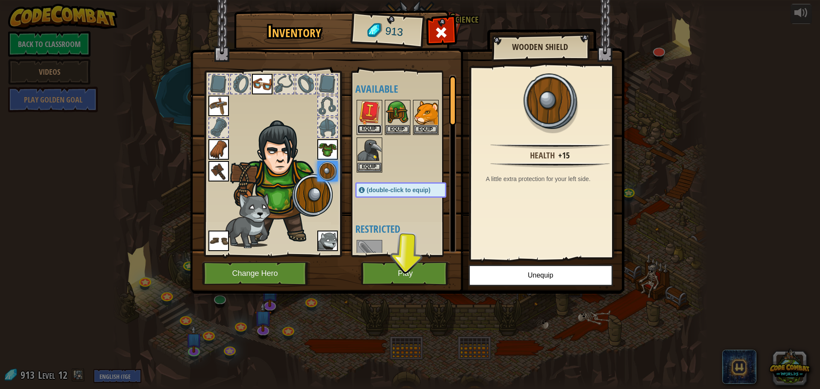
click at [373, 134] on button "Equip" at bounding box center [370, 129] width 24 height 9
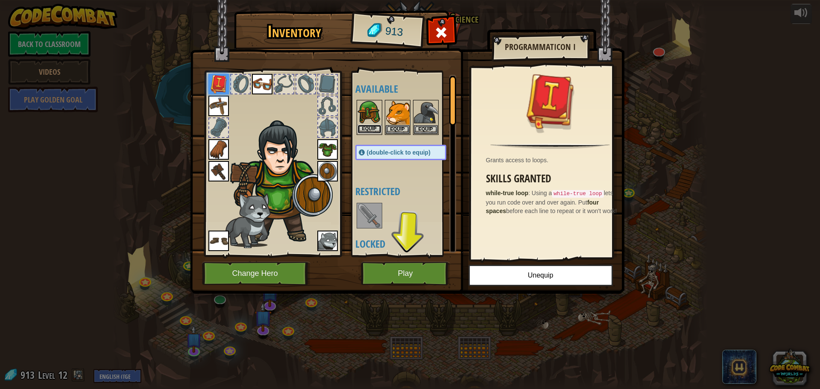
click at [372, 130] on button "Equip" at bounding box center [370, 129] width 24 height 9
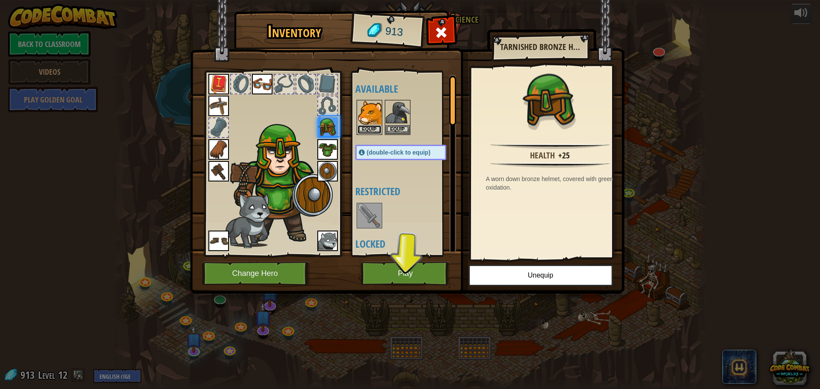
click at [372, 130] on button "Equip" at bounding box center [370, 129] width 24 height 9
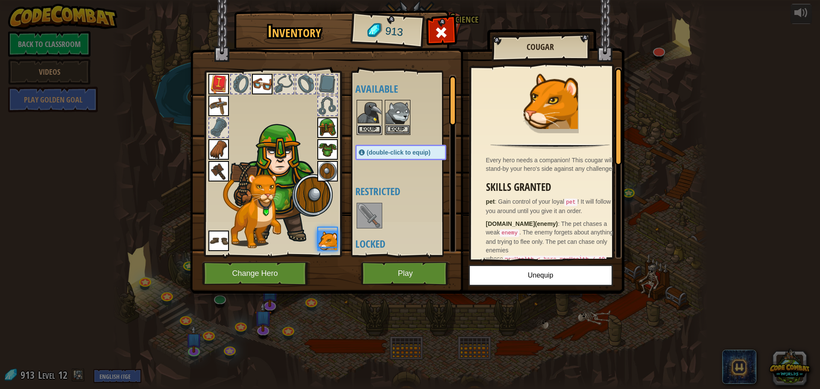
click at [372, 130] on button "Equip" at bounding box center [370, 129] width 24 height 9
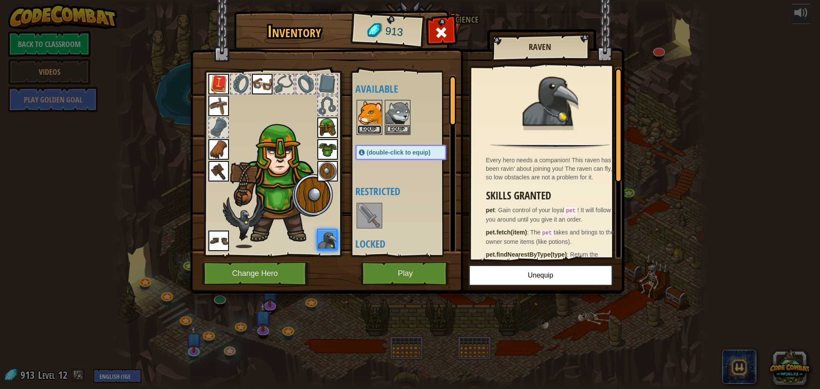
click at [372, 130] on button "Equip" at bounding box center [370, 129] width 24 height 9
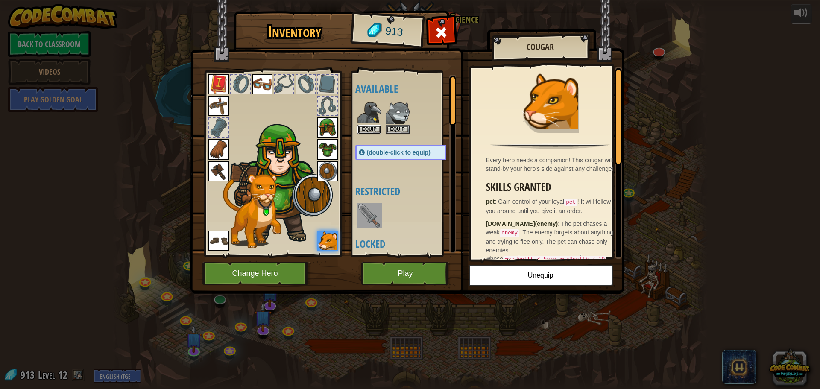
click at [372, 130] on button "Equip" at bounding box center [370, 129] width 24 height 9
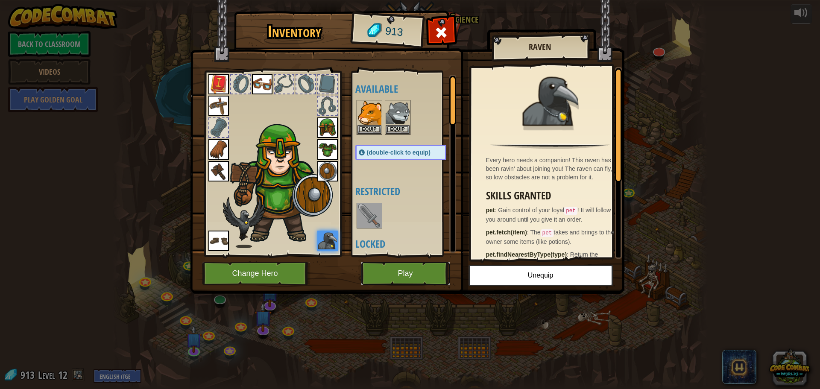
click at [422, 275] on button "Play" at bounding box center [405, 273] width 89 height 23
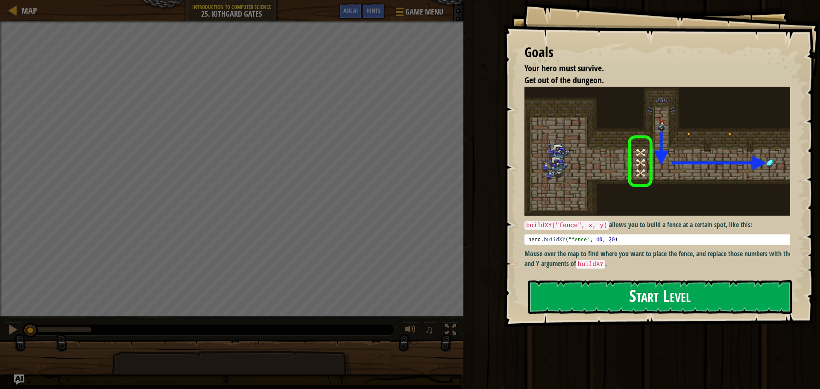
click at [642, 305] on button "Start Level" at bounding box center [661, 297] width 264 height 34
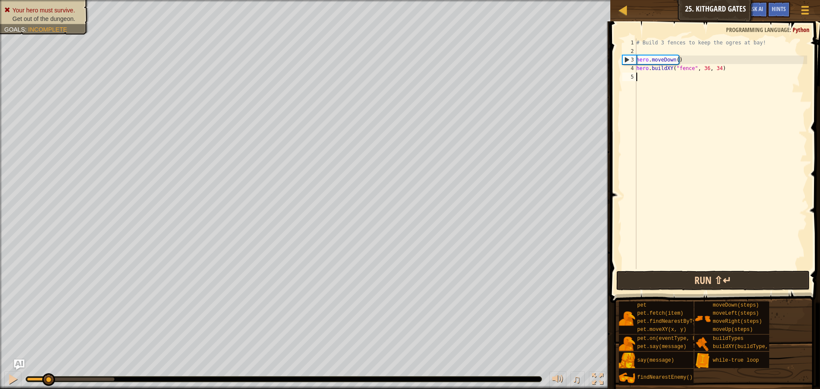
scroll to position [4, 0]
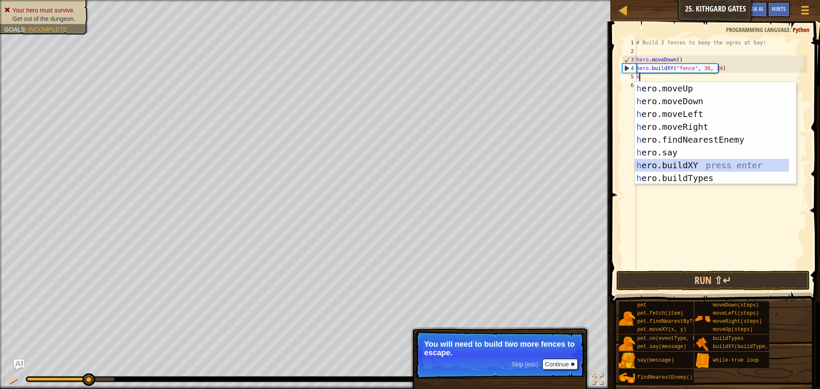
click at [731, 163] on div "h ero.moveUp press enter h ero.moveDown press enter h ero.moveLeft press enter …" at bounding box center [712, 146] width 154 height 128
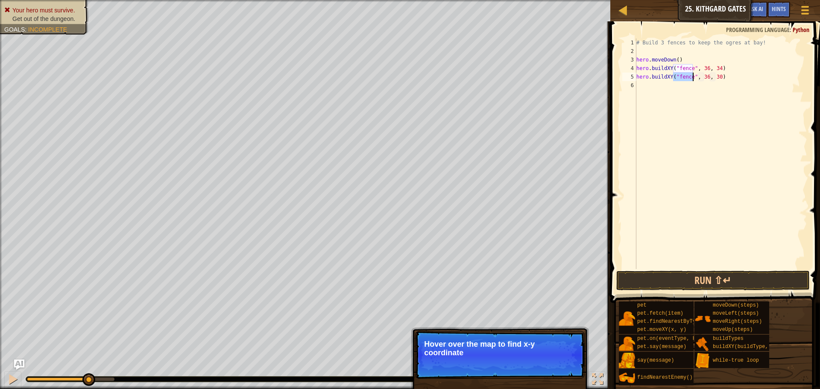
click at [707, 78] on div "# Build 3 fences to keep the ogres at bay! hero . moveDown ( ) hero . buildXY (…" at bounding box center [721, 162] width 173 height 248
click at [704, 76] on div "# Build 3 fences to keep the ogres at bay! hero . moveDown ( ) hero . buildXY (…" at bounding box center [721, 162] width 173 height 248
click at [715, 76] on div "# Build 3 fences to keep the ogres at bay! hero . moveDown ( ) hero . buildXY (…" at bounding box center [721, 162] width 173 height 248
type textarea "hero.buildXY("fence", 35, 27)"
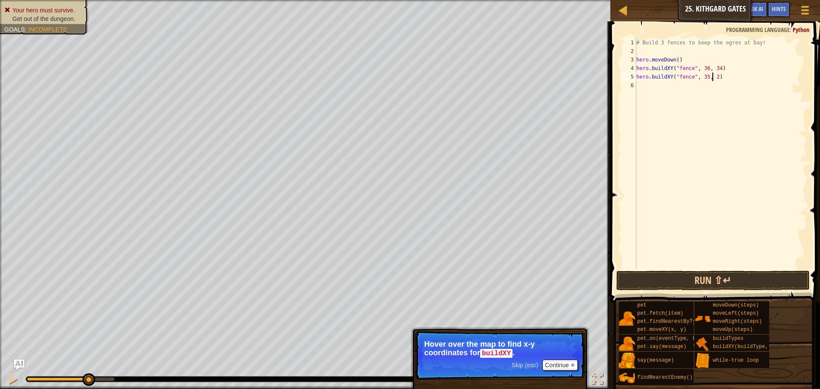
scroll to position [4, 6]
click at [646, 85] on div "# Build 3 fences to keep the ogres at bay! hero . moveDown ( ) hero . buildXY (…" at bounding box center [721, 162] width 173 height 248
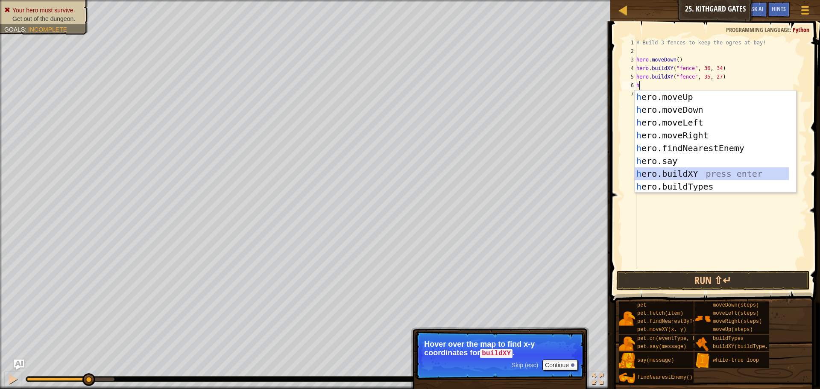
click at [690, 173] on div "h ero.moveUp press enter h ero.moveDown press enter h ero.moveLeft press enter …" at bounding box center [712, 155] width 154 height 128
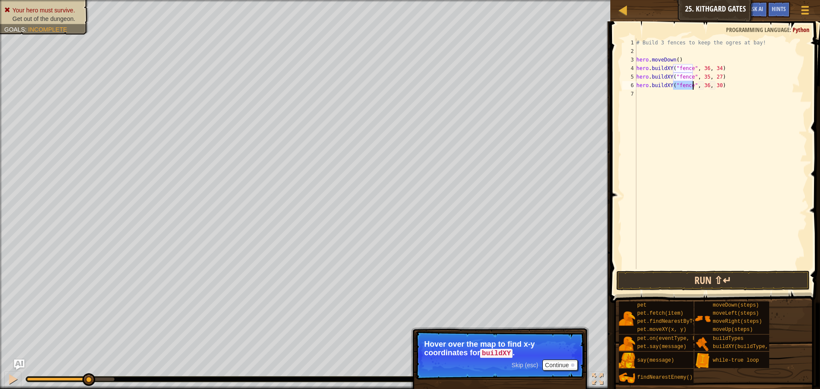
type textarea "hero.buildXY("fence", 36, 30)"
click at [700, 287] on button "Run ⇧↵" at bounding box center [714, 281] width 194 height 20
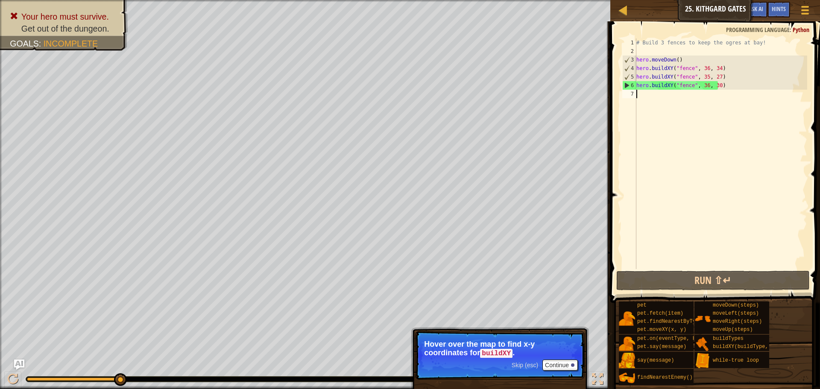
click at [705, 90] on div "# Build 3 fences to keep the ogres at bay! hero . moveDown ( ) hero . buildXY (…" at bounding box center [721, 162] width 173 height 248
click at [705, 87] on div "# Build 3 fences to keep the ogres at bay! hero . moveDown ( ) hero . buildXY (…" at bounding box center [721, 162] width 173 height 248
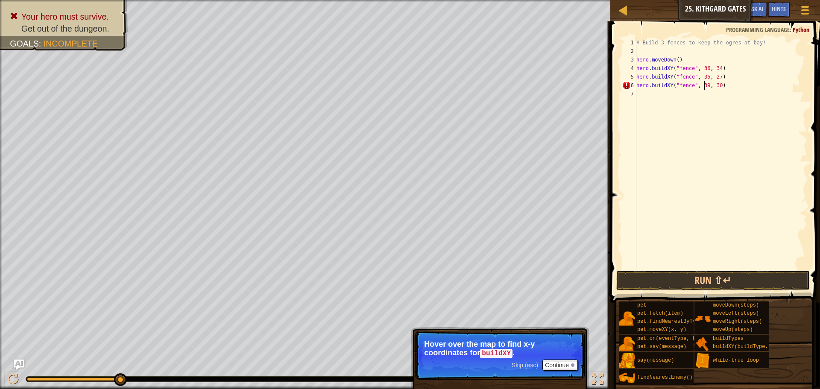
scroll to position [4, 6]
type textarea "hero.buildXY("fence", 39, 31)"
click at [656, 97] on div "# Build 3 fences to keep the ogres at bay! hero . moveDown ( ) hero . buildXY (…" at bounding box center [721, 162] width 173 height 248
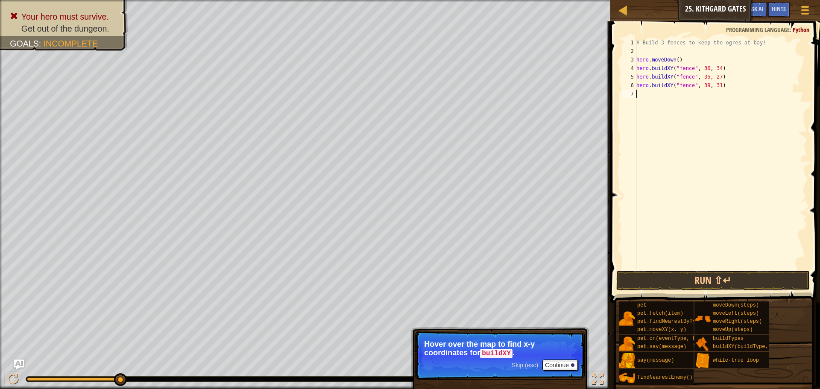
type textarea "h"
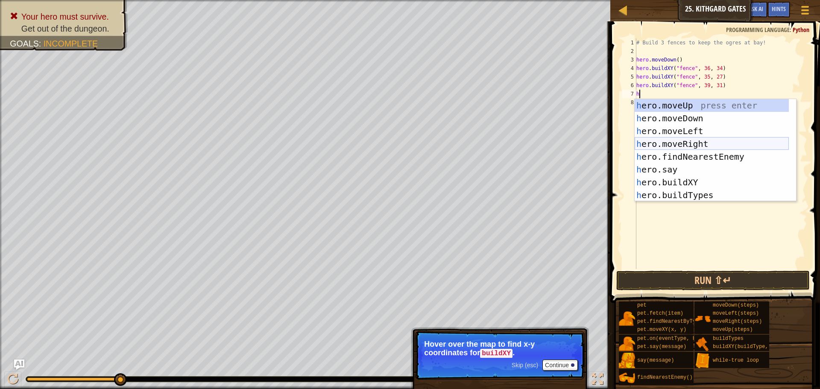
click at [680, 143] on div "h ero.moveUp press enter h ero.moveDown press enter h ero.moveLeft press enter …" at bounding box center [712, 163] width 154 height 128
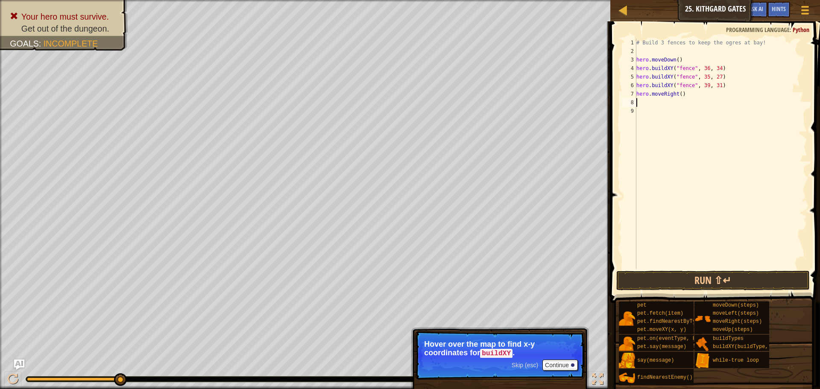
click at [679, 97] on div "# Build 3 fences to keep the ogres at bay! hero . moveDown ( ) hero . buildXY (…" at bounding box center [721, 162] width 173 height 248
type textarea "hero.moveRight(3)"
click at [767, 283] on button "Run ⇧↵" at bounding box center [714, 281] width 194 height 20
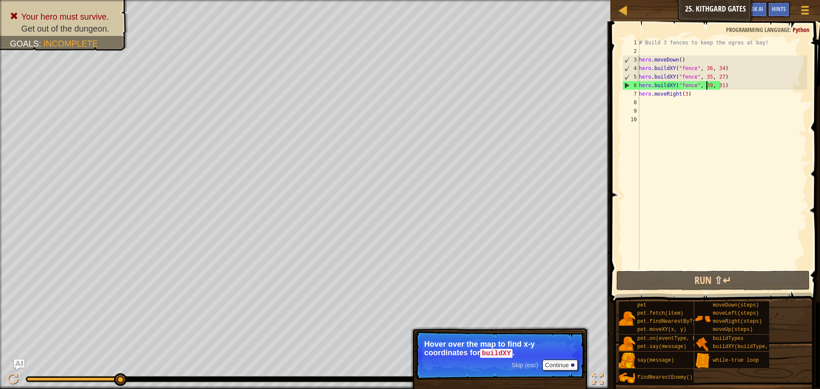
click at [706, 84] on div "# Build 3 fences to keep the ogres at bay! hero . moveDown ( ) hero . buildXY (…" at bounding box center [722, 162] width 170 height 248
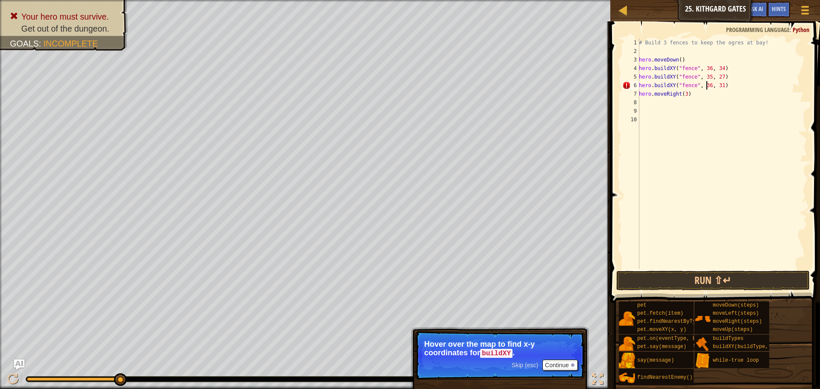
scroll to position [4, 6]
click at [717, 86] on div "# Build 3 fences to keep the ogres at bay! hero . moveDown ( ) hero . buildXY (…" at bounding box center [722, 162] width 170 height 248
click at [743, 282] on button "Run ⇧↵" at bounding box center [714, 281] width 194 height 20
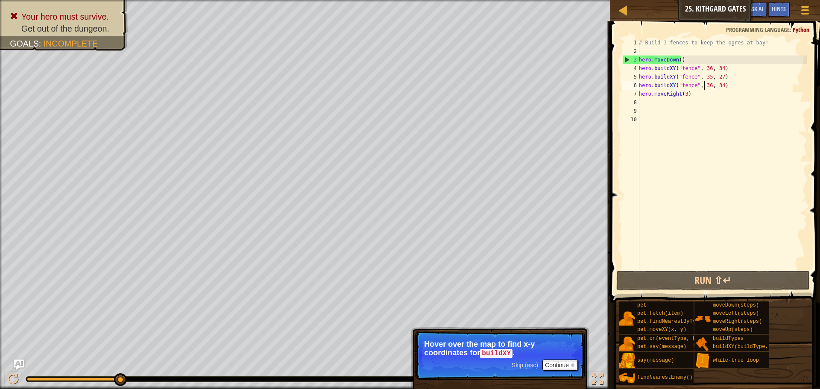
click at [705, 85] on div "# Build 3 fences to keep the ogres at bay! hero . moveDown ( ) hero . buildXY (…" at bounding box center [722, 162] width 170 height 248
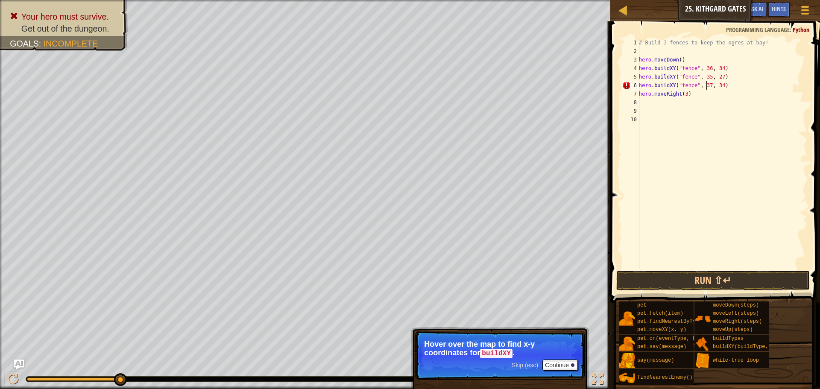
scroll to position [4, 6]
click at [706, 283] on button "Run ⇧↵" at bounding box center [714, 281] width 194 height 20
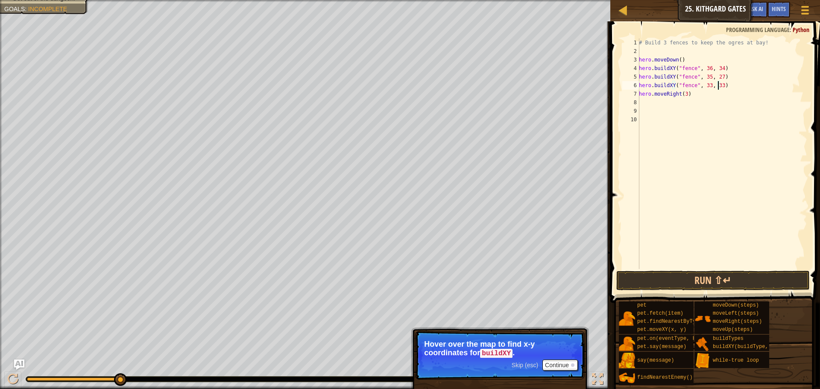
scroll to position [4, 6]
click at [677, 276] on button "Run ⇧↵" at bounding box center [714, 281] width 194 height 20
click at [750, 283] on button "Run ⇧↵" at bounding box center [714, 281] width 194 height 20
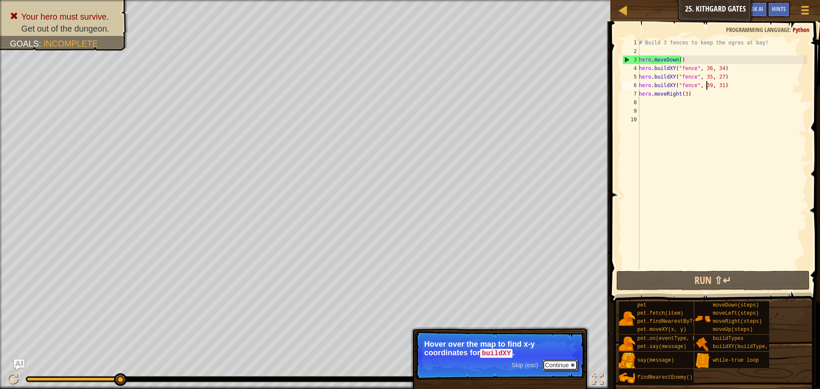
click at [561, 361] on button "Continue" at bounding box center [560, 365] width 35 height 11
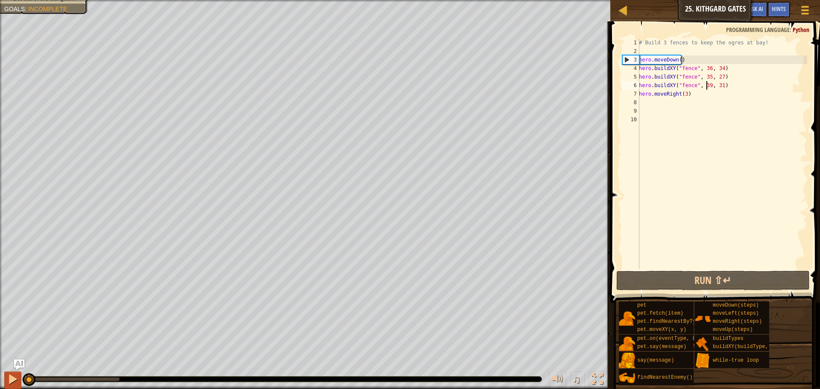
drag, startPoint x: 119, startPoint y: 375, endPoint x: 15, endPoint y: 385, distance: 104.4
click at [15, 385] on div "♫" at bounding box center [305, 377] width 611 height 26
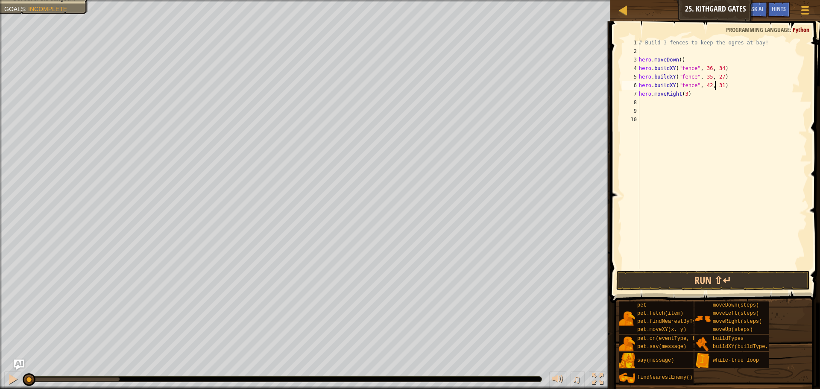
drag, startPoint x: 717, startPoint y: 86, endPoint x: 727, endPoint y: 102, distance: 19.1
click at [717, 89] on div "# Build 3 fences to keep the ogres at bay! hero . moveDown ( ) hero . buildXY (…" at bounding box center [722, 162] width 170 height 248
click at [700, 286] on button "Run ⇧↵" at bounding box center [714, 281] width 194 height 20
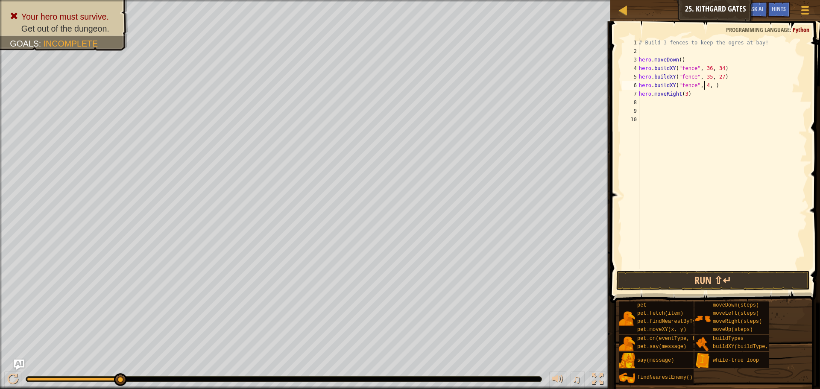
scroll to position [4, 6]
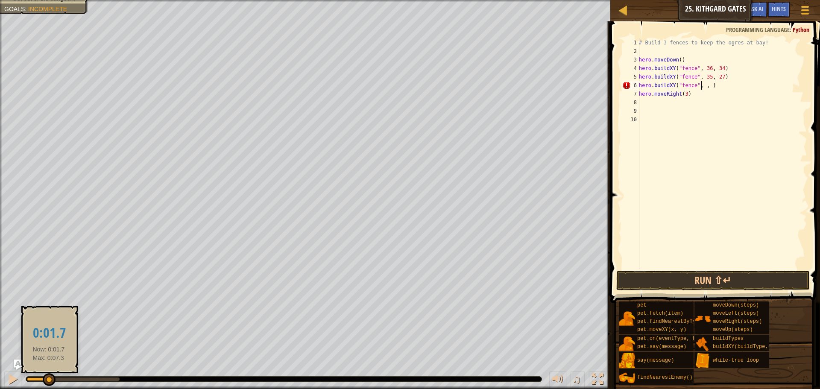
drag, startPoint x: 123, startPoint y: 381, endPoint x: 49, endPoint y: 382, distance: 73.9
click at [49, 382] on div at bounding box center [49, 379] width 13 height 13
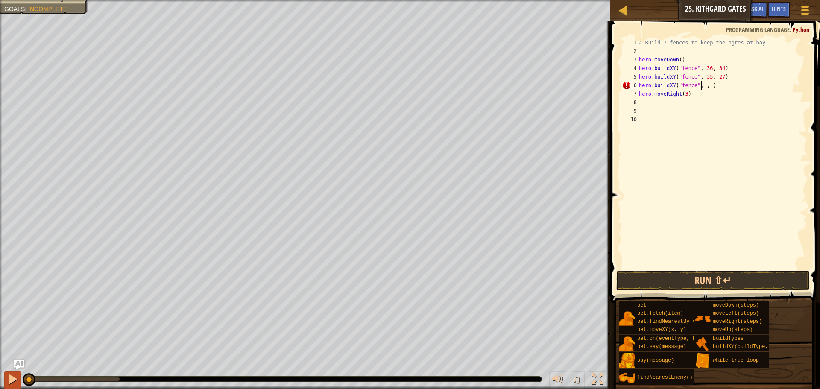
drag, startPoint x: 45, startPoint y: 383, endPoint x: 12, endPoint y: 377, distance: 33.4
click at [12, 377] on div "♫" at bounding box center [305, 377] width 611 height 26
click at [752, 281] on button "Run ⇧↵" at bounding box center [714, 281] width 194 height 20
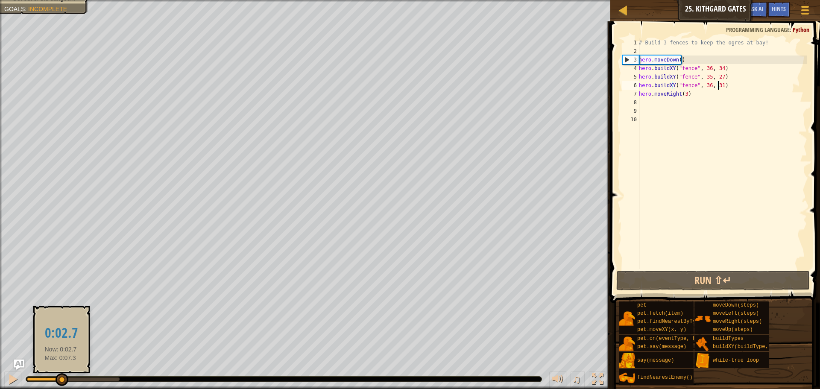
drag, startPoint x: 118, startPoint y: 376, endPoint x: 61, endPoint y: 380, distance: 57.4
click at [61, 380] on div at bounding box center [62, 379] width 13 height 13
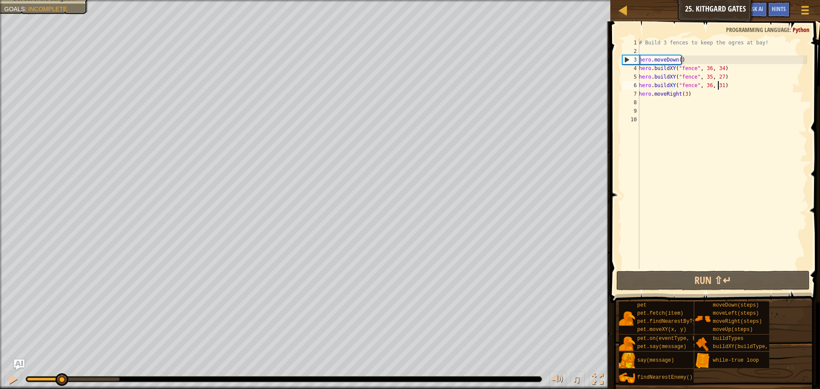
click at [707, 74] on div "# Build 3 fences to keep the ogres at bay! hero . moveDown ( ) hero . buildXY (…" at bounding box center [722, 162] width 170 height 248
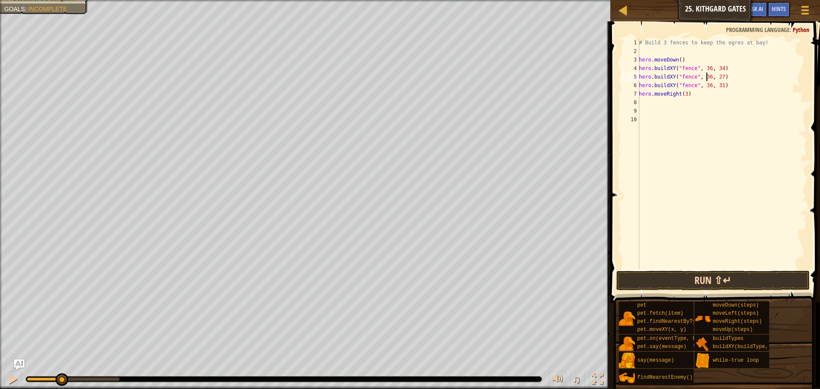
type textarea "hero.buildXY("fence", 36, 27)"
click at [662, 272] on button "Run ⇧↵" at bounding box center [714, 281] width 194 height 20
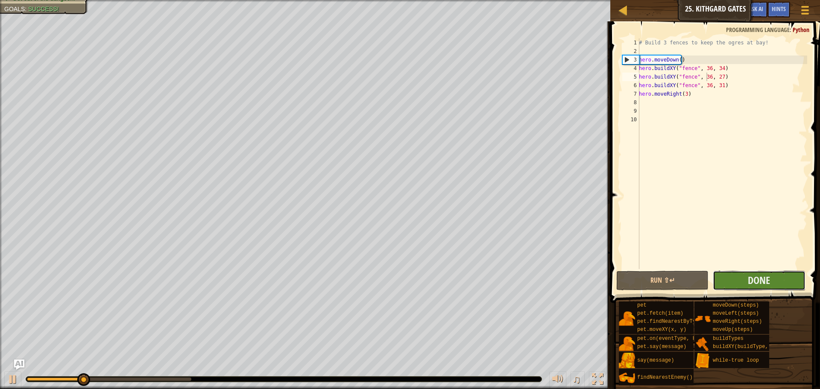
click at [791, 275] on button "Done" at bounding box center [759, 281] width 92 height 20
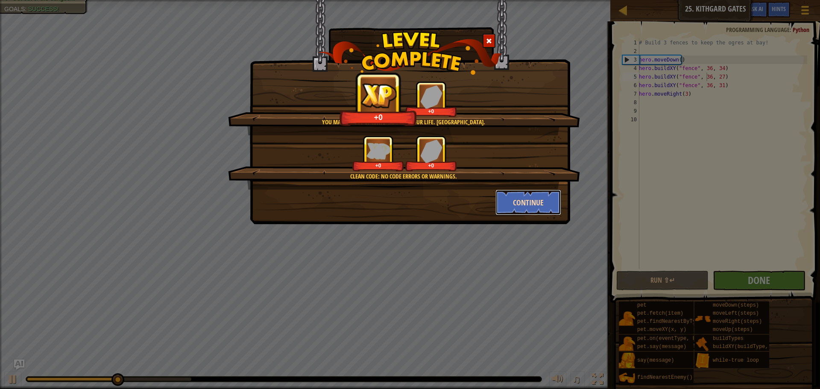
click at [529, 199] on button "Continue" at bounding box center [529, 203] width 66 height 26
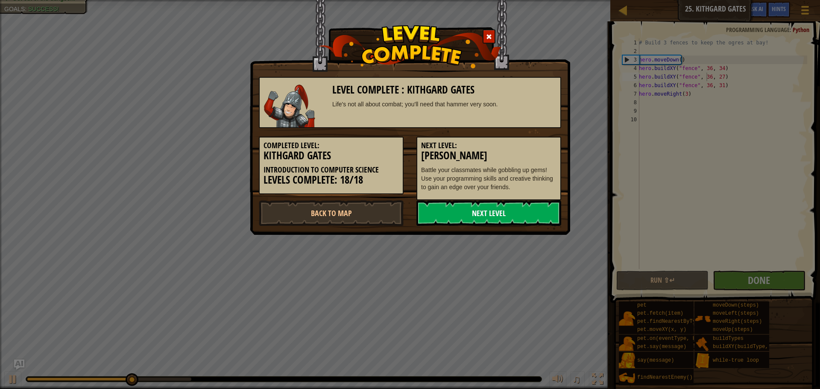
click at [522, 210] on link "Next Level" at bounding box center [489, 213] width 145 height 26
